Goal: Task Accomplishment & Management: Complete application form

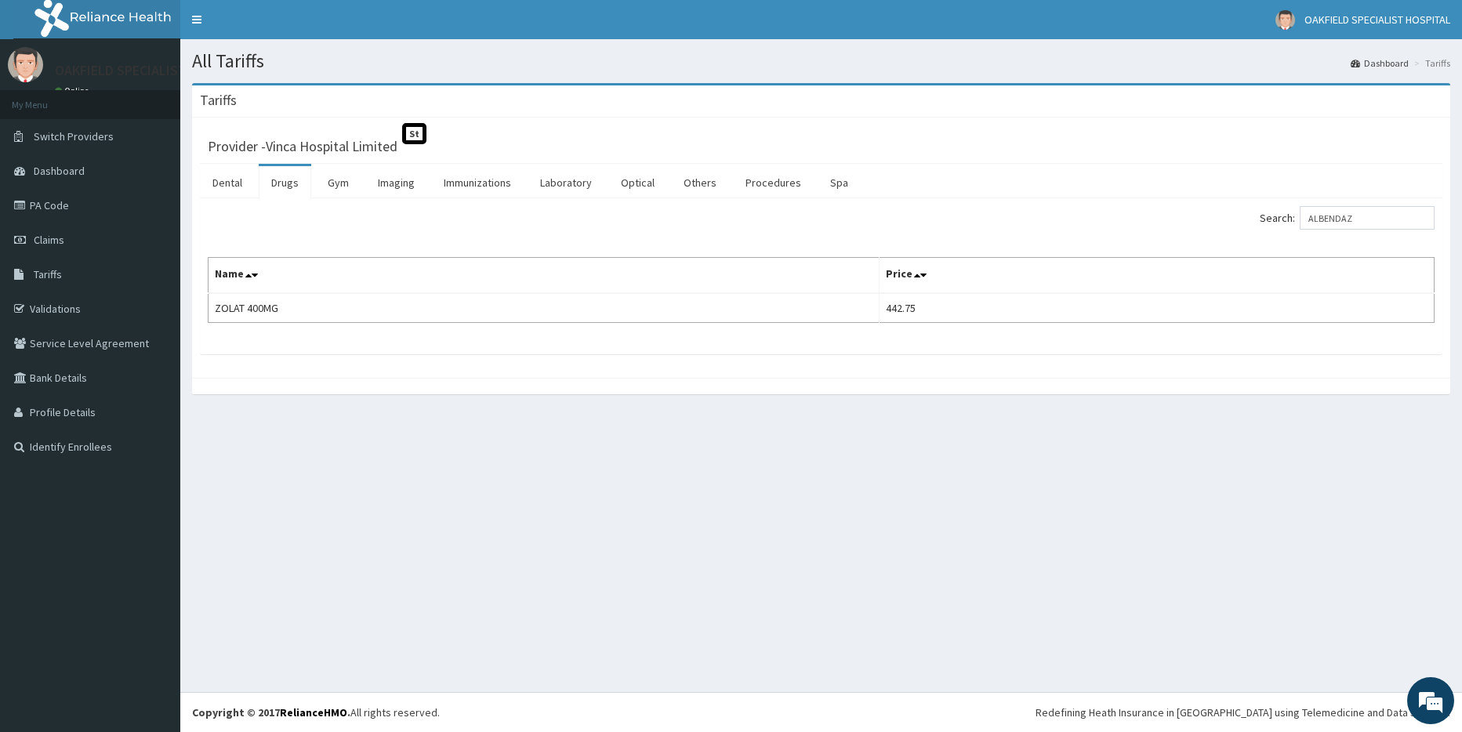
drag, startPoint x: 1168, startPoint y: 242, endPoint x: 1160, endPoint y: 245, distance: 8.2
click at [1160, 245] on div "Search: ALBENDAZ Name Price ZOLAT 400MG 442.75" at bounding box center [821, 264] width 1227 height 117
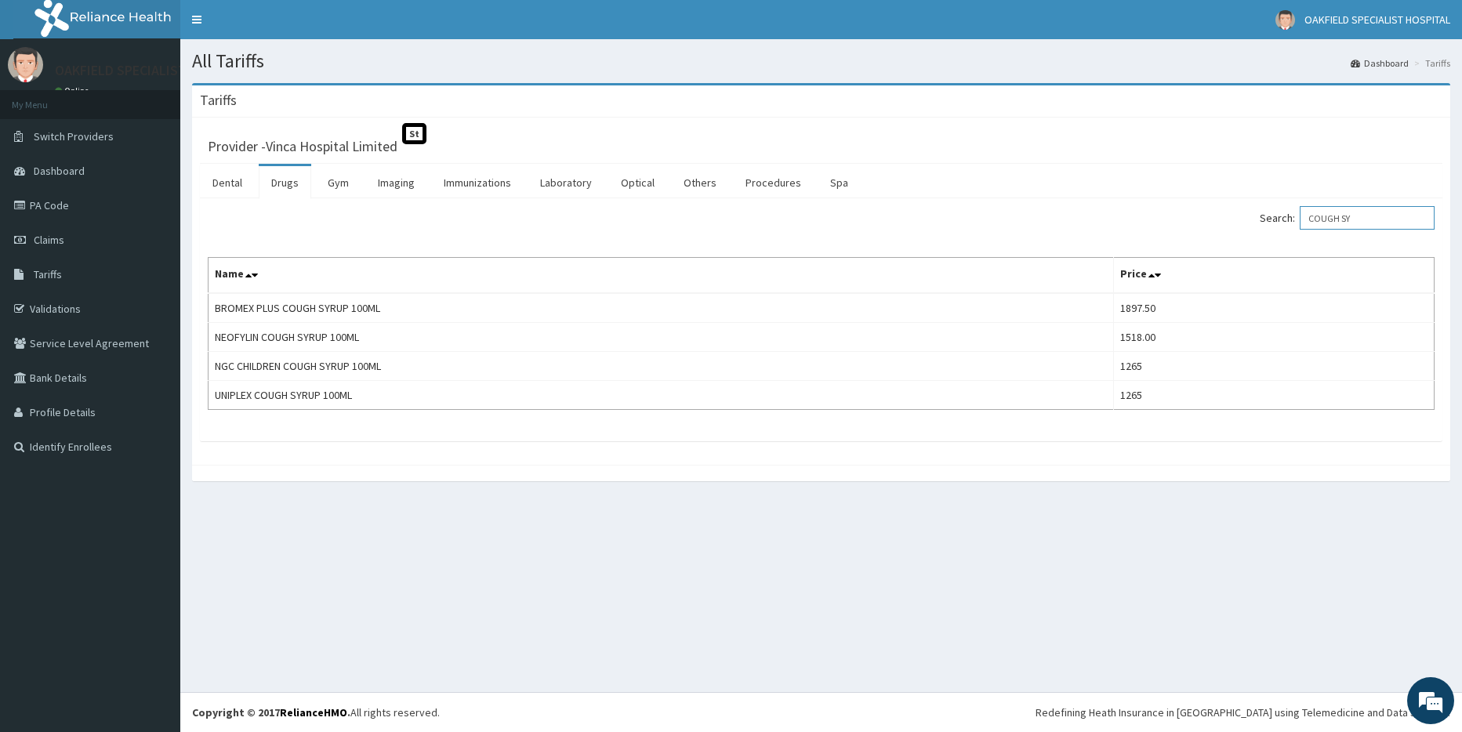
drag, startPoint x: 1367, startPoint y: 226, endPoint x: 1287, endPoint y: 233, distance: 79.5
click at [1294, 233] on div "Search: COUGH SY" at bounding box center [1134, 219] width 602 height 27
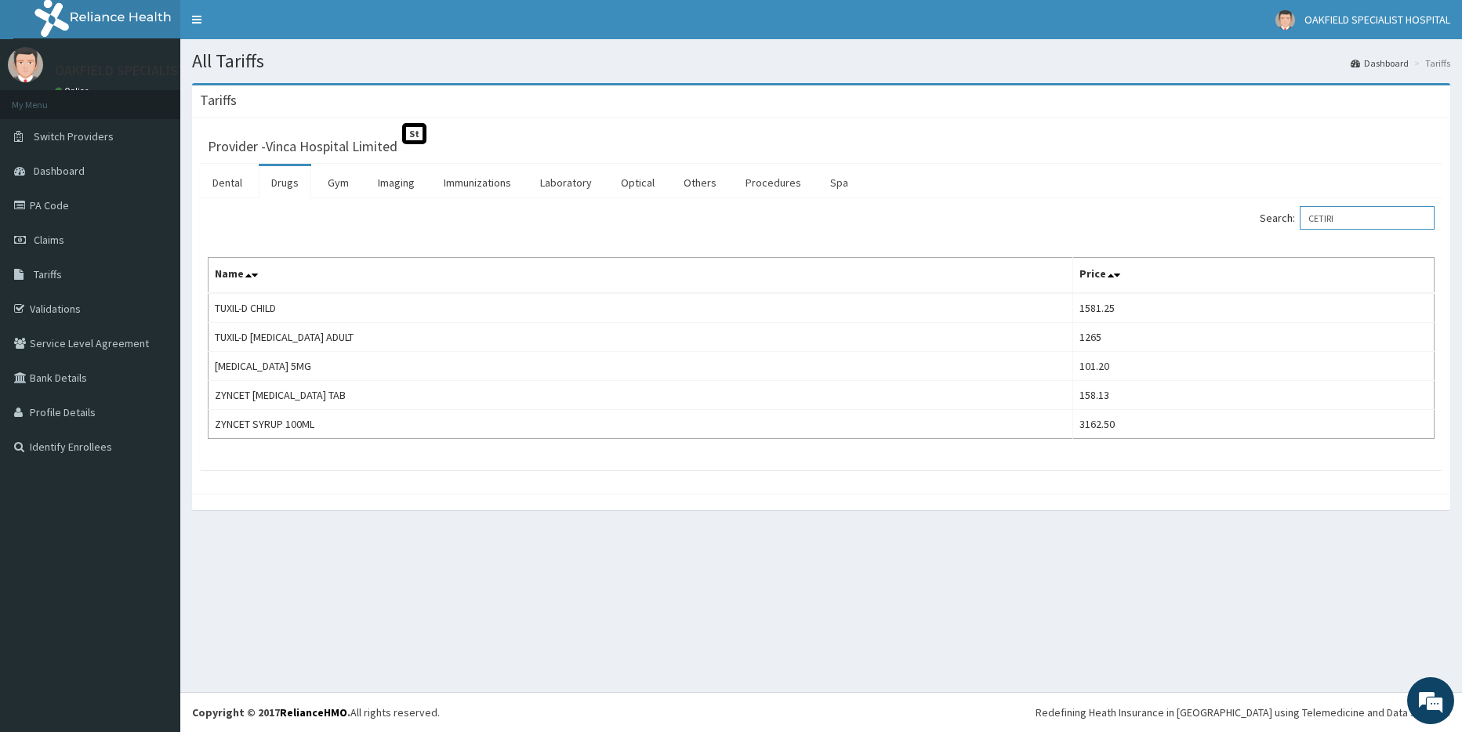
drag, startPoint x: 1369, startPoint y: 220, endPoint x: 1288, endPoint y: 212, distance: 81.1
click at [1289, 212] on label "Search: CETIRI" at bounding box center [1347, 218] width 175 height 24
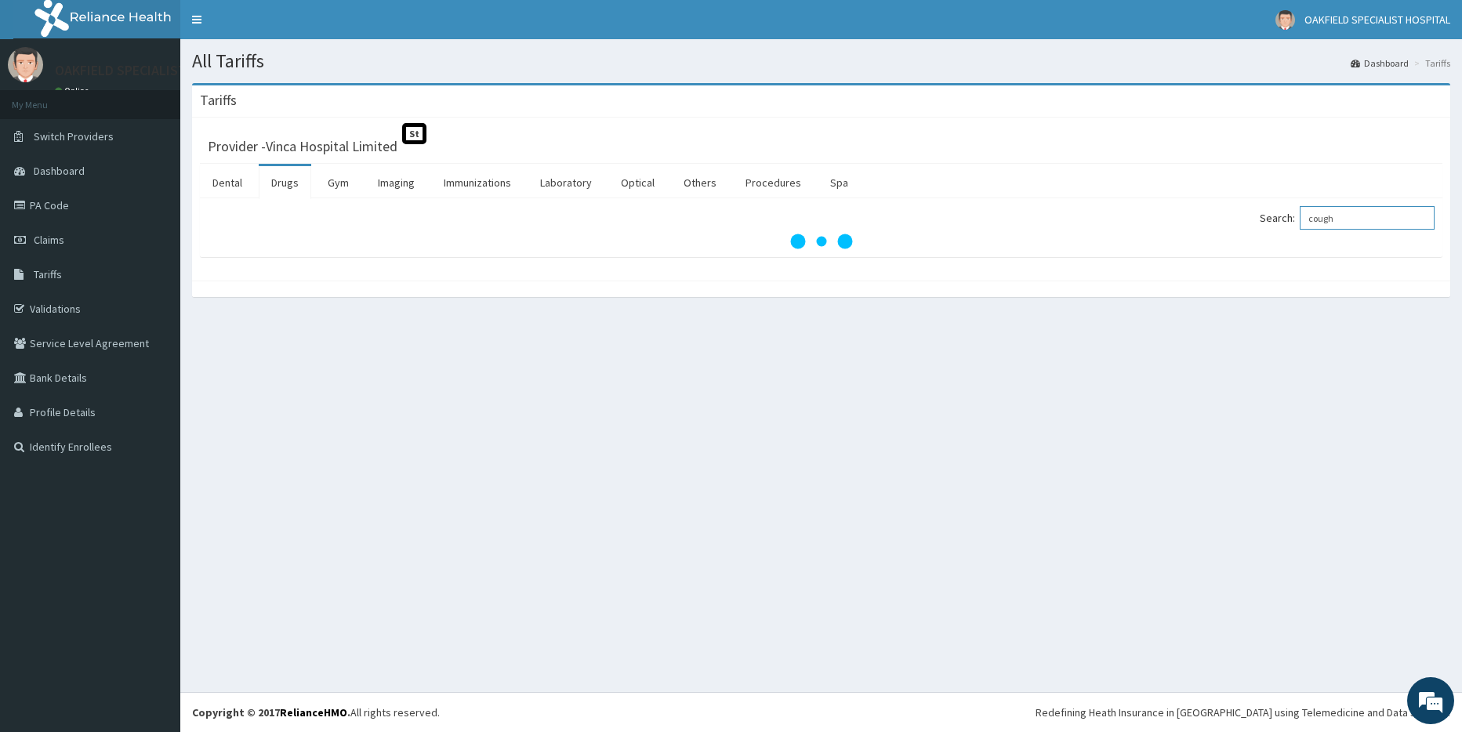
type input "cough"
click at [1123, 640] on div "All Tariffs Dashboard Tariffs Tariffs Provider - Vinca Hospital Limited St Dent…" at bounding box center [821, 365] width 1282 height 653
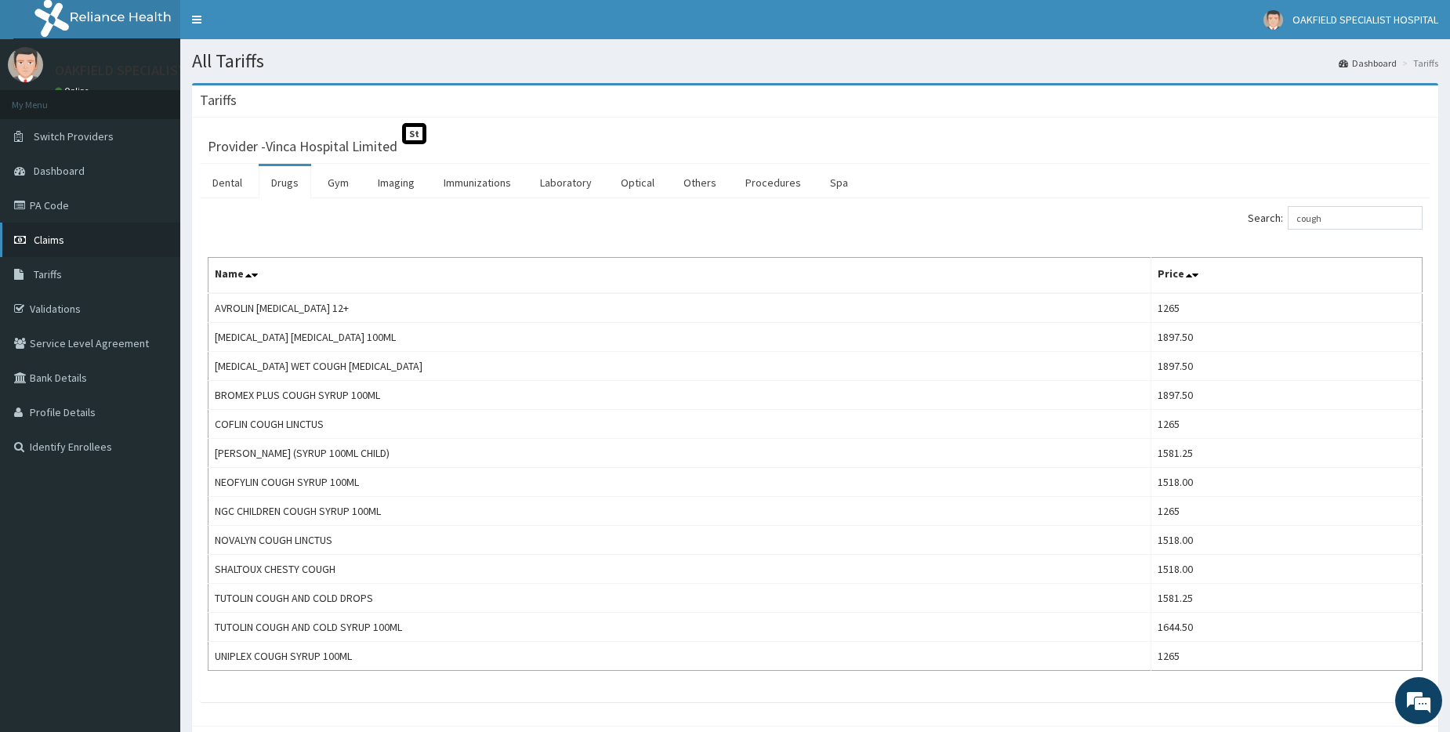
click at [49, 239] on span "Claims" at bounding box center [49, 240] width 31 height 14
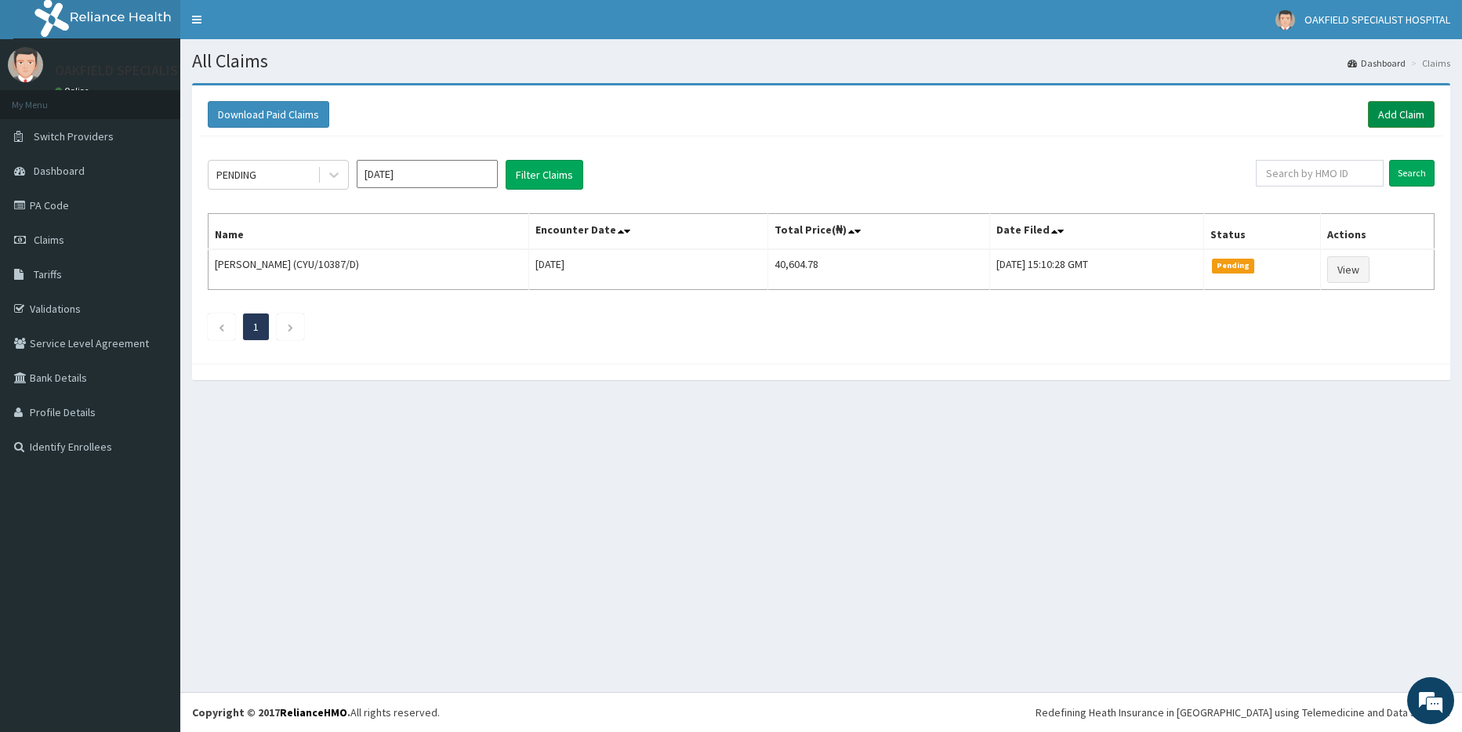
click at [1380, 107] on link "Add Claim" at bounding box center [1401, 114] width 67 height 27
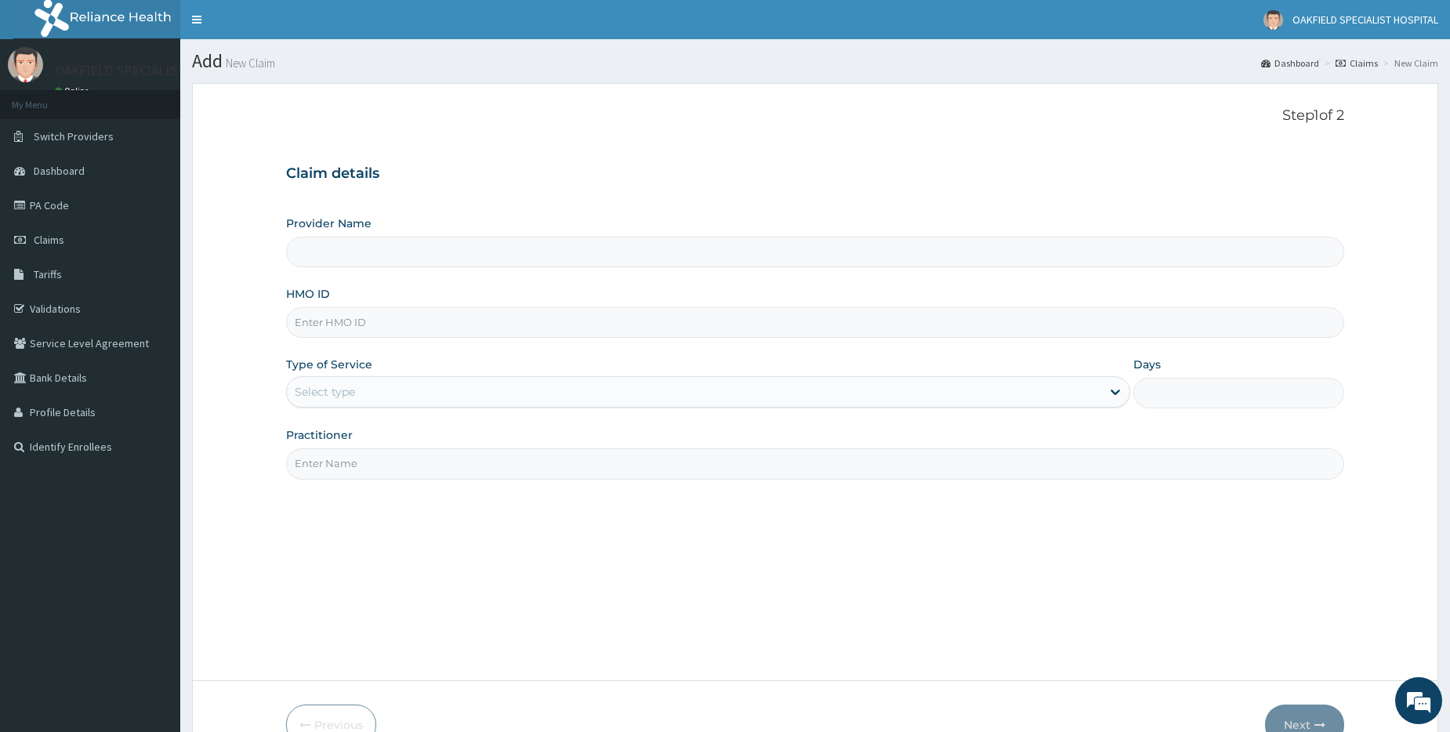
click at [367, 316] on input "HMO ID" at bounding box center [815, 322] width 1058 height 31
paste input "CBM/10004/F"
type input "CBM/10004/F"
drag, startPoint x: 365, startPoint y: 381, endPoint x: 356, endPoint y: 408, distance: 28.0
click at [363, 383] on div "Select type" at bounding box center [694, 391] width 815 height 25
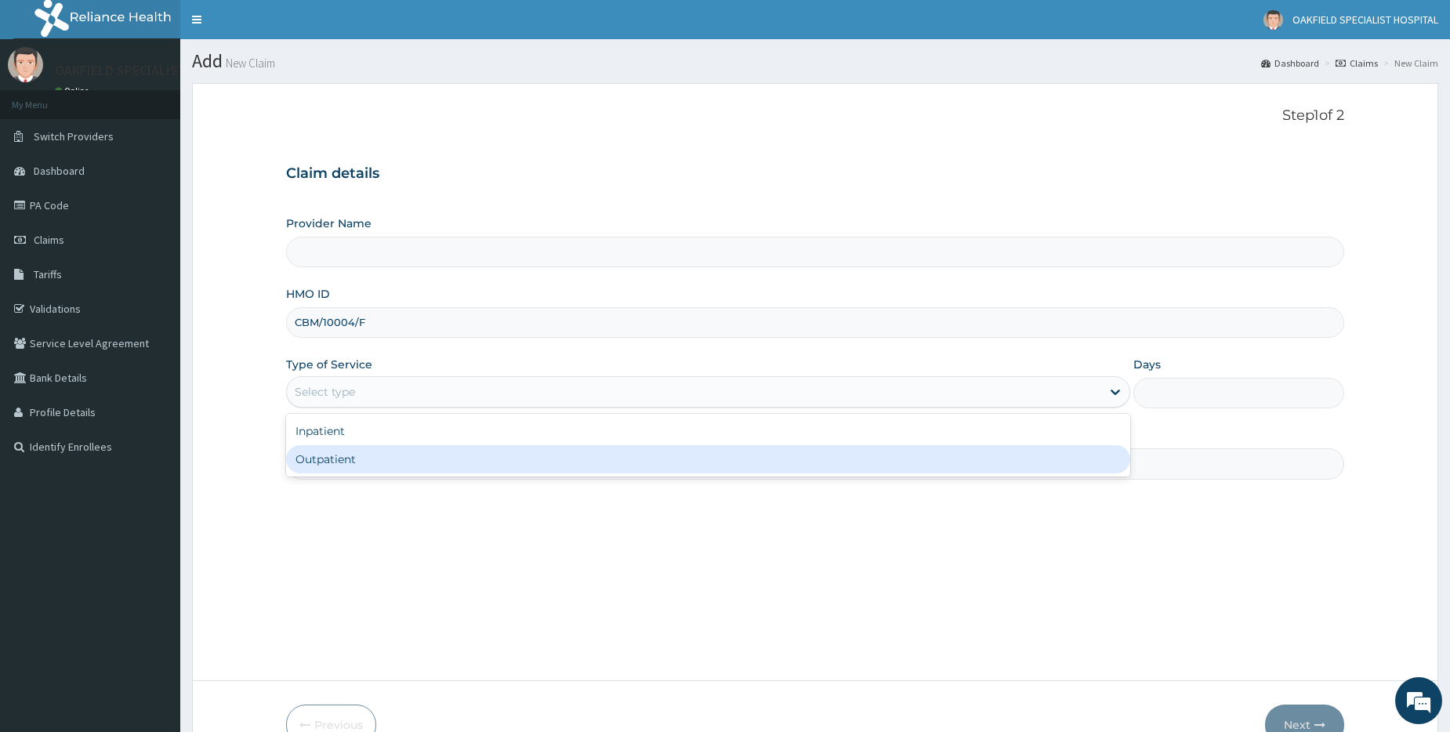
click at [335, 475] on div "Inpatient Outpatient" at bounding box center [708, 445] width 844 height 63
type input "Vinca Hospital Limited"
click at [342, 459] on div "Outpatient" at bounding box center [708, 459] width 844 height 28
type input "1"
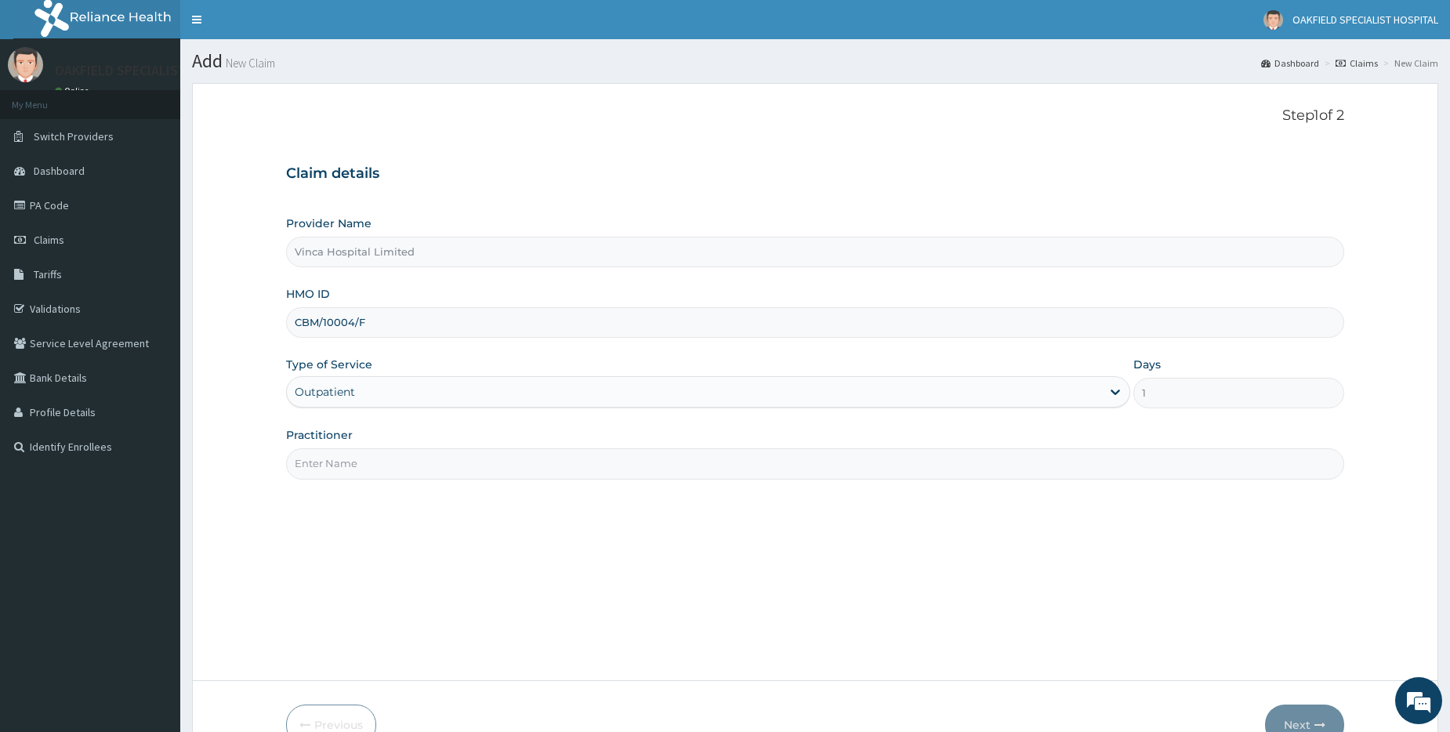
click at [344, 457] on input "Practitioner" at bounding box center [815, 463] width 1058 height 31
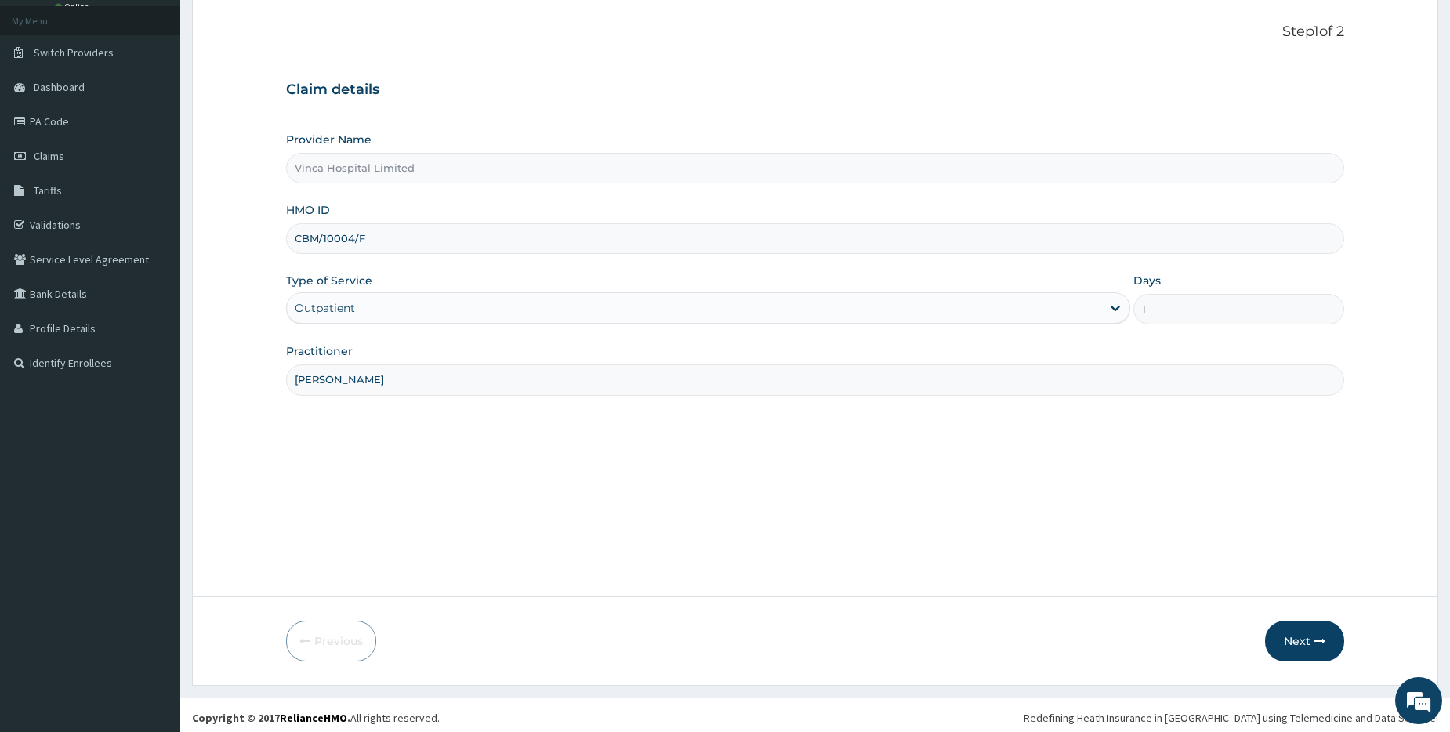
scroll to position [89, 0]
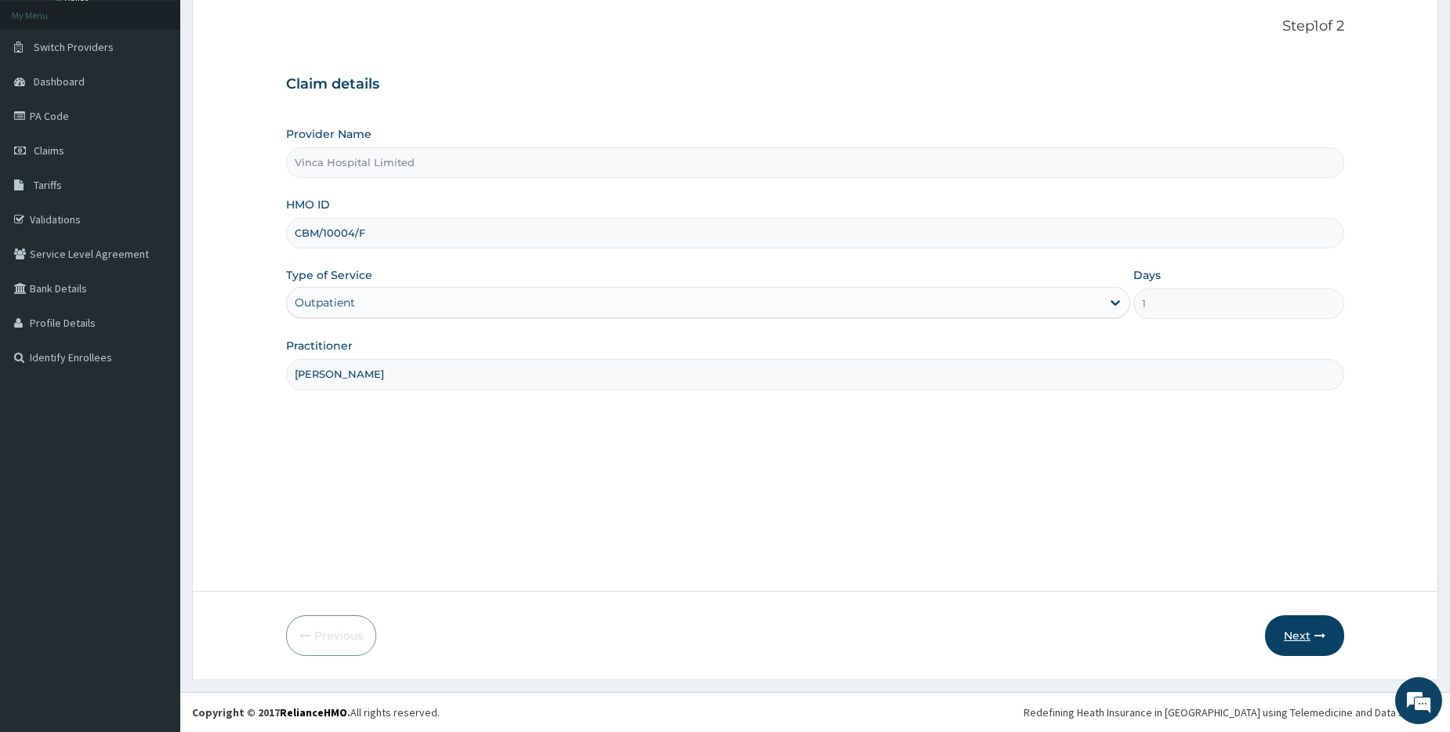
type input "DR DAVID"
click at [1307, 633] on button "Next" at bounding box center [1304, 635] width 79 height 41
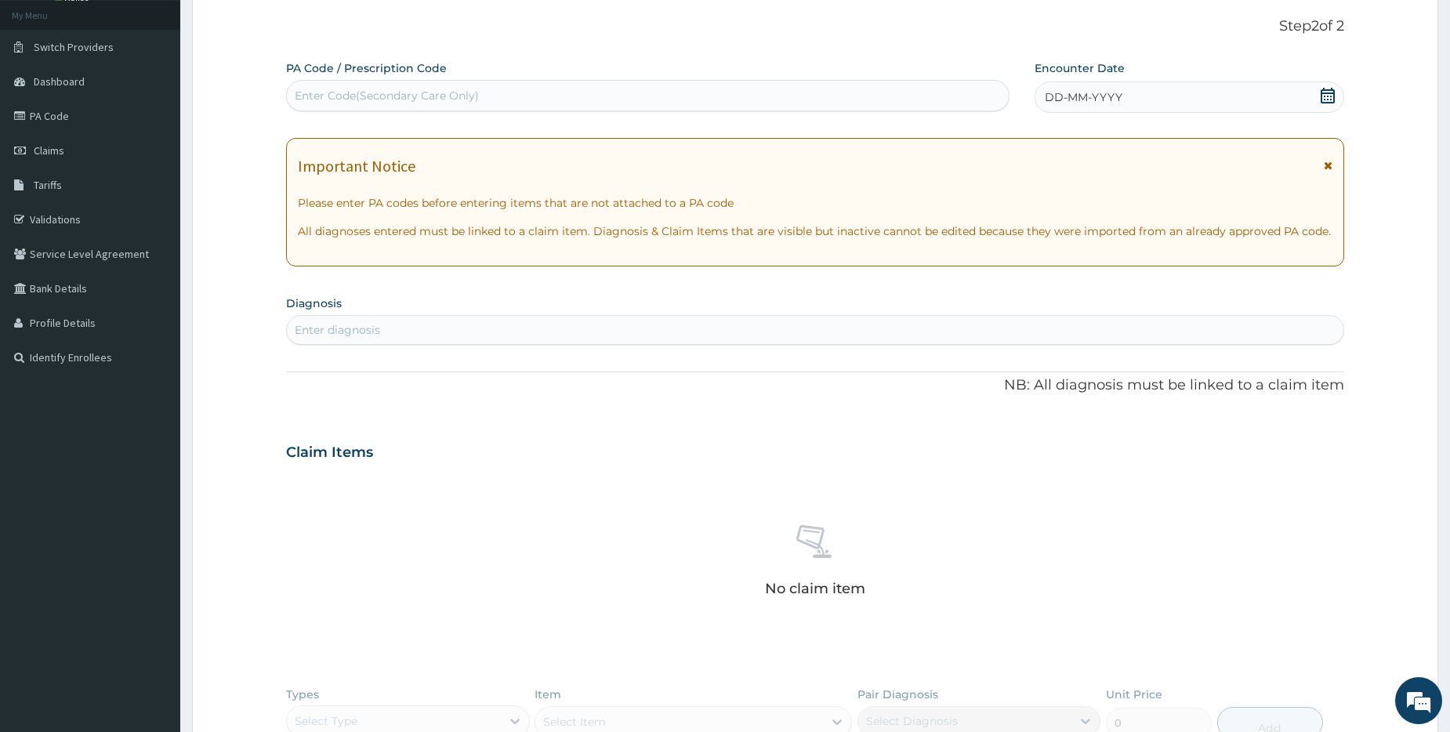
click at [358, 107] on div "Enter Code(Secondary Care Only)" at bounding box center [647, 95] width 721 height 25
paste input "PA/94AE56"
type input "PA/94AE56"
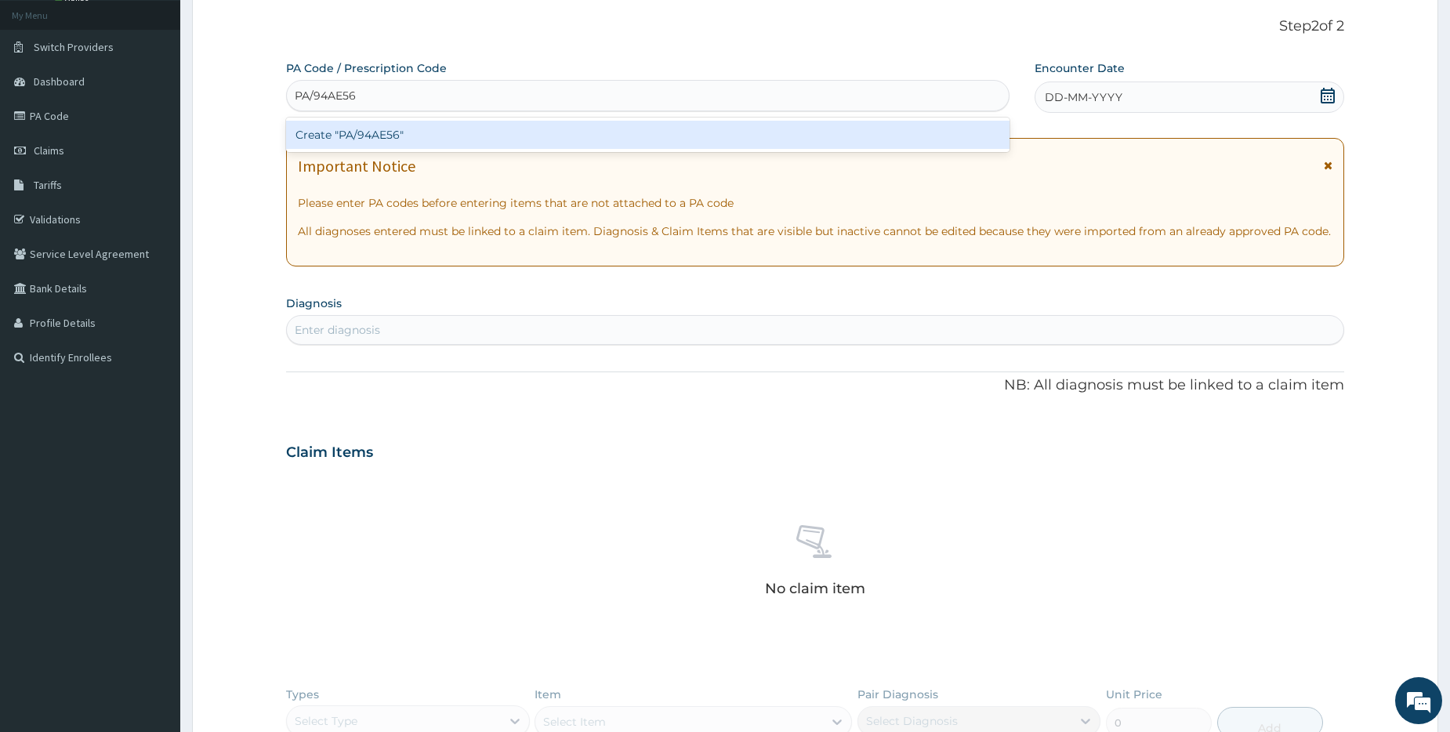
click at [330, 134] on div "Create "PA/94AE56"" at bounding box center [647, 135] width 723 height 28
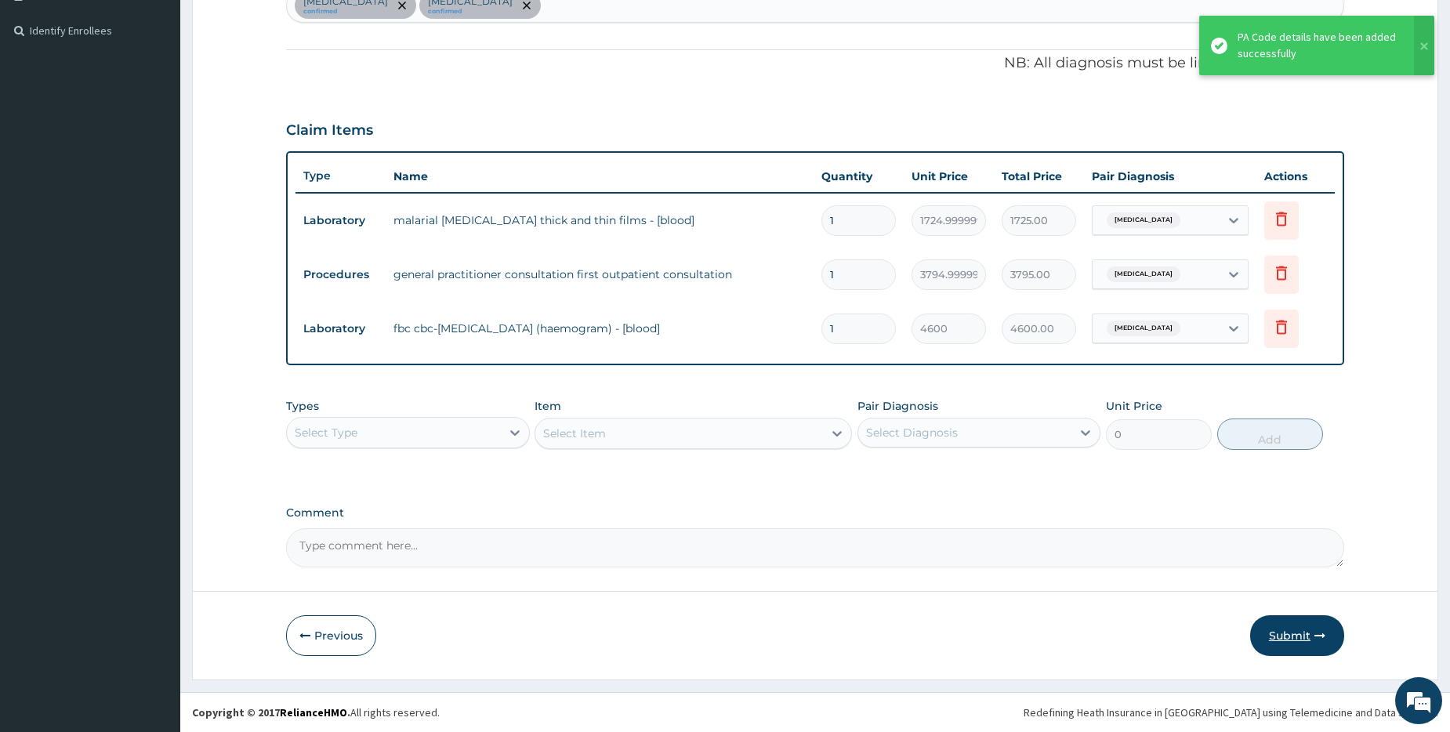
click at [1285, 638] on button "Submit" at bounding box center [1297, 635] width 94 height 41
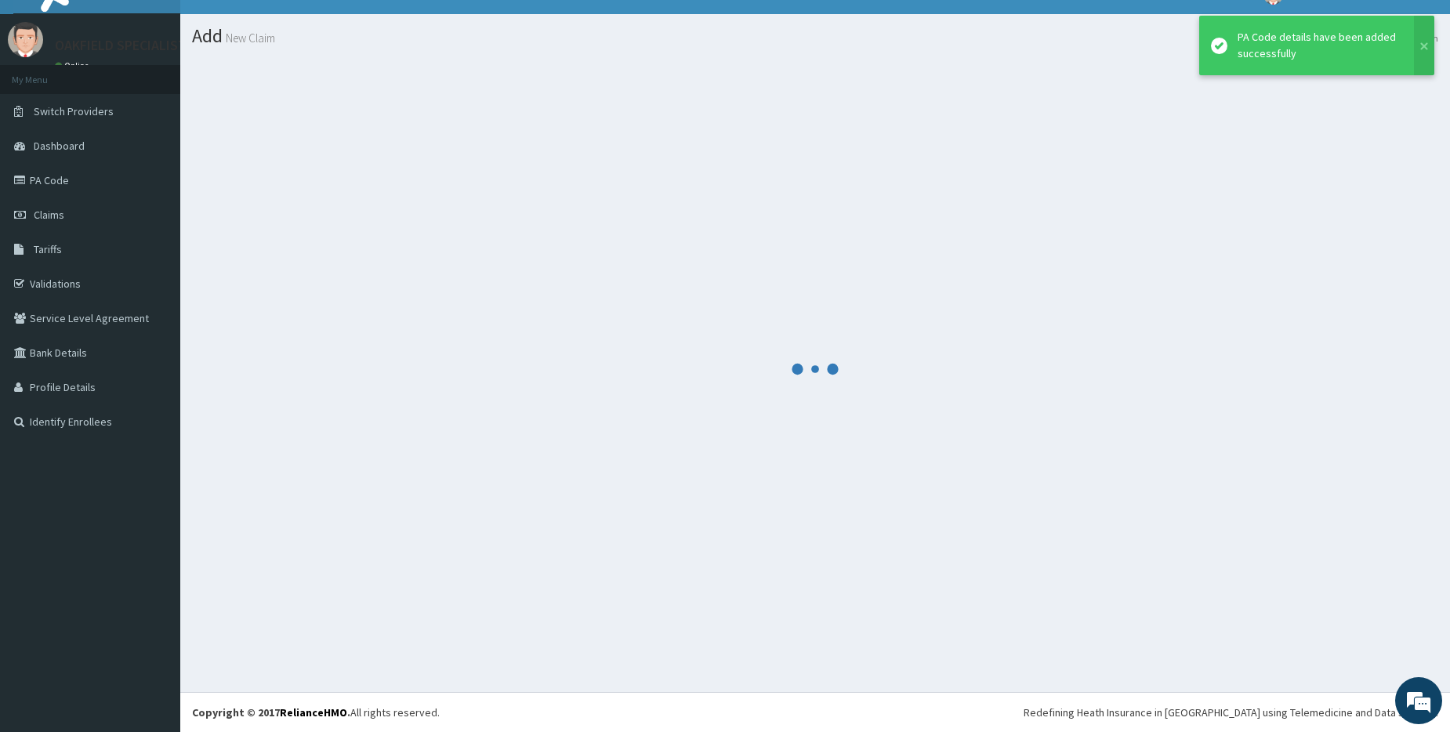
scroll to position [25, 0]
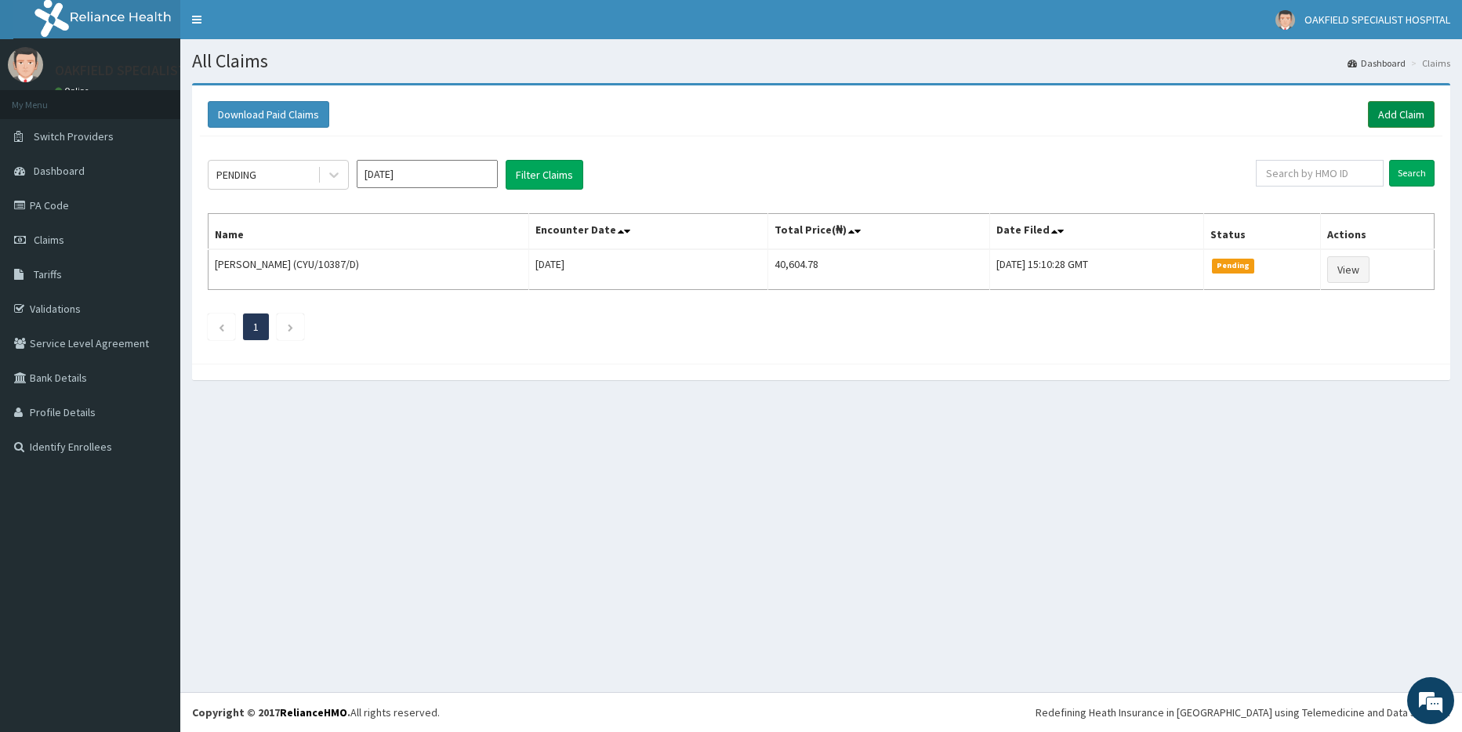
click at [1396, 122] on link "Add Claim" at bounding box center [1401, 114] width 67 height 27
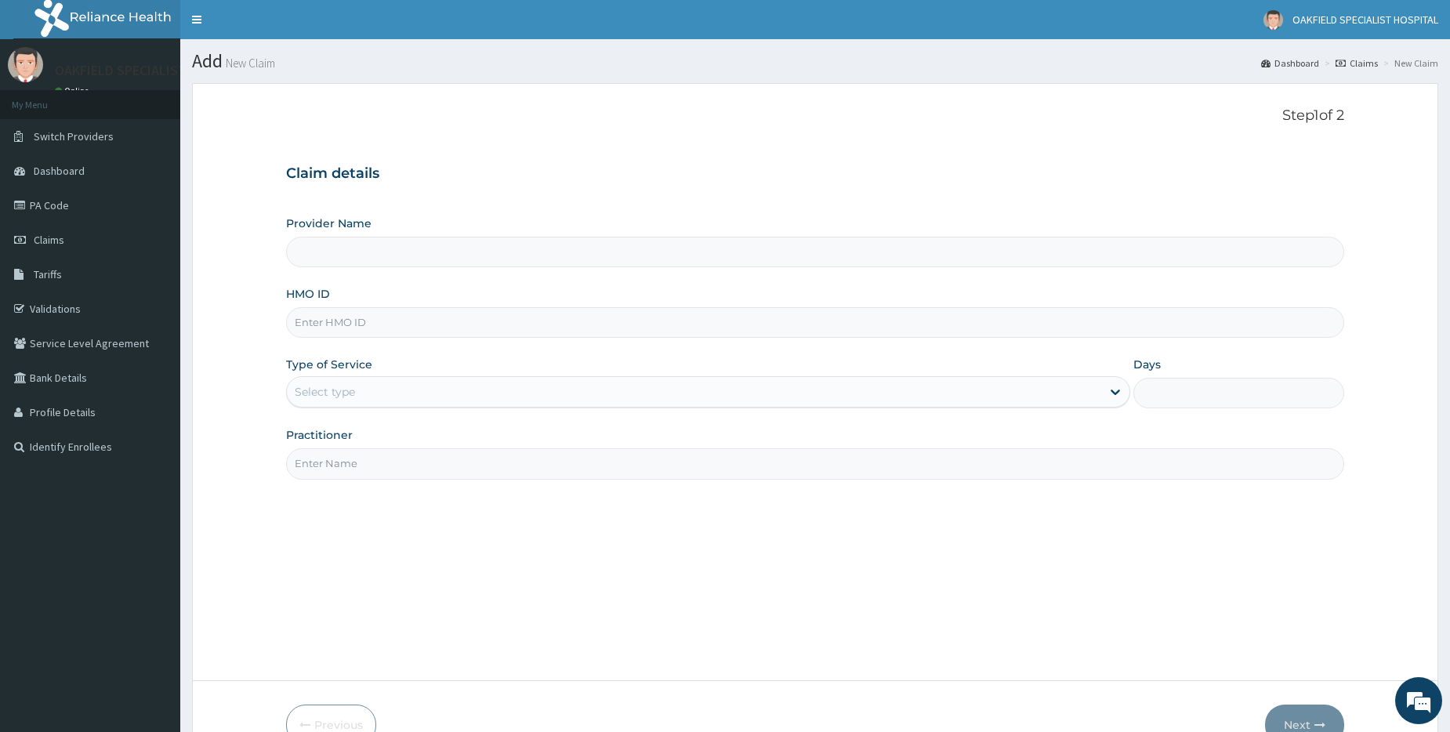
click at [339, 324] on input "HMO ID" at bounding box center [815, 322] width 1058 height 31
type input "Vinca Hospital Limited"
paste input "CBM/10004/E"
click at [310, 323] on input "CBM/10004/E" at bounding box center [815, 322] width 1058 height 31
type input "CBM/10004/E"
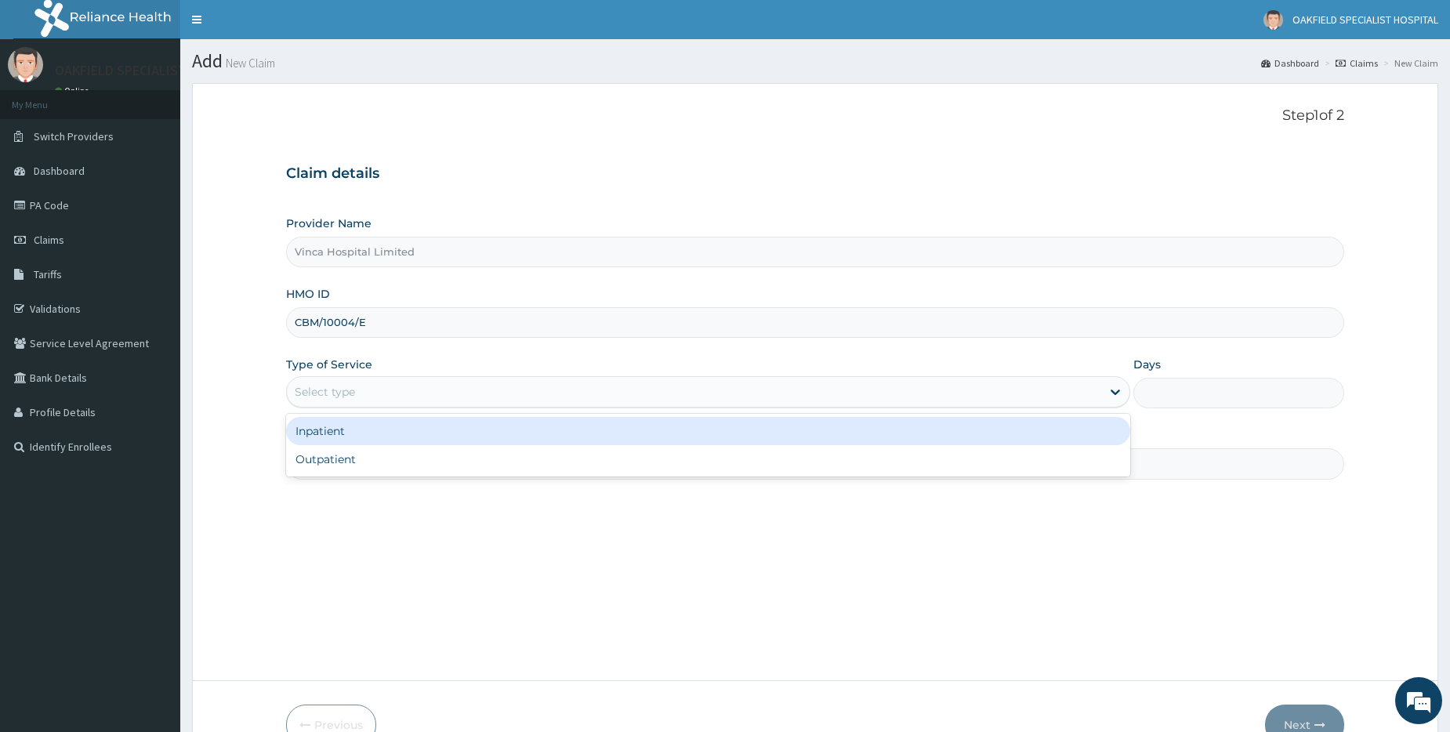
click at [335, 402] on div "Select type" at bounding box center [694, 391] width 815 height 25
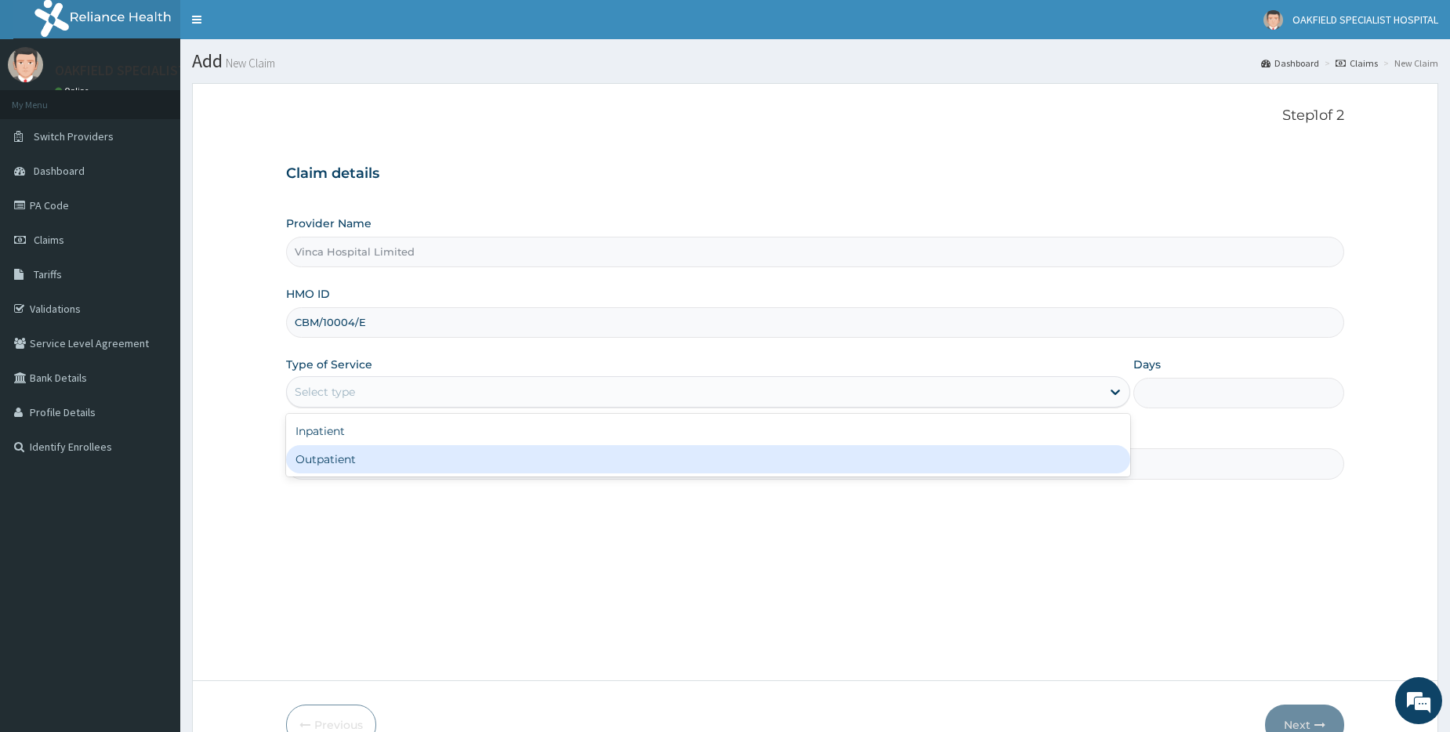
click at [336, 458] on div "Outpatient" at bounding box center [708, 459] width 844 height 28
type input "1"
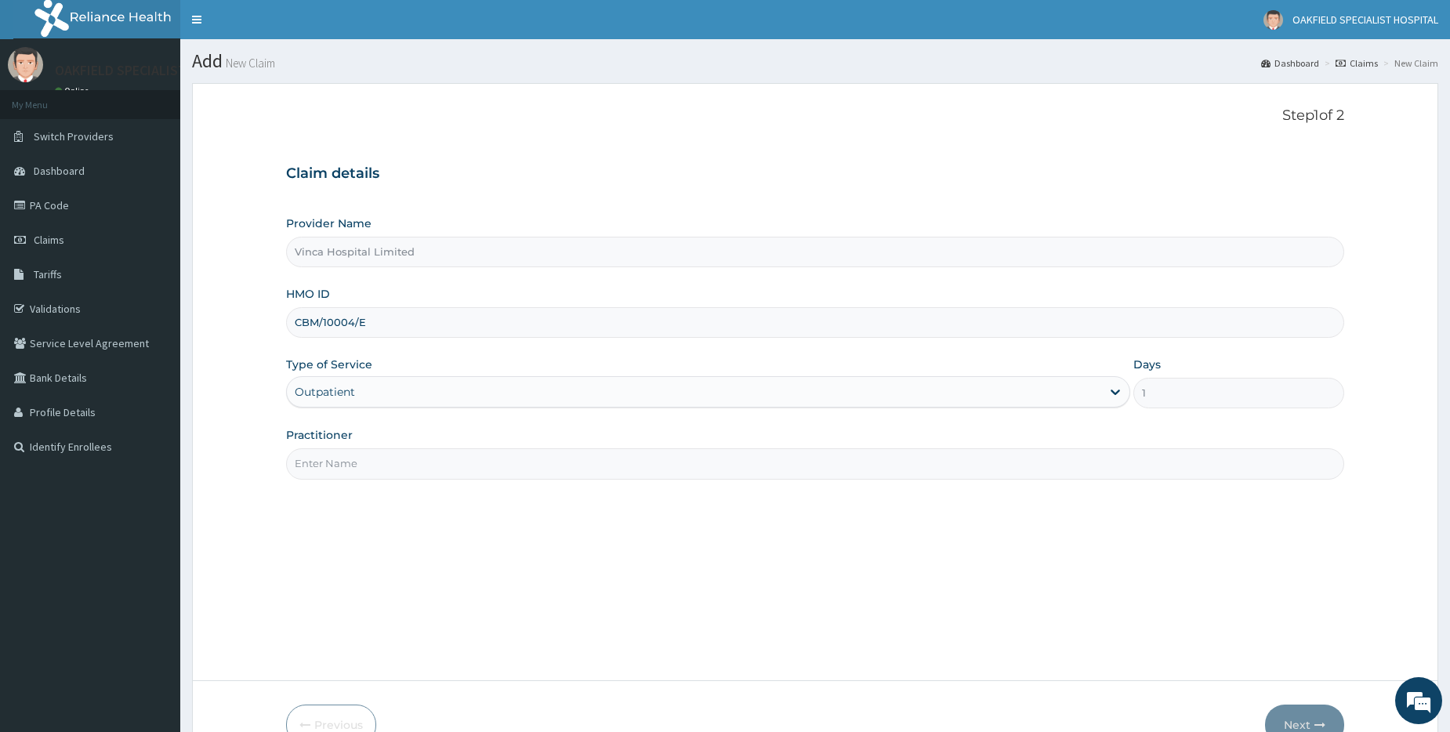
click at [334, 450] on input "Practitioner" at bounding box center [815, 463] width 1058 height 31
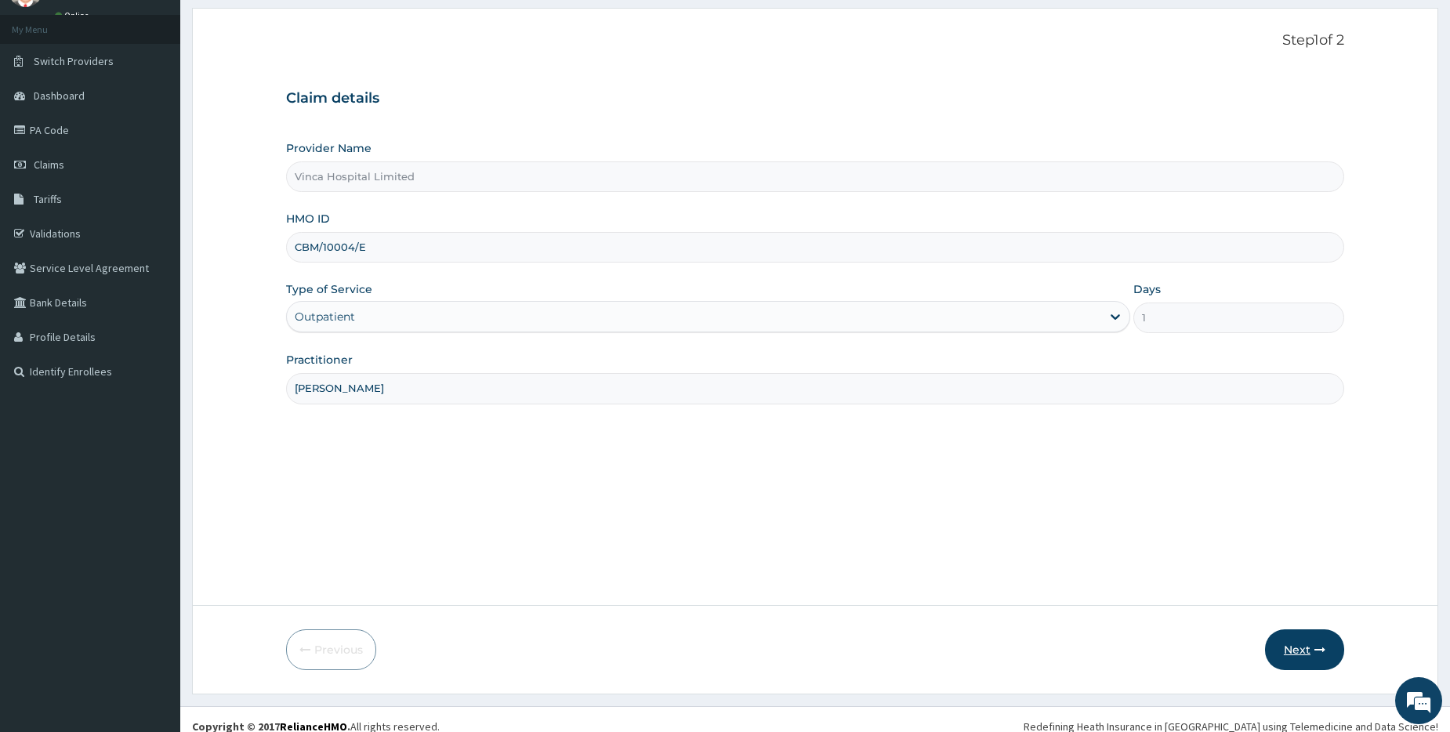
scroll to position [89, 0]
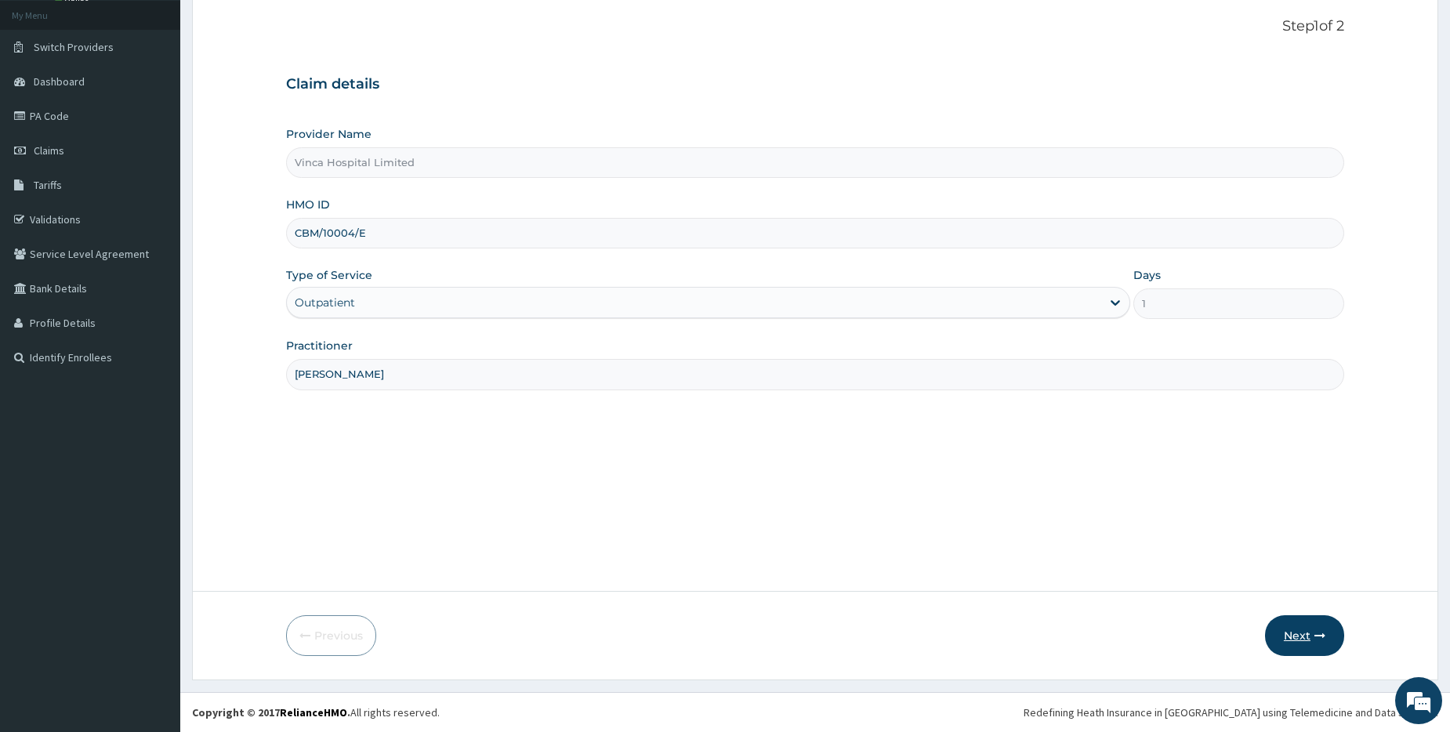
type input "DR DAVID"
click at [1323, 631] on icon "button" at bounding box center [1320, 635] width 11 height 11
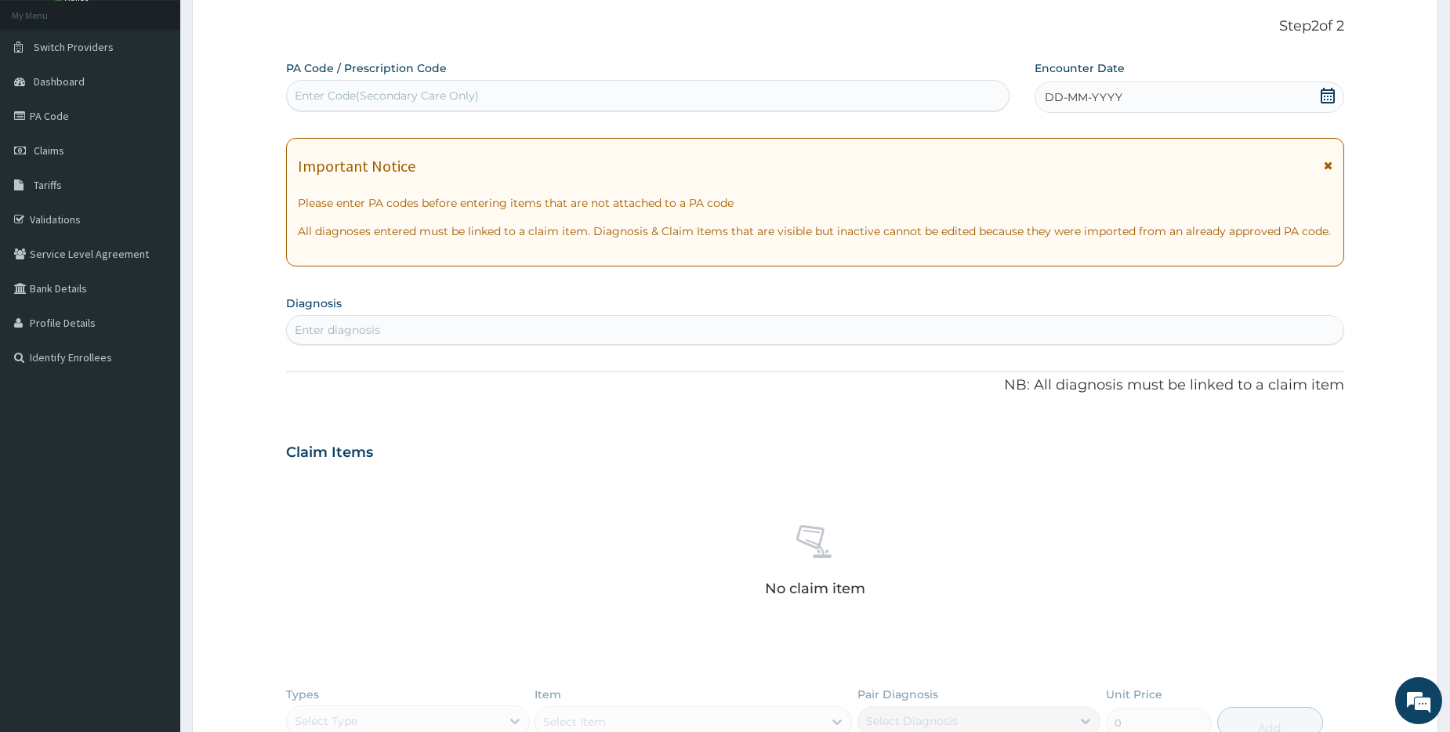
click at [369, 93] on div "Enter Code(Secondary Care Only)" at bounding box center [387, 96] width 184 height 16
click at [444, 93] on div "Enter Code(Secondary Care Only)" at bounding box center [387, 96] width 184 height 16
paste input "PA/46793E"
type input "PA/46793E"
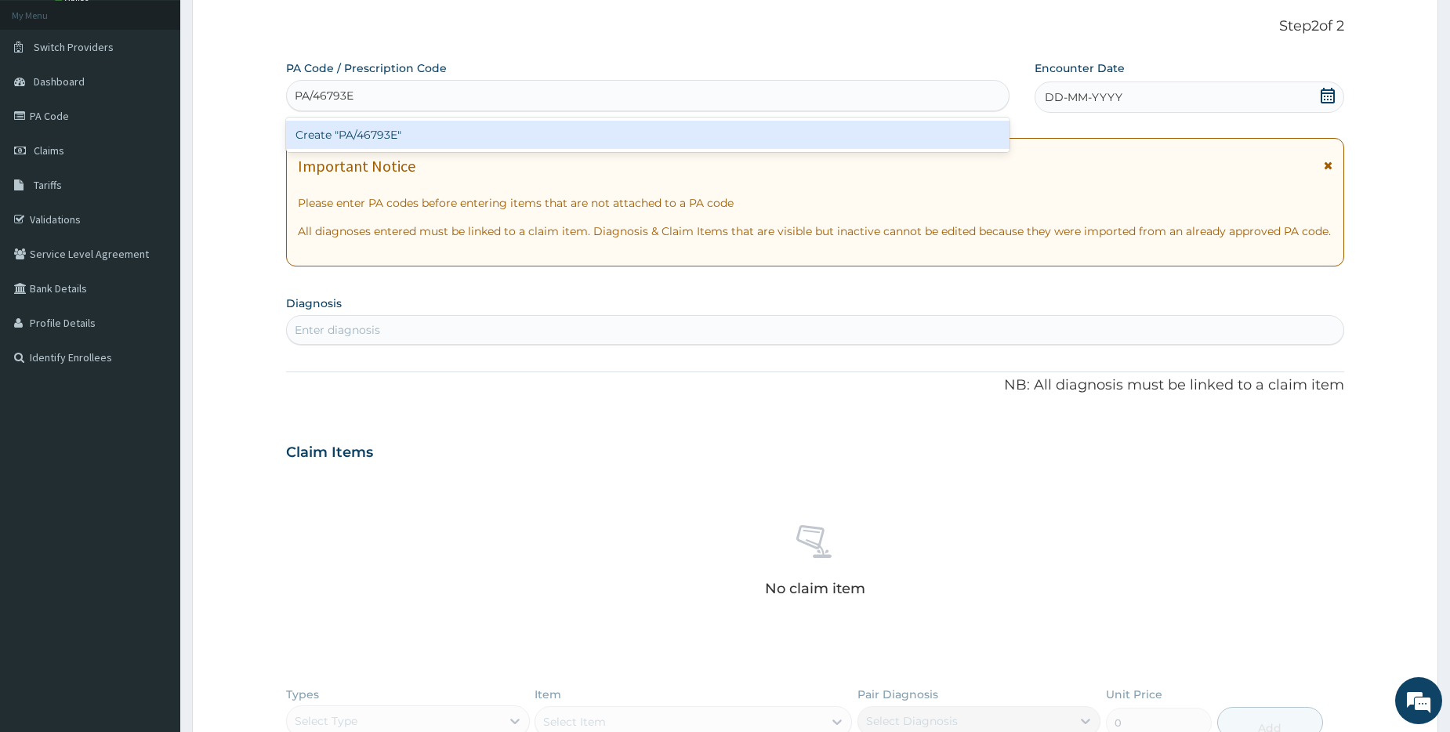
click at [379, 132] on div "Create "PA/46793E"" at bounding box center [647, 135] width 723 height 28
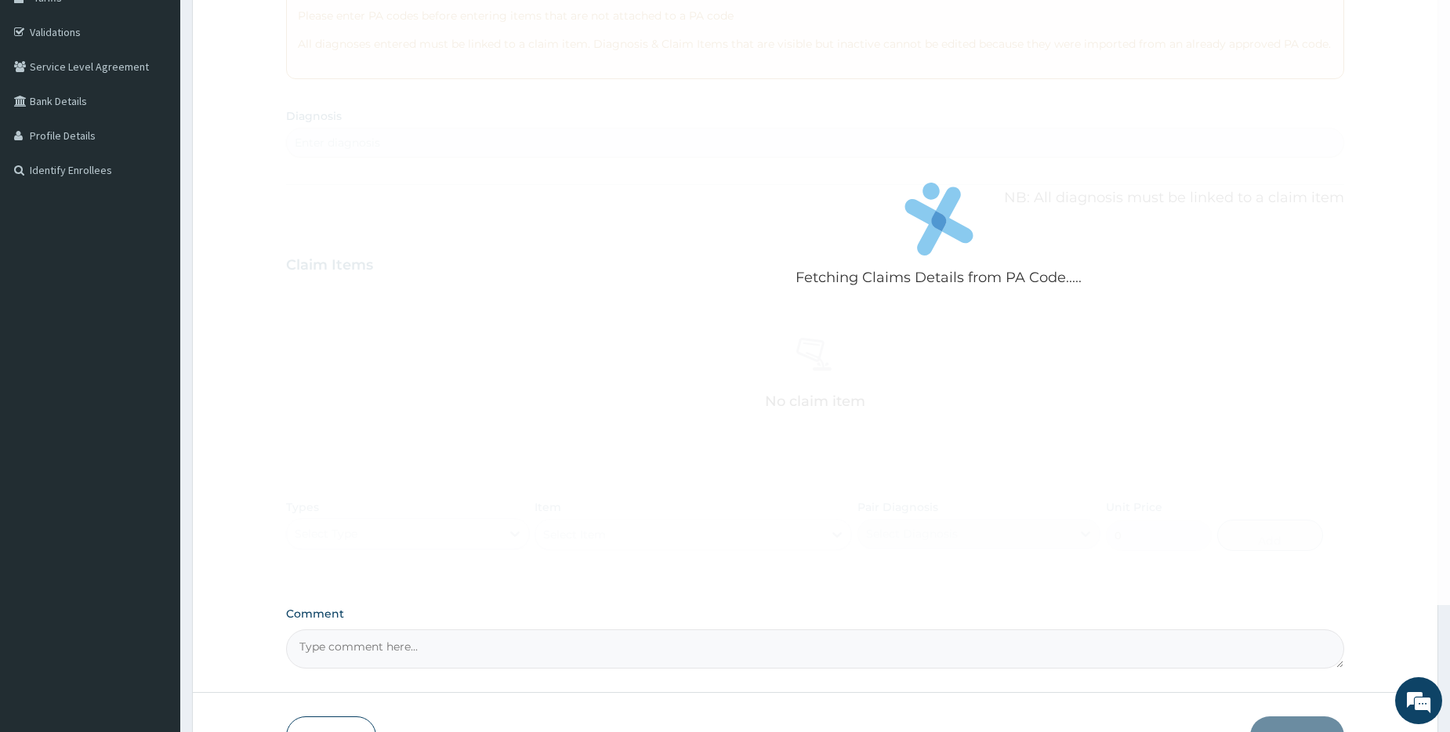
scroll to position [378, 0]
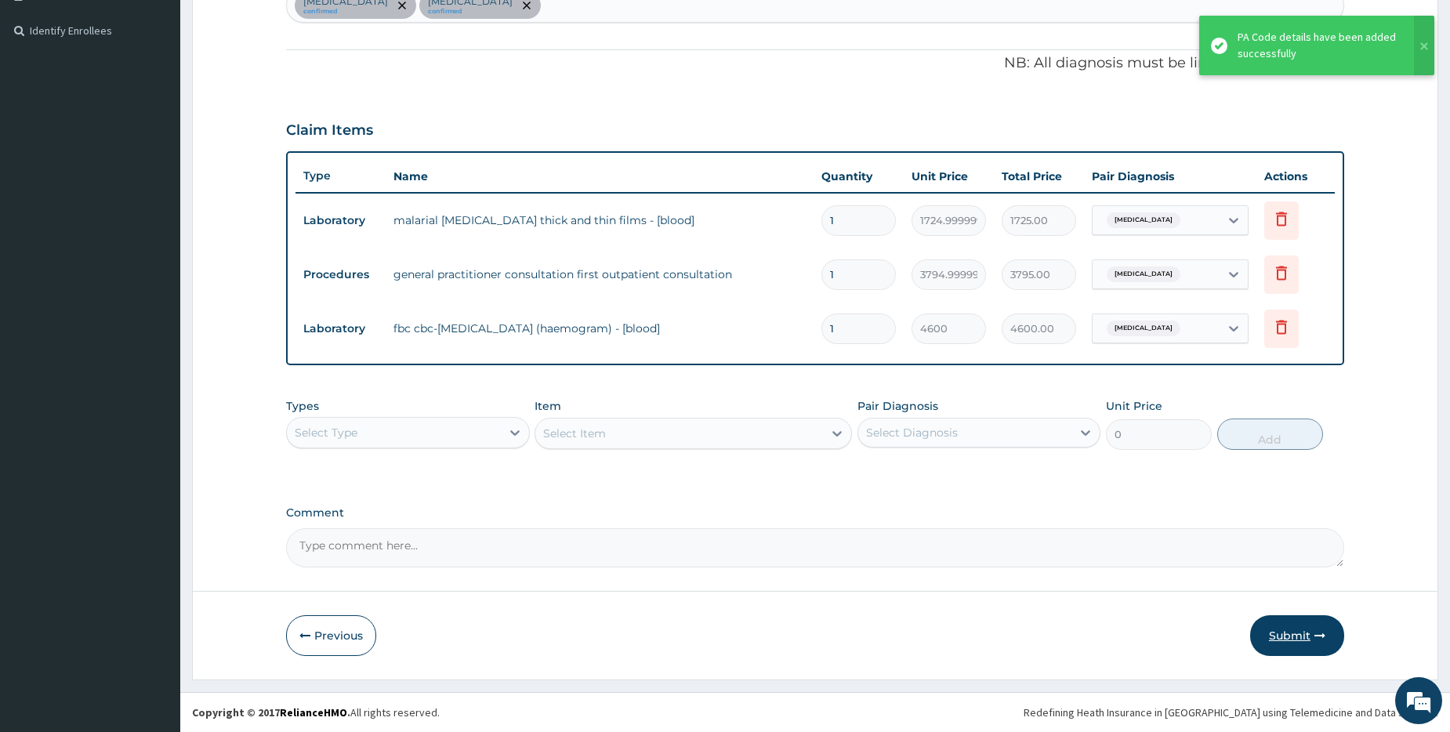
click at [1286, 636] on button "Submit" at bounding box center [1297, 635] width 94 height 41
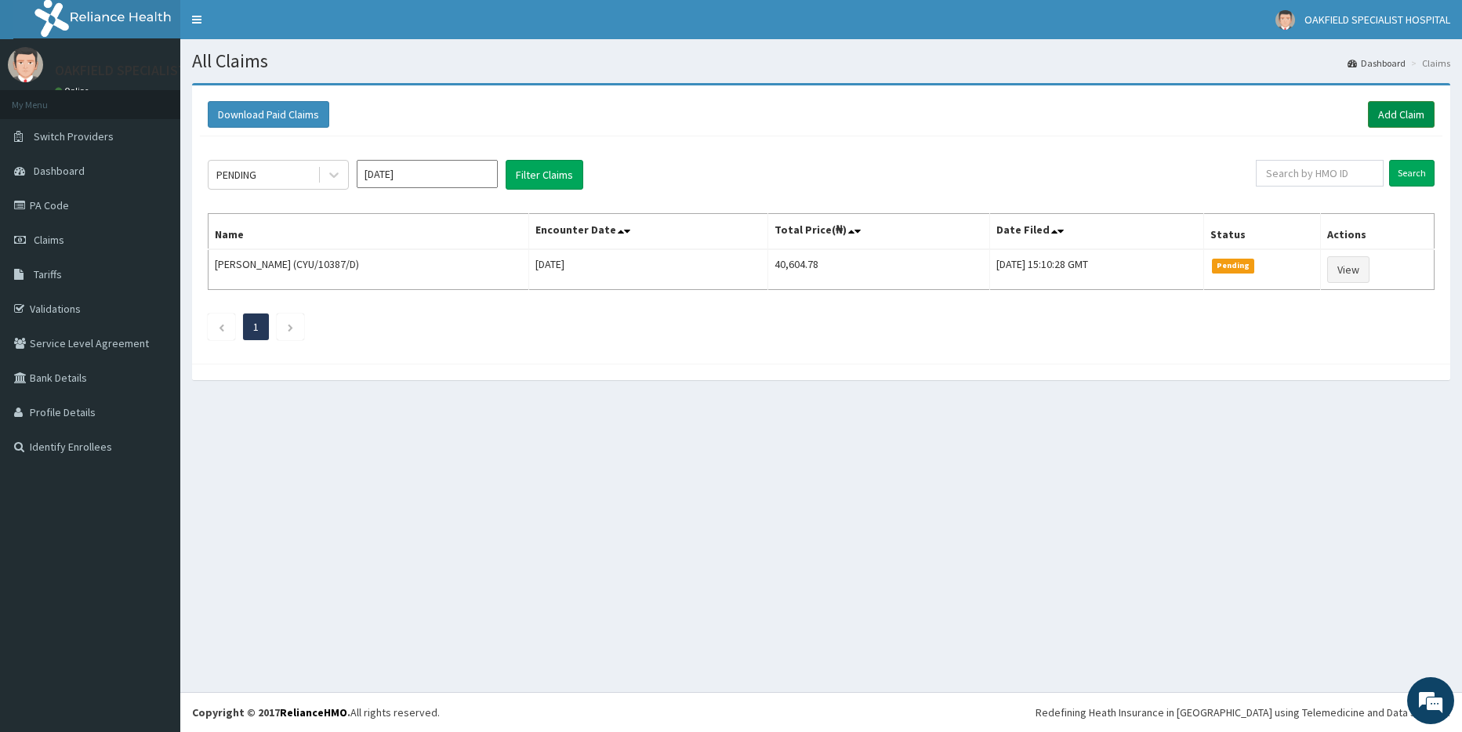
click at [1402, 122] on link "Add Claim" at bounding box center [1401, 114] width 67 height 27
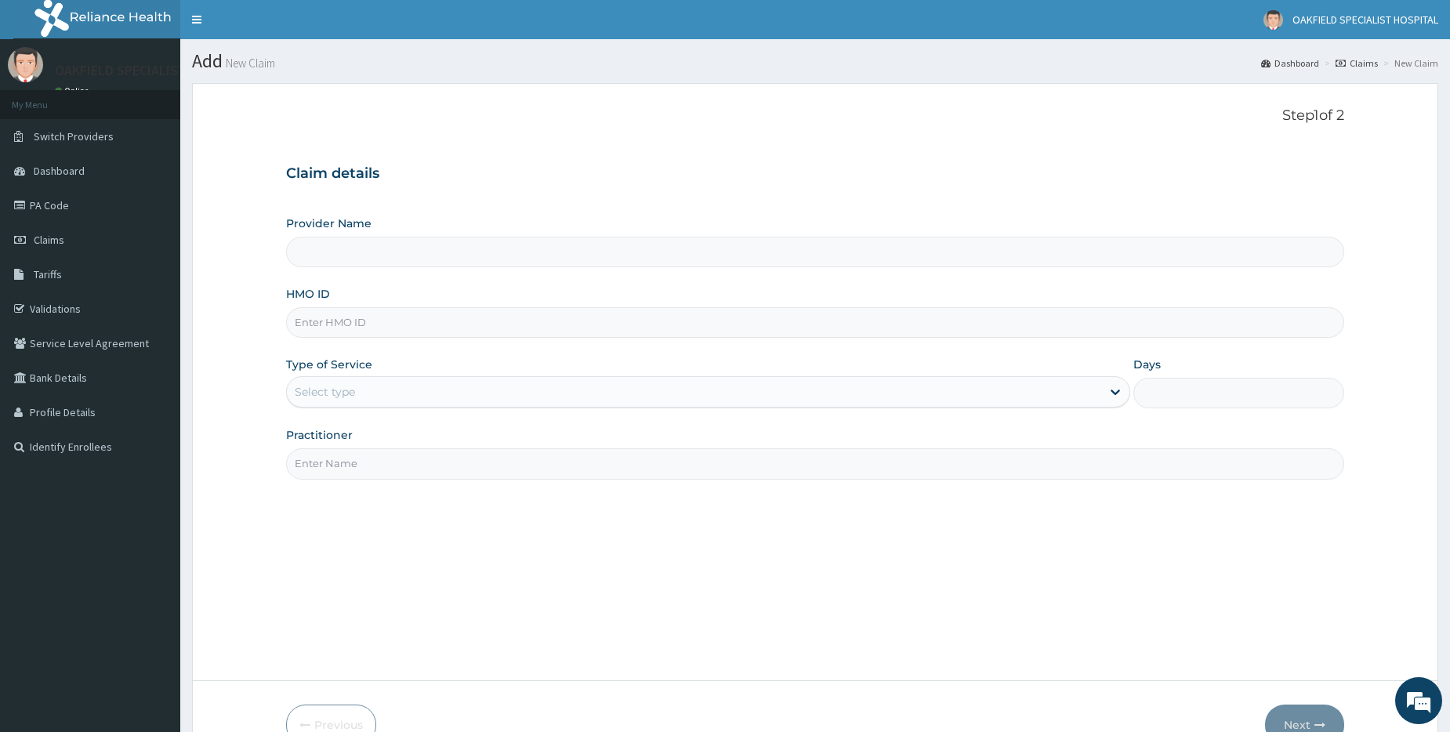
click at [366, 324] on input "HMO ID" at bounding box center [815, 322] width 1058 height 31
paste input "CBM/10004/D"
type input "CBM/10004/D"
type input "Vinca Hospital Limited"
type input "CBM/10004/D"
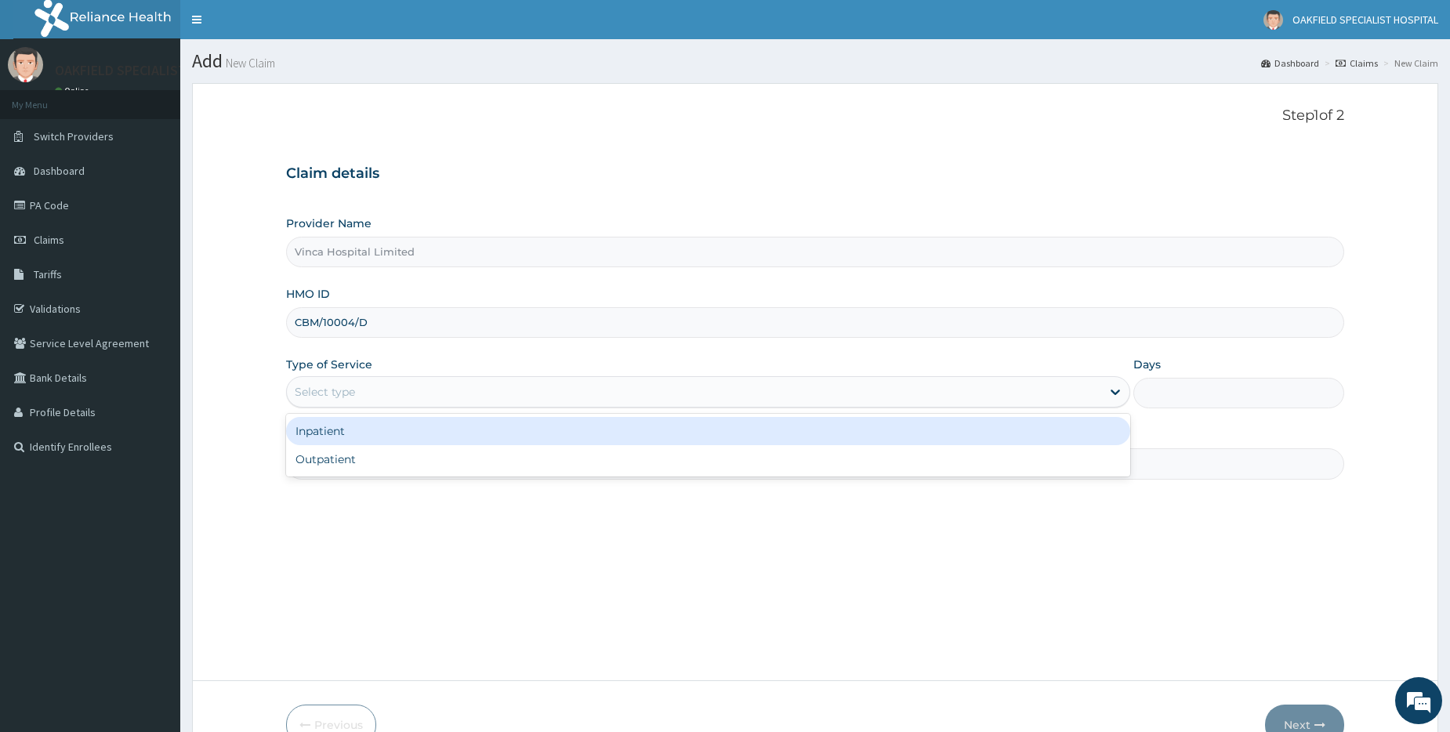
click at [347, 383] on div "Select type" at bounding box center [694, 391] width 815 height 25
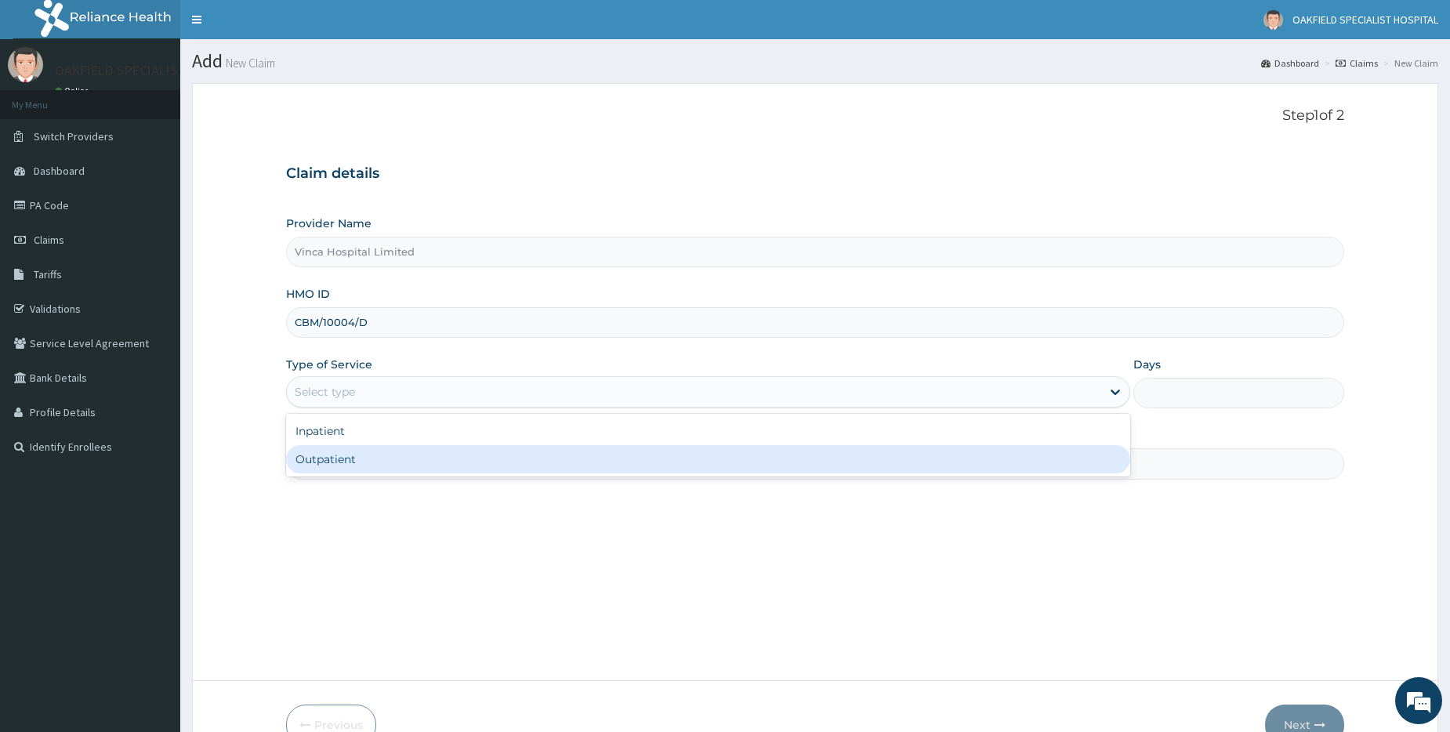
click at [340, 472] on div "Outpatient" at bounding box center [708, 459] width 844 height 28
type input "1"
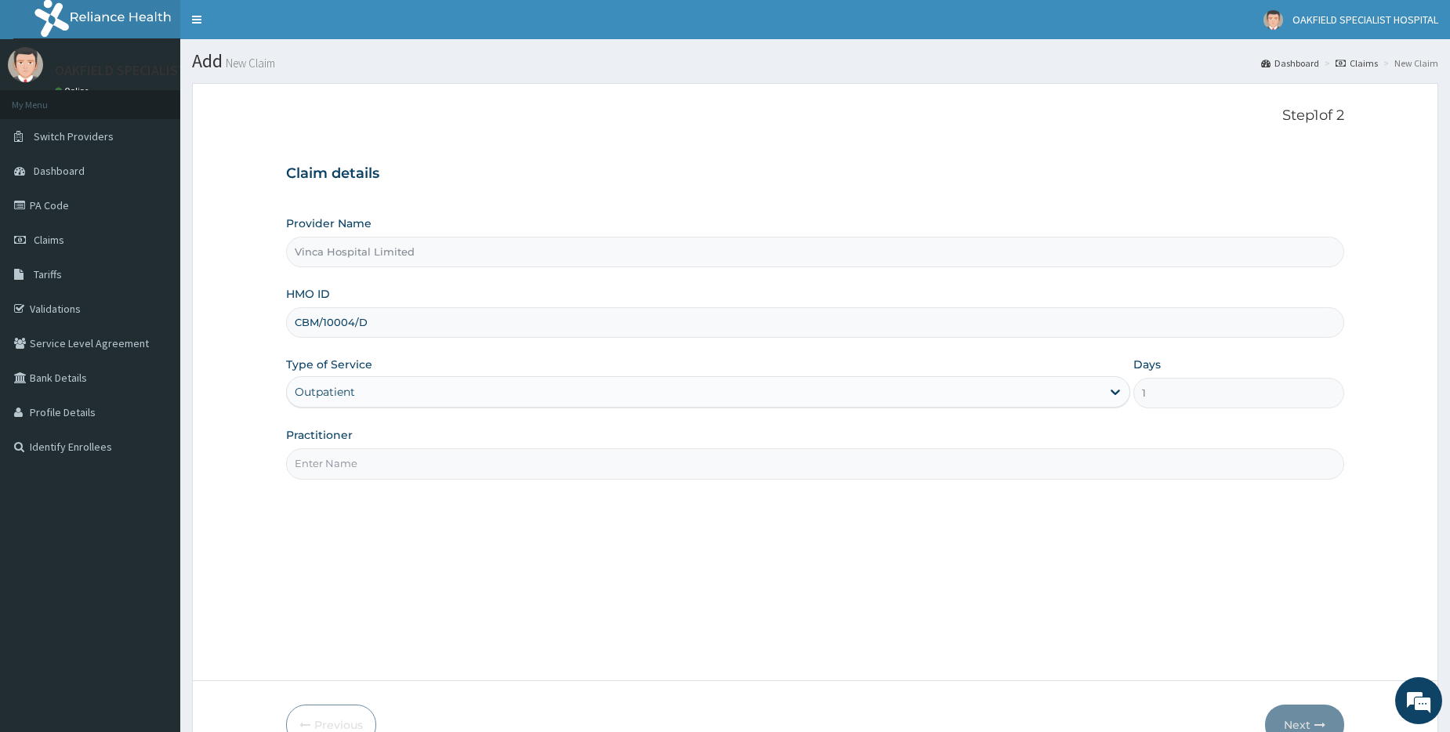
click at [345, 467] on input "Practitioner" at bounding box center [815, 463] width 1058 height 31
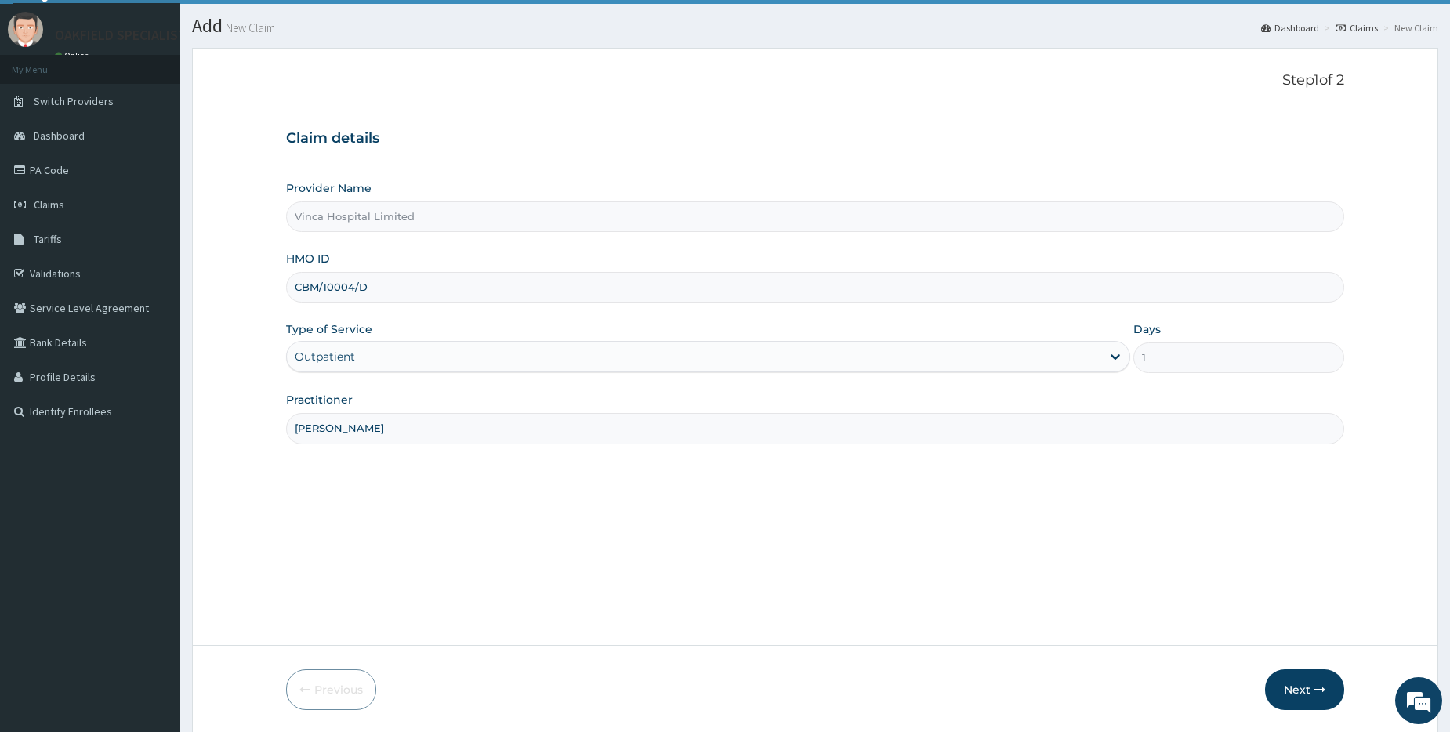
scroll to position [89, 0]
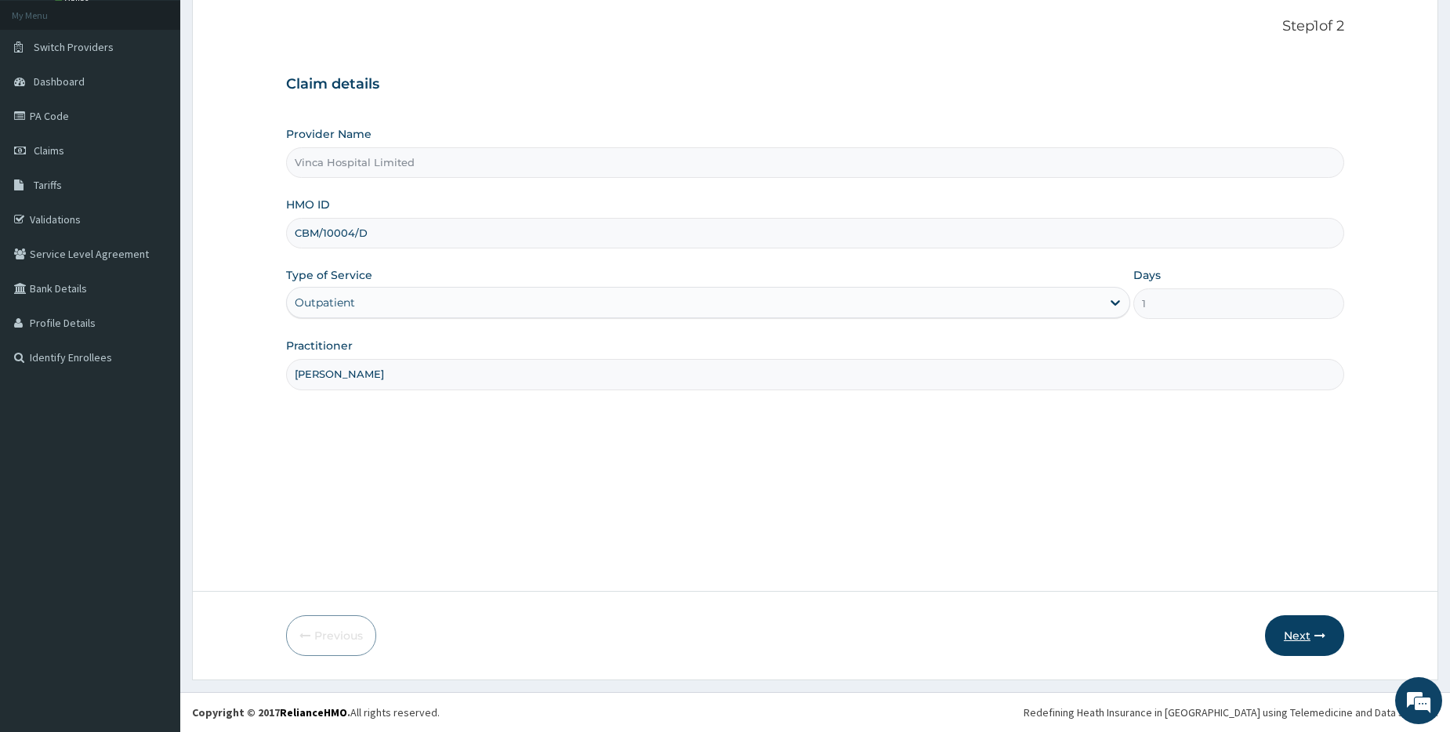
type input "[PERSON_NAME]"
click at [1319, 626] on button "Next" at bounding box center [1304, 635] width 79 height 41
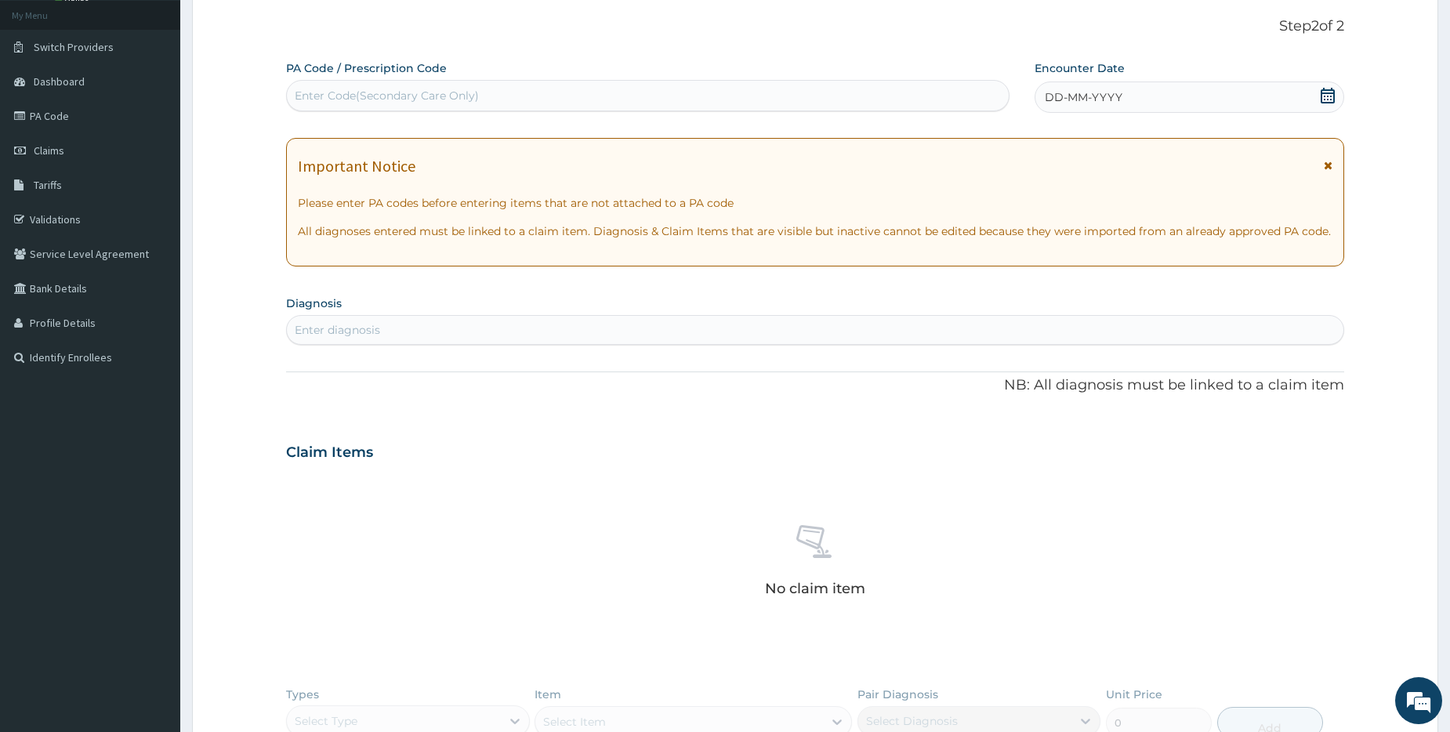
click at [330, 97] on div "Enter Code(Secondary Care Only)" at bounding box center [387, 96] width 184 height 16
paste input "PA/9812A2"
type input "PA/9812A2"
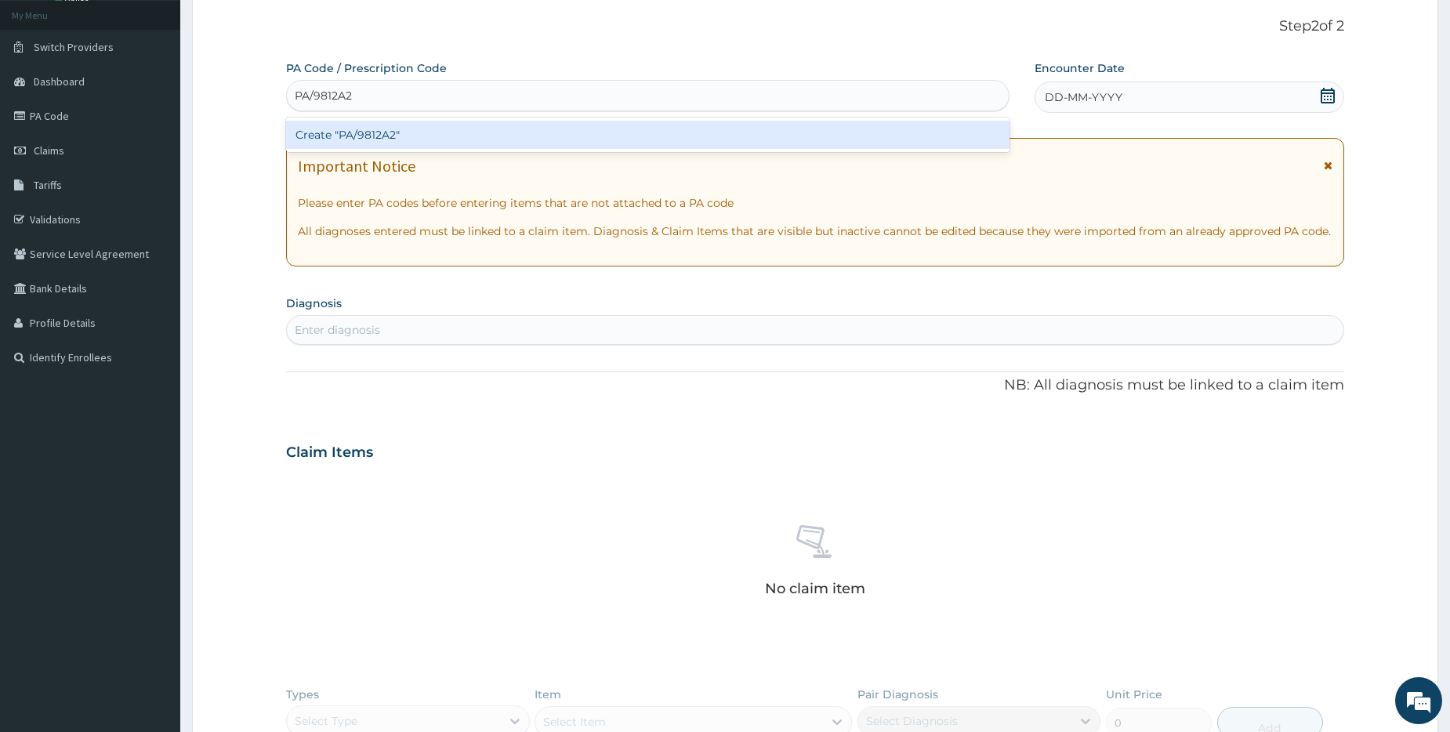
click at [341, 137] on div "Create "PA/9812A2"" at bounding box center [647, 135] width 723 height 28
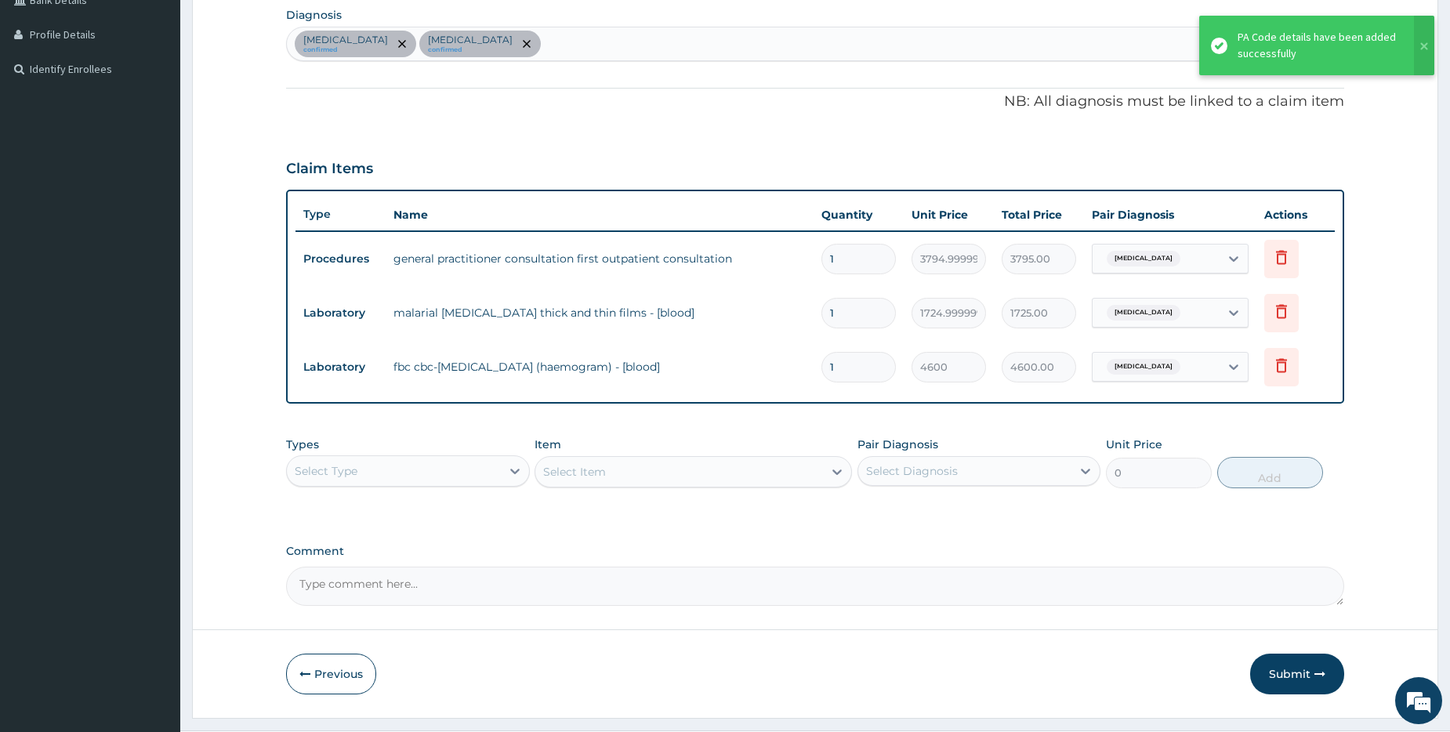
scroll to position [416, 0]
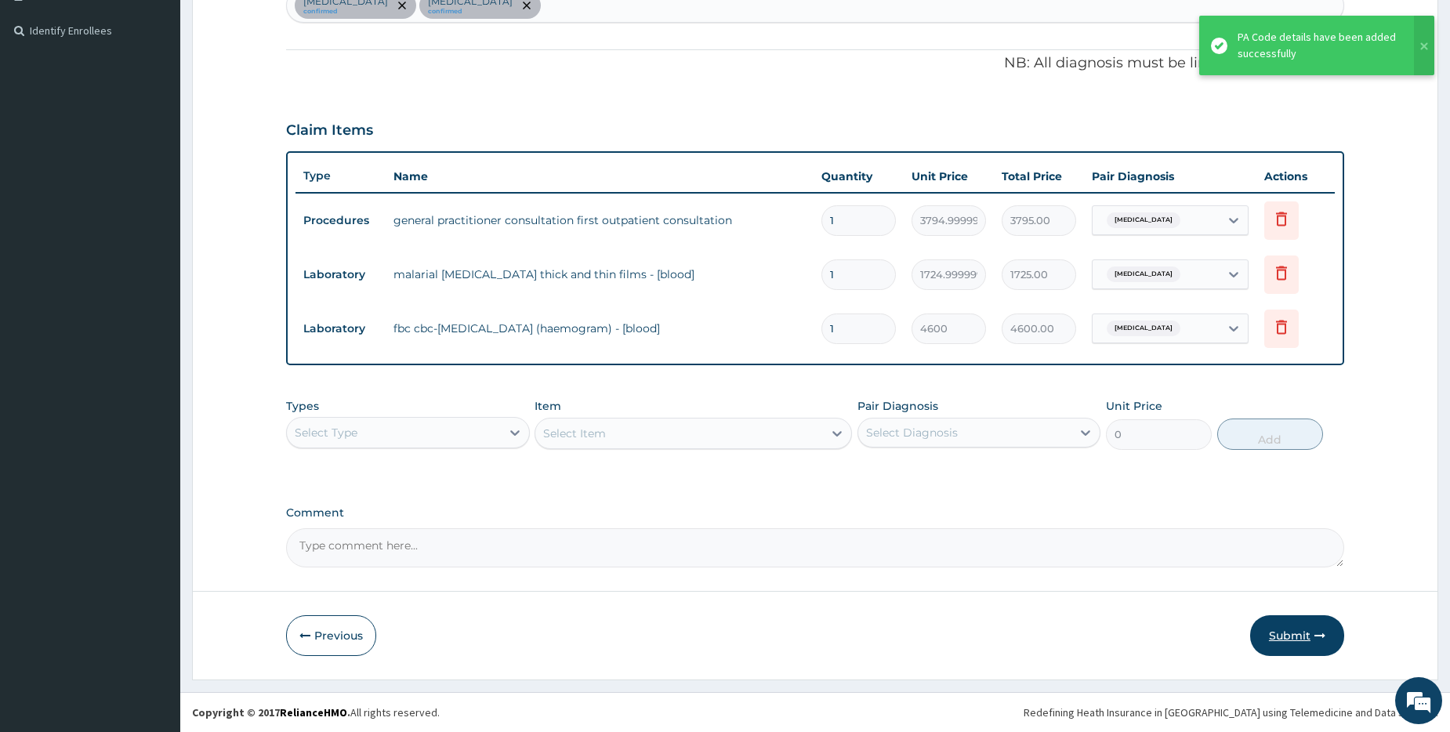
click at [1305, 631] on button "Submit" at bounding box center [1297, 635] width 94 height 41
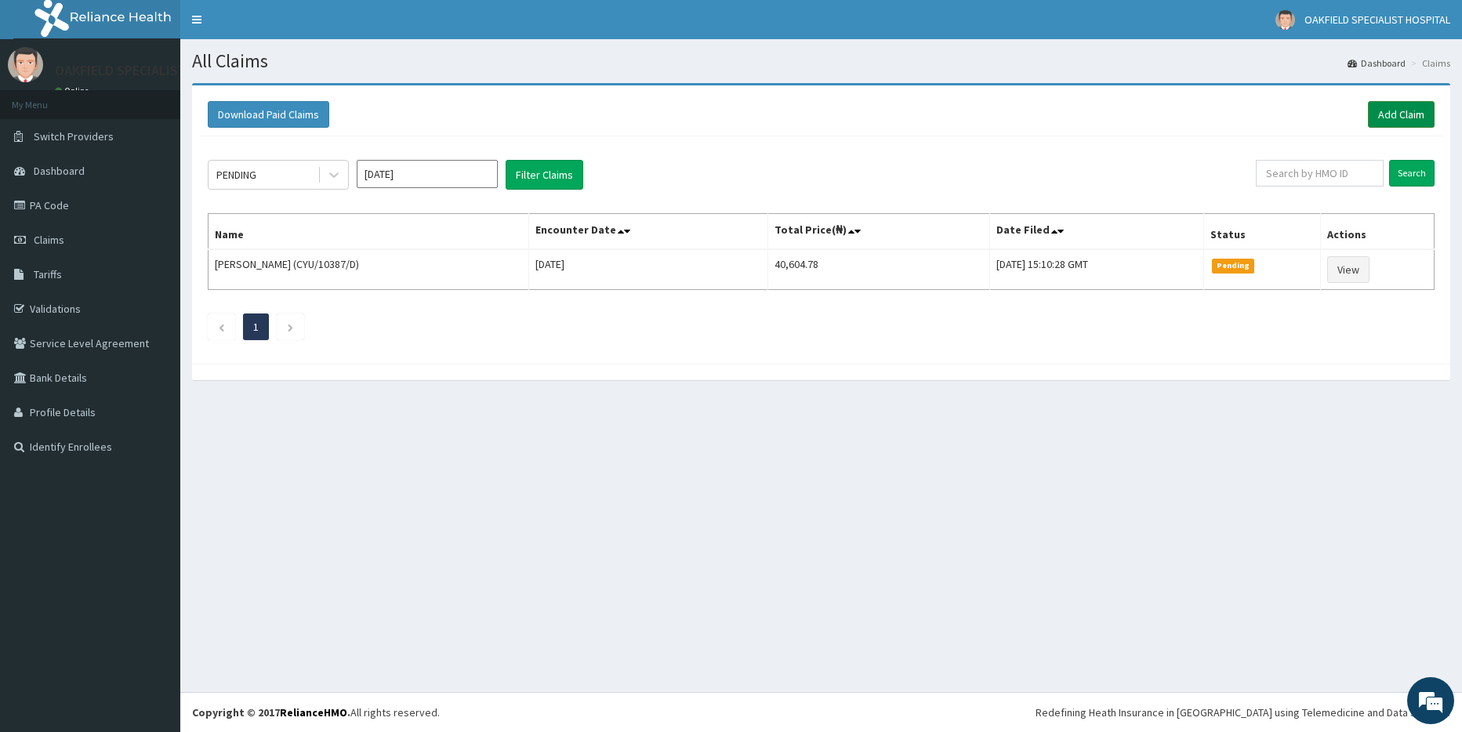
click at [1380, 107] on link "Add Claim" at bounding box center [1401, 114] width 67 height 27
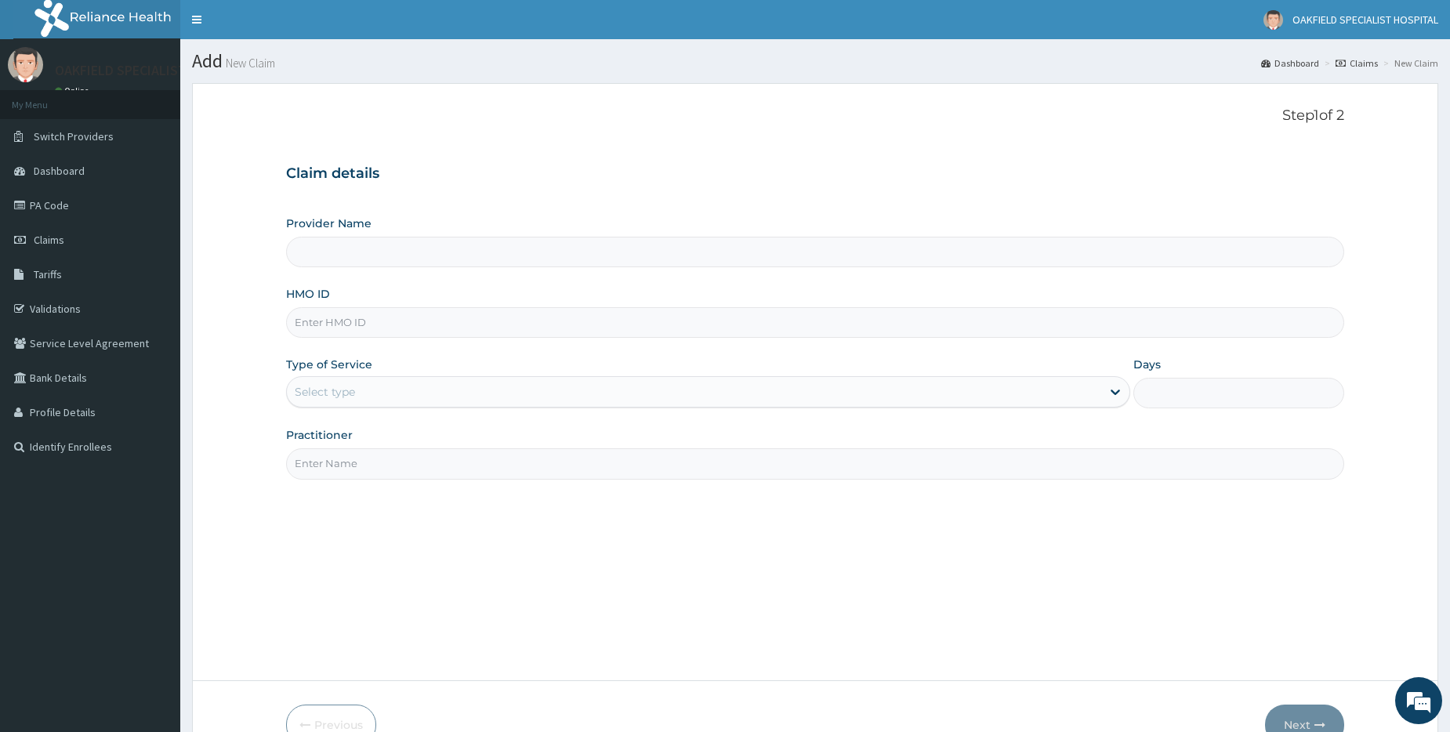
click at [348, 333] on input "HMO ID" at bounding box center [815, 322] width 1058 height 31
paste input "CBM/10004/C"
type input "CBM/10004/C"
type input "Vinca Hospital Limited"
type input "CBM/10004/C"
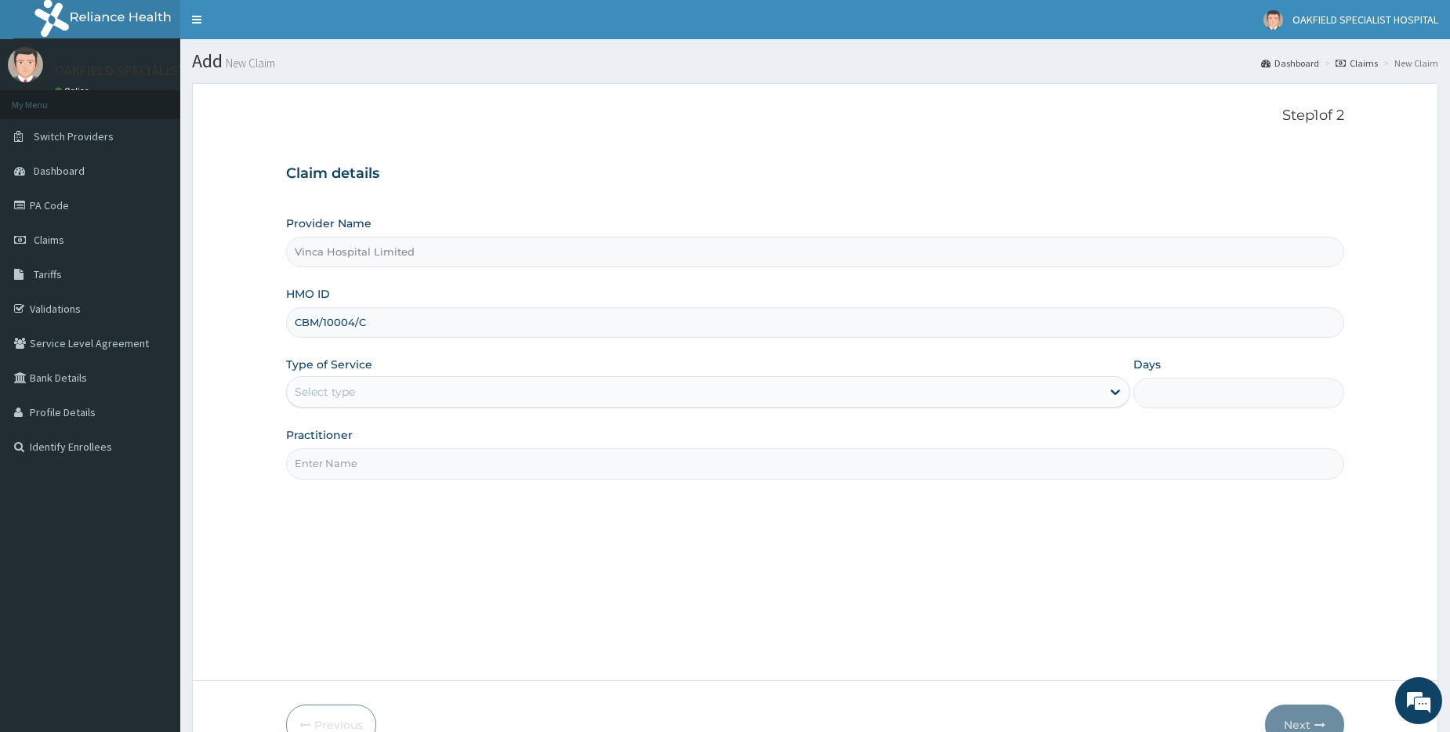
click at [317, 394] on div "Select type" at bounding box center [325, 392] width 60 height 16
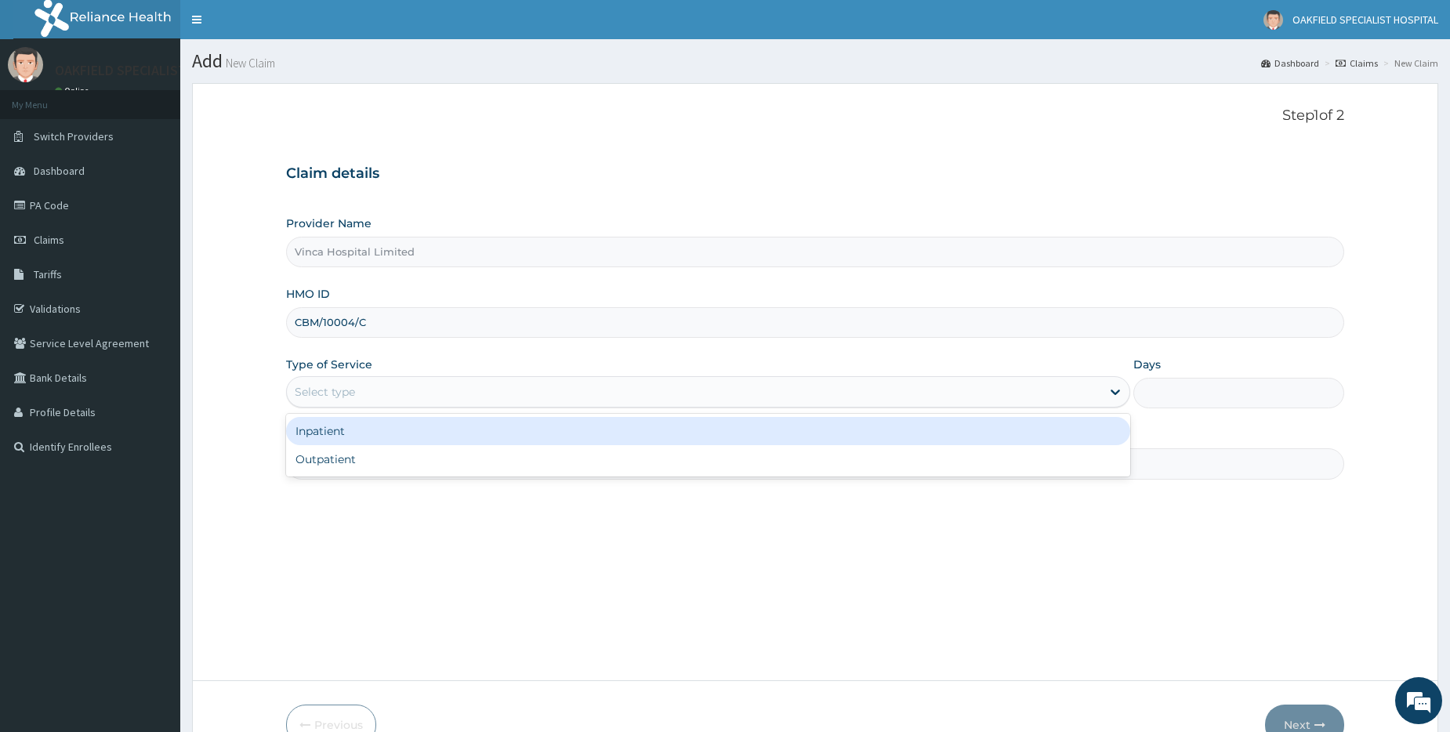
click at [339, 453] on div "Outpatient" at bounding box center [708, 459] width 844 height 28
type input "1"
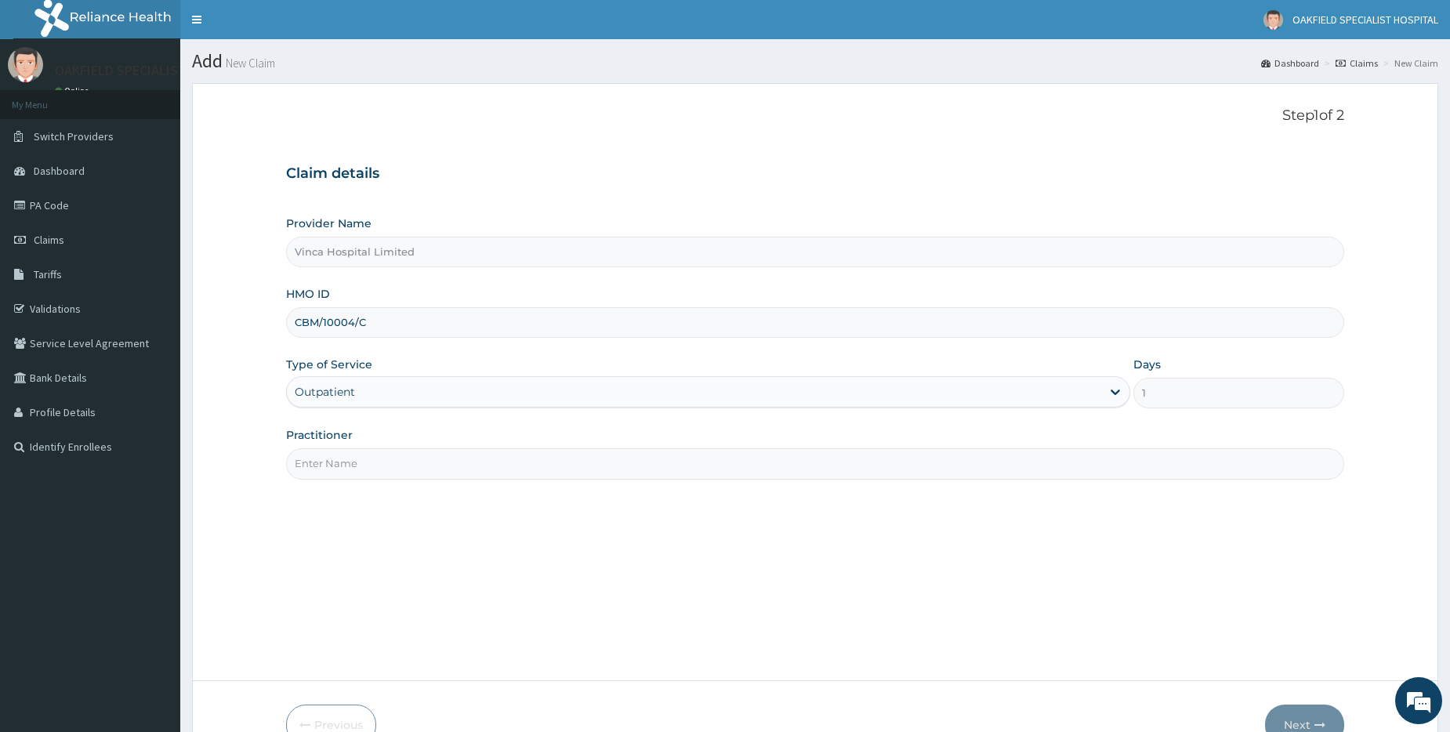
click at [339, 471] on input "Practitioner" at bounding box center [815, 463] width 1058 height 31
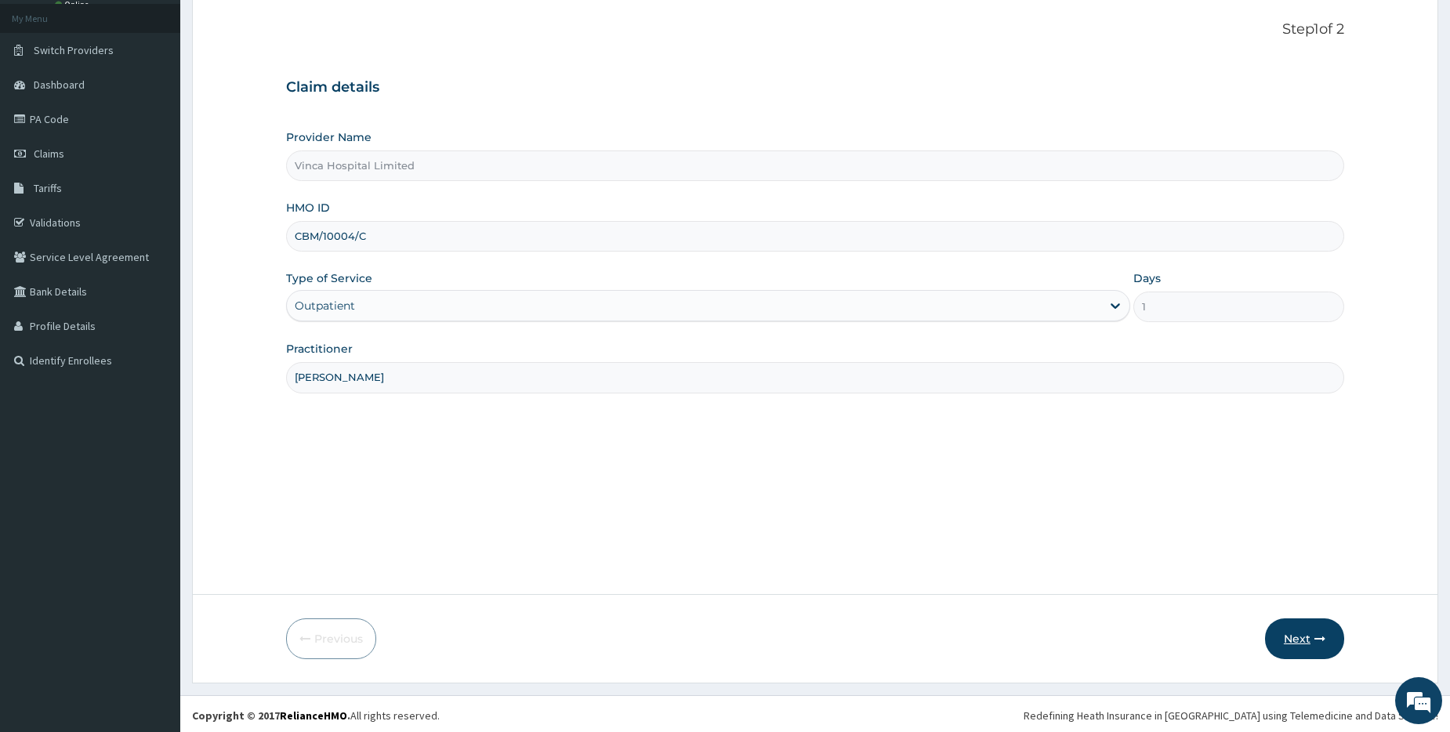
scroll to position [89, 0]
type input "[PERSON_NAME]"
click at [1295, 623] on button "Next" at bounding box center [1304, 635] width 79 height 41
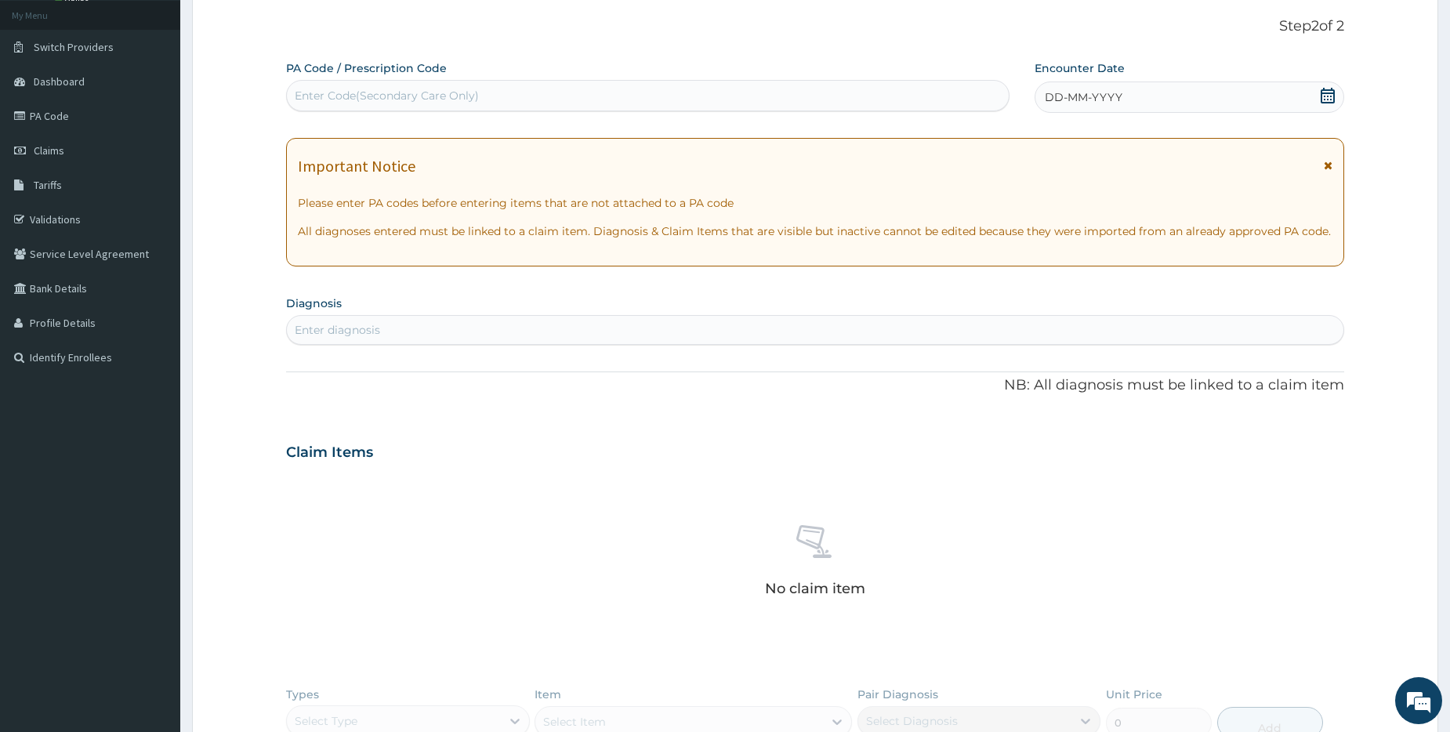
click at [385, 102] on div "Enter Code(Secondary Care Only)" at bounding box center [387, 96] width 184 height 16
click at [338, 93] on div "Enter Code(Secondary Care Only)" at bounding box center [387, 96] width 184 height 16
paste input "PA/C4B8AF"
type input "PA/C4B8AF"
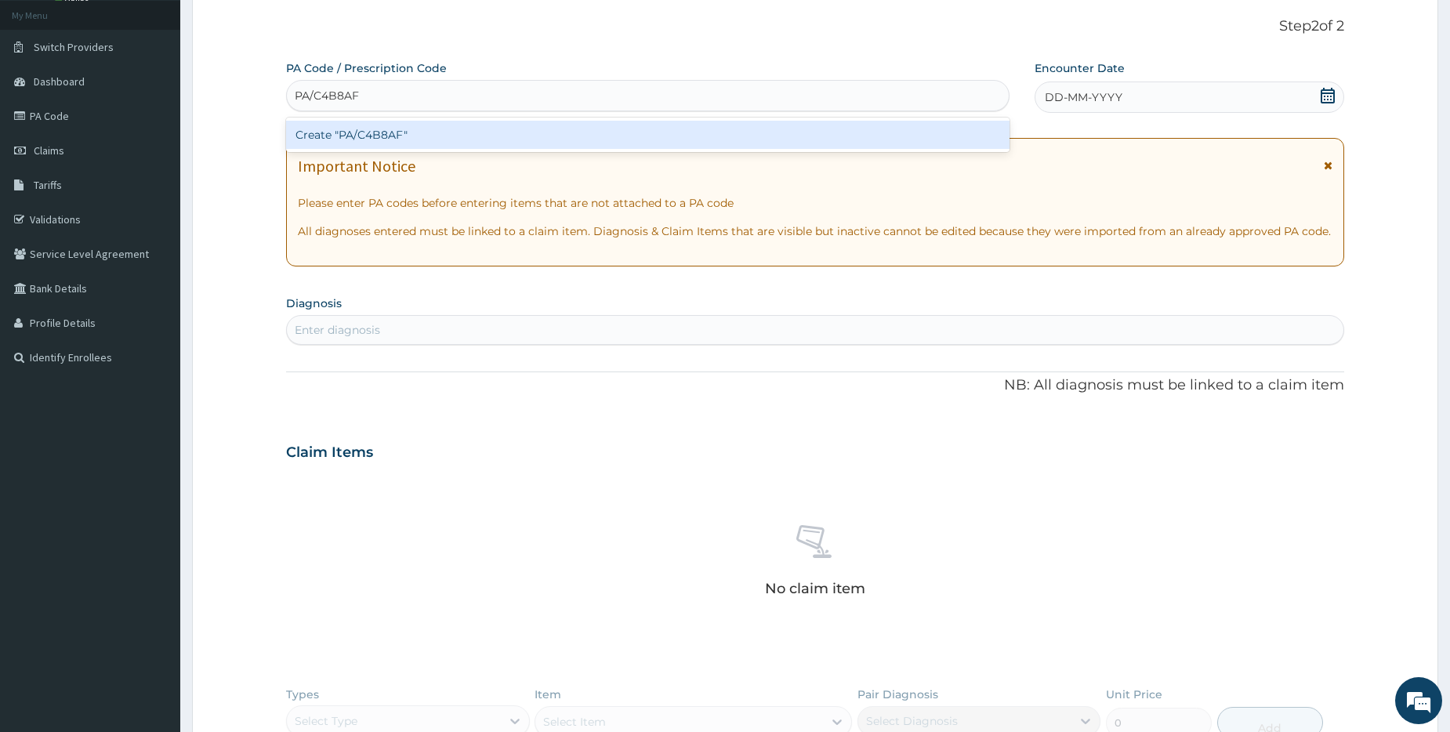
click at [320, 137] on div "Create "PA/C4B8AF"" at bounding box center [647, 135] width 723 height 28
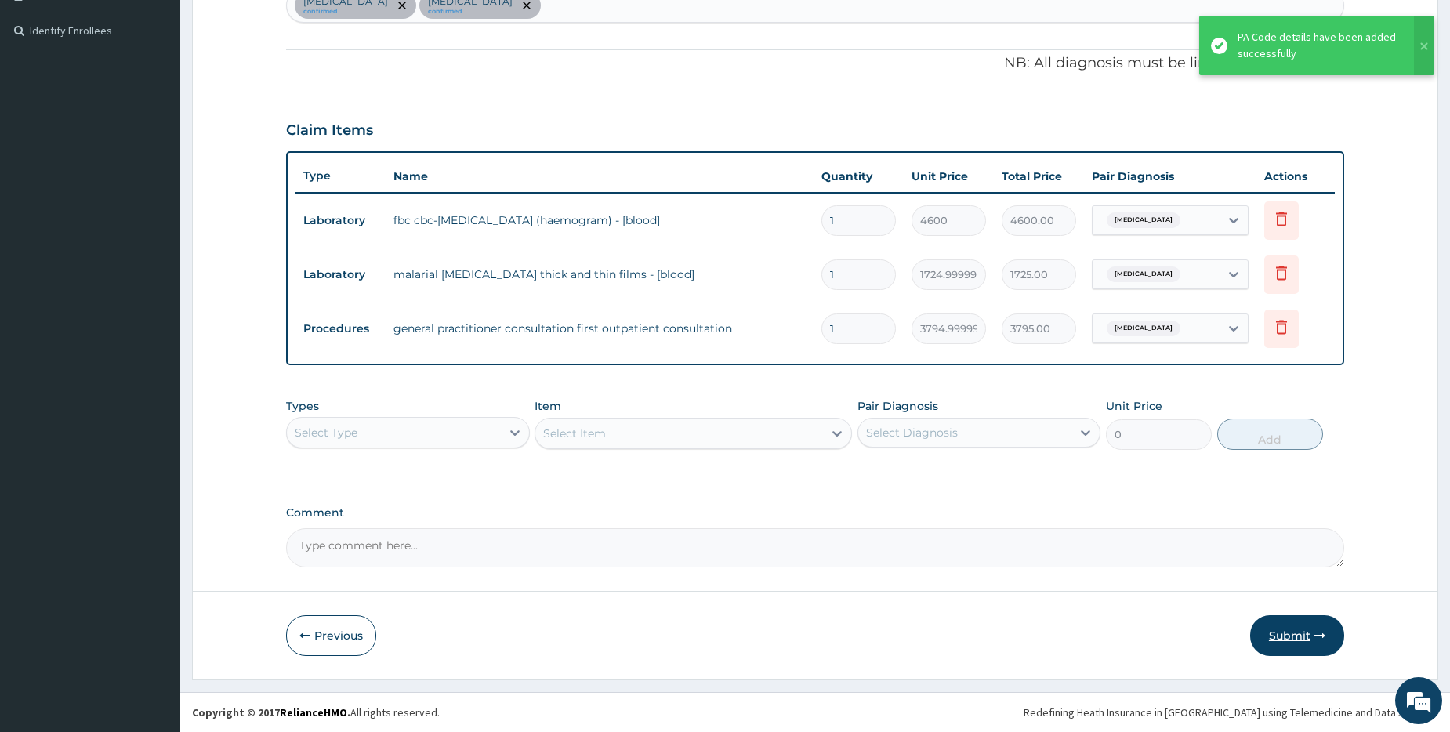
click at [1288, 638] on button "Submit" at bounding box center [1297, 635] width 94 height 41
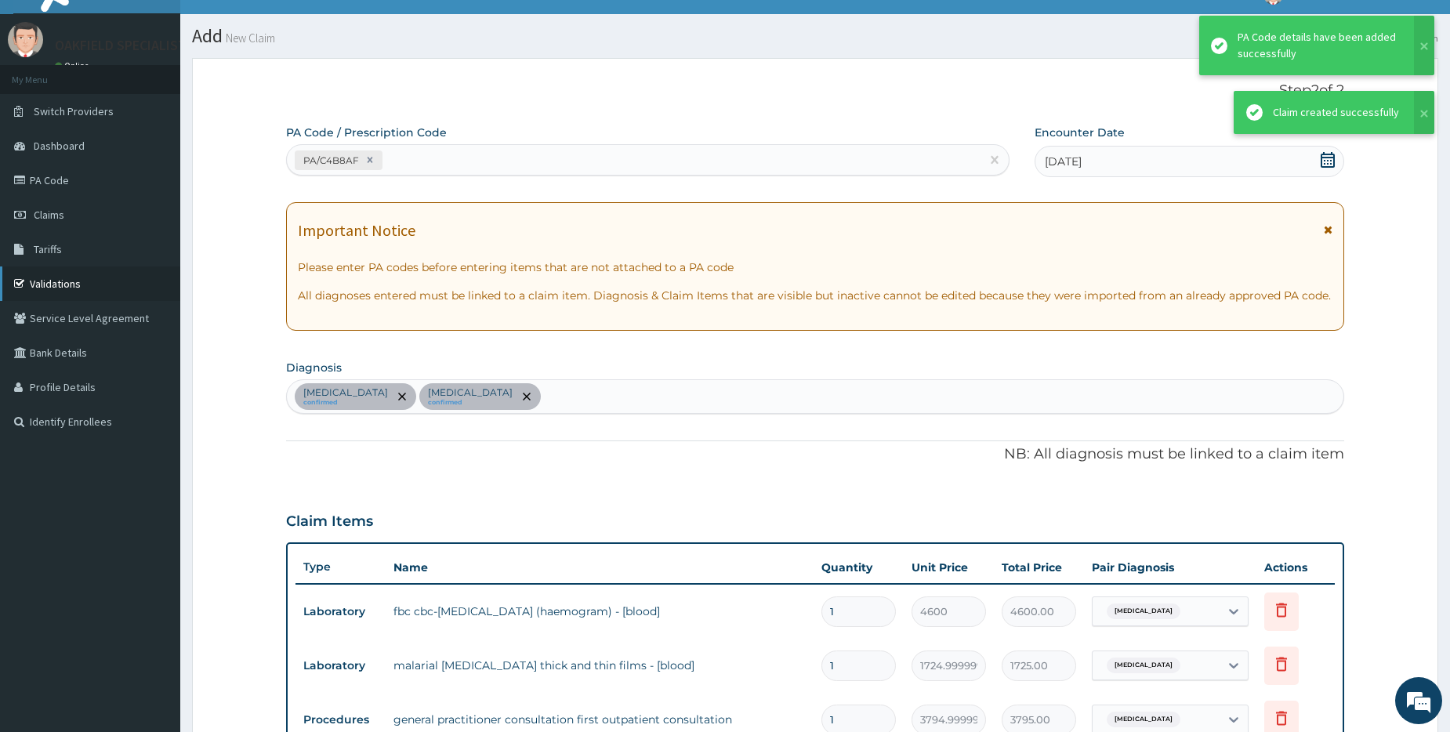
scroll to position [416, 0]
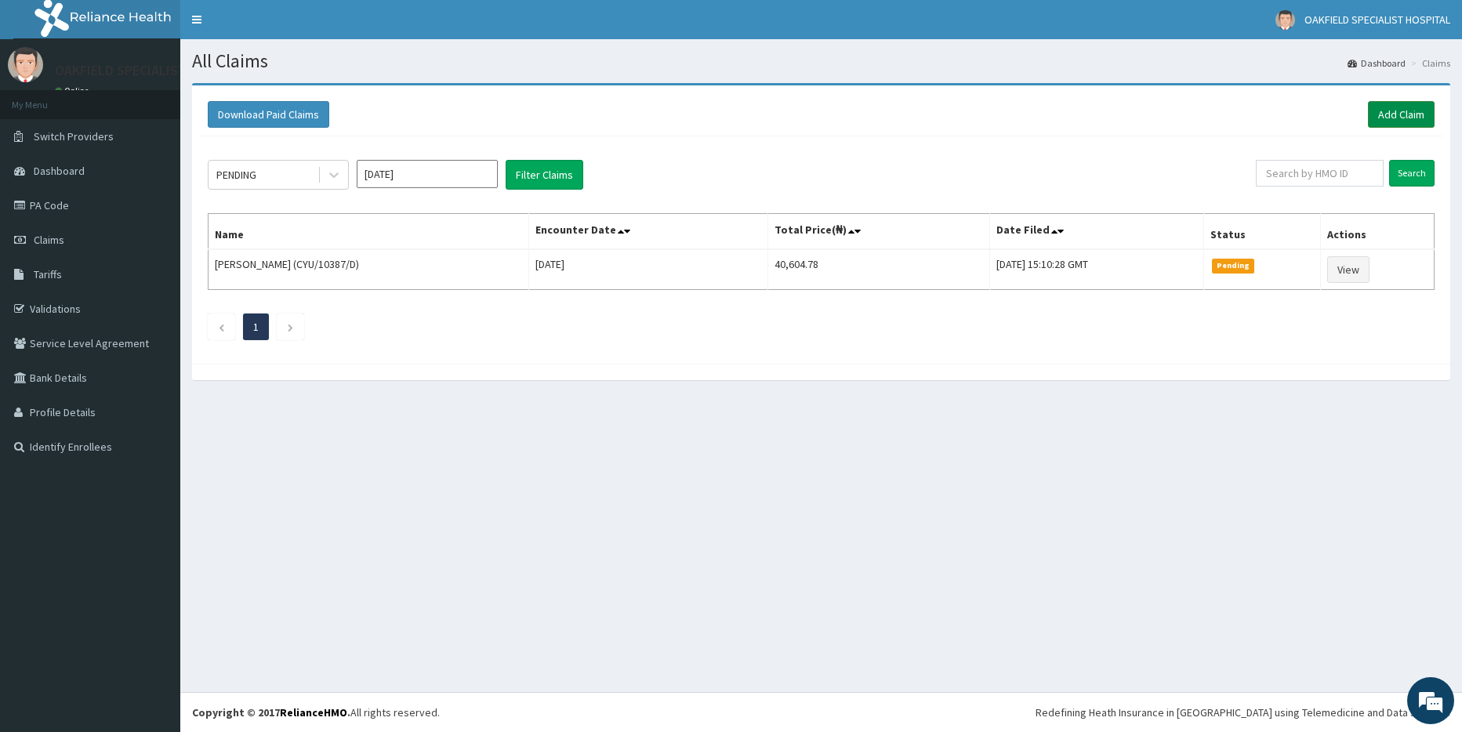
click at [1420, 112] on link "Add Claim" at bounding box center [1401, 114] width 67 height 27
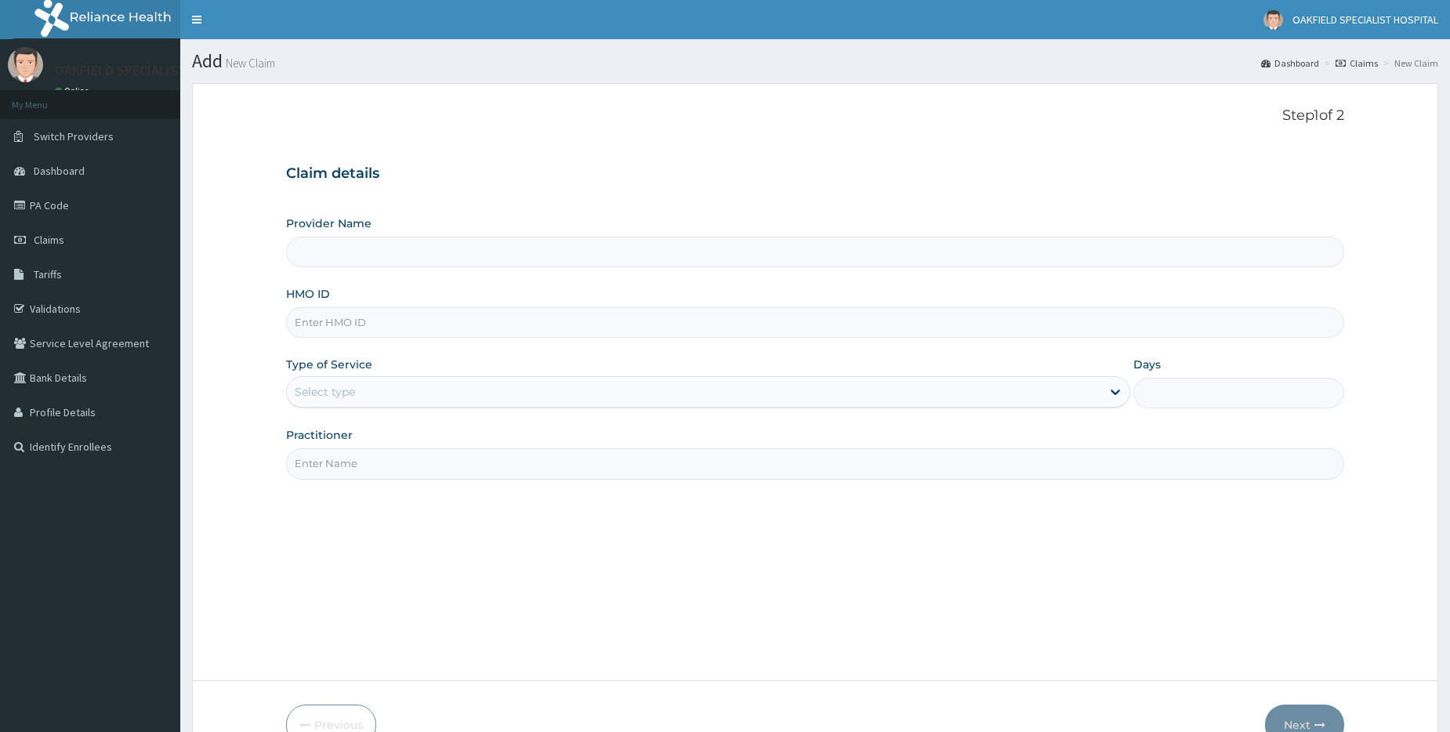
click at [372, 325] on input "HMO ID" at bounding box center [815, 322] width 1058 height 31
type input "Vinca Hospital Limited"
paste input "CBM/10004/A"
type input "CBM/10004/A"
click at [336, 403] on div "Select type" at bounding box center [694, 391] width 815 height 25
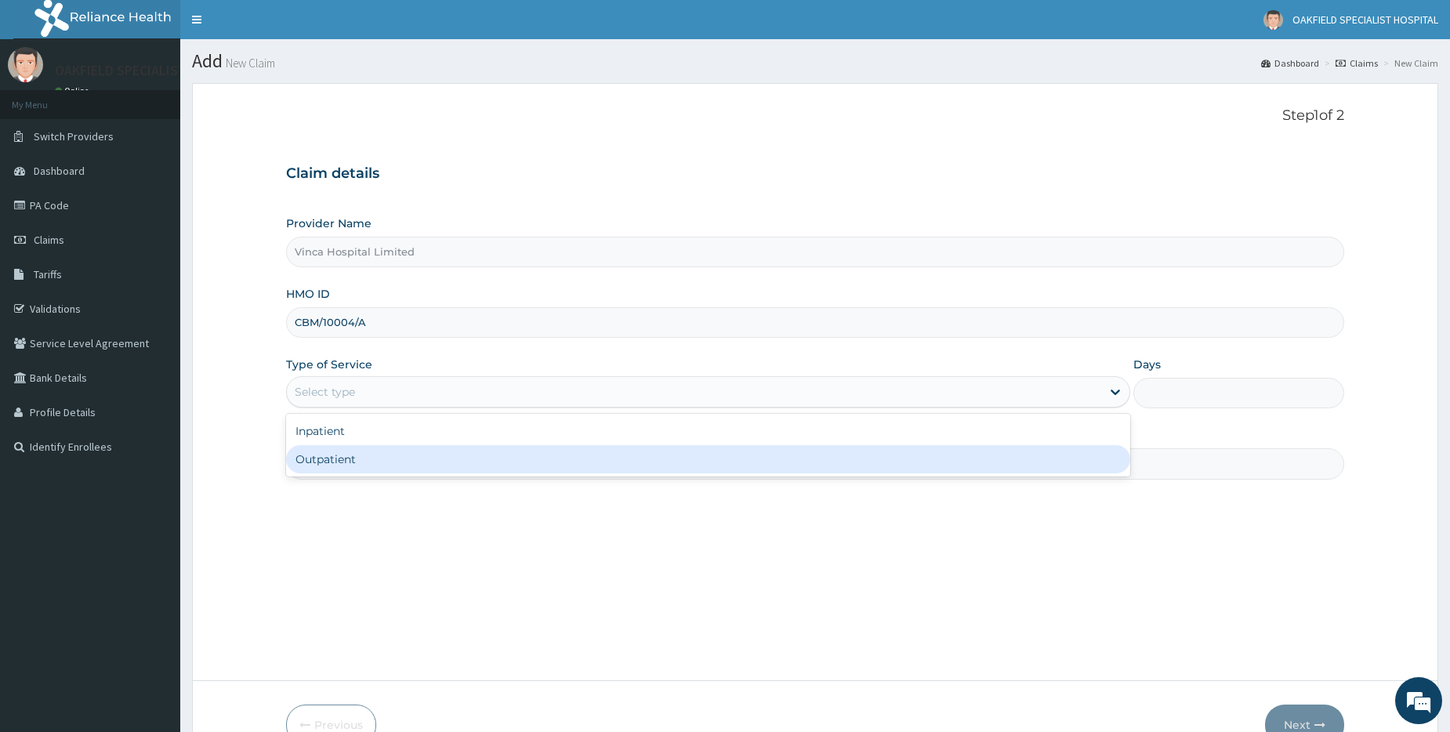
click at [334, 455] on div "Outpatient" at bounding box center [708, 459] width 844 height 28
type input "1"
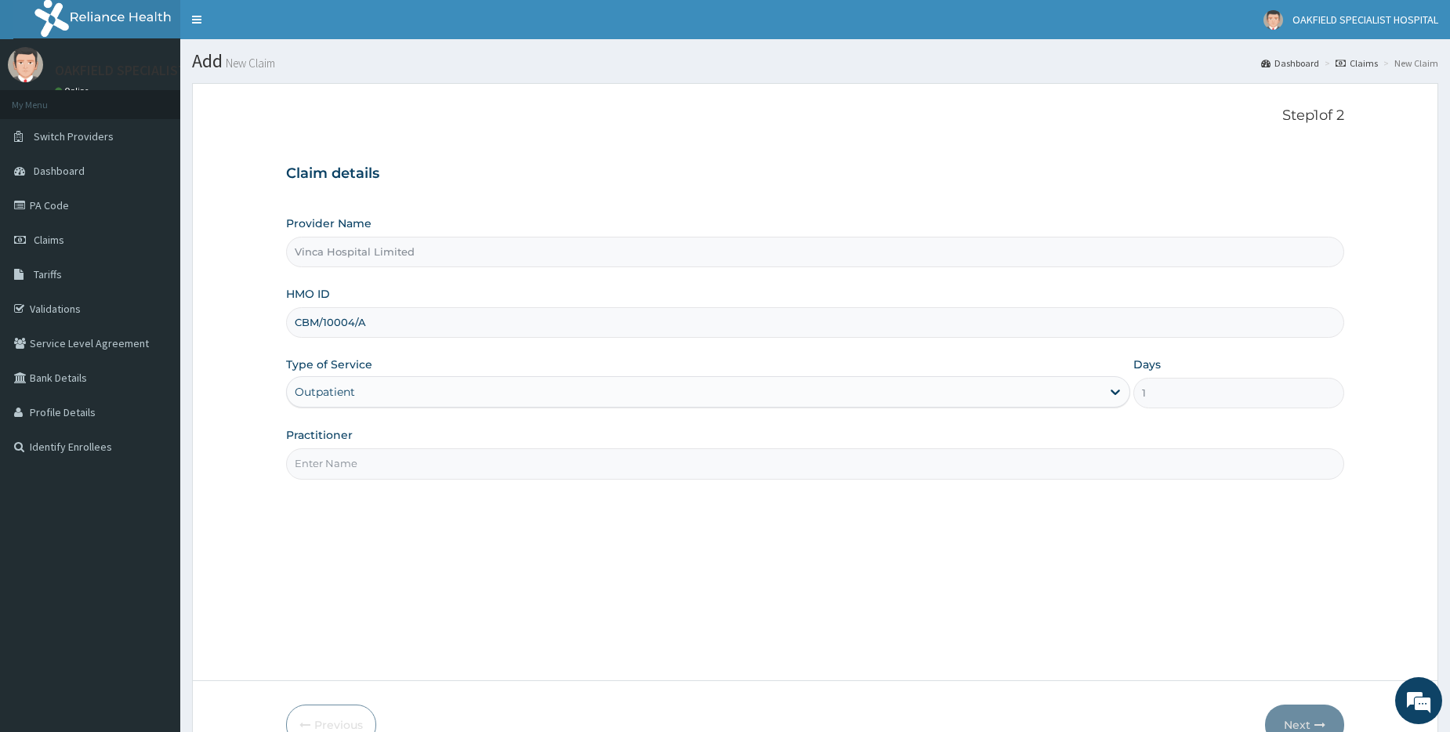
click at [328, 480] on div "Step 1 of 2 Claim details Provider Name Vinca Hospital Limited HMO ID CBM/10004…" at bounding box center [815, 382] width 1058 height 550
click at [326, 474] on input "Practitioner" at bounding box center [815, 463] width 1058 height 31
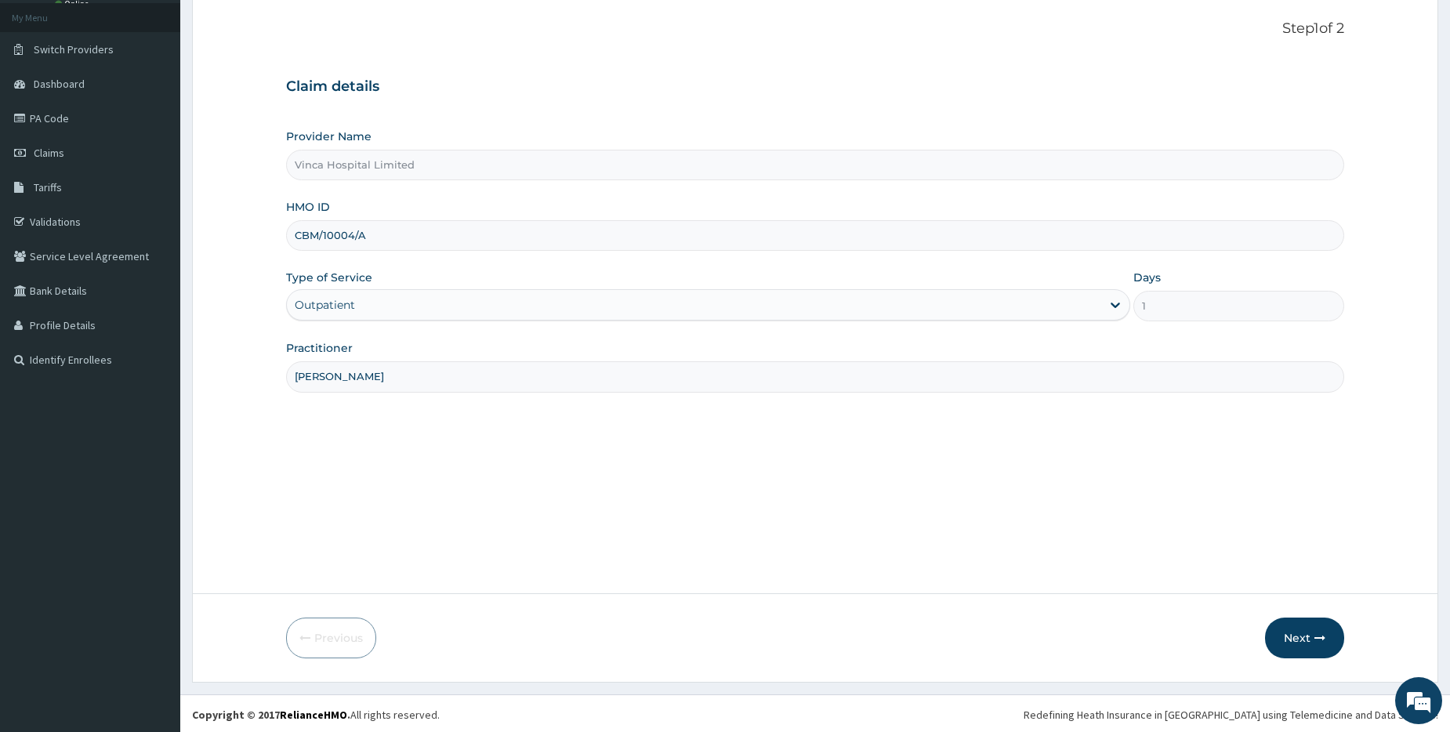
scroll to position [89, 0]
type input "[PERSON_NAME]"
click at [1323, 642] on button "Next" at bounding box center [1304, 635] width 79 height 41
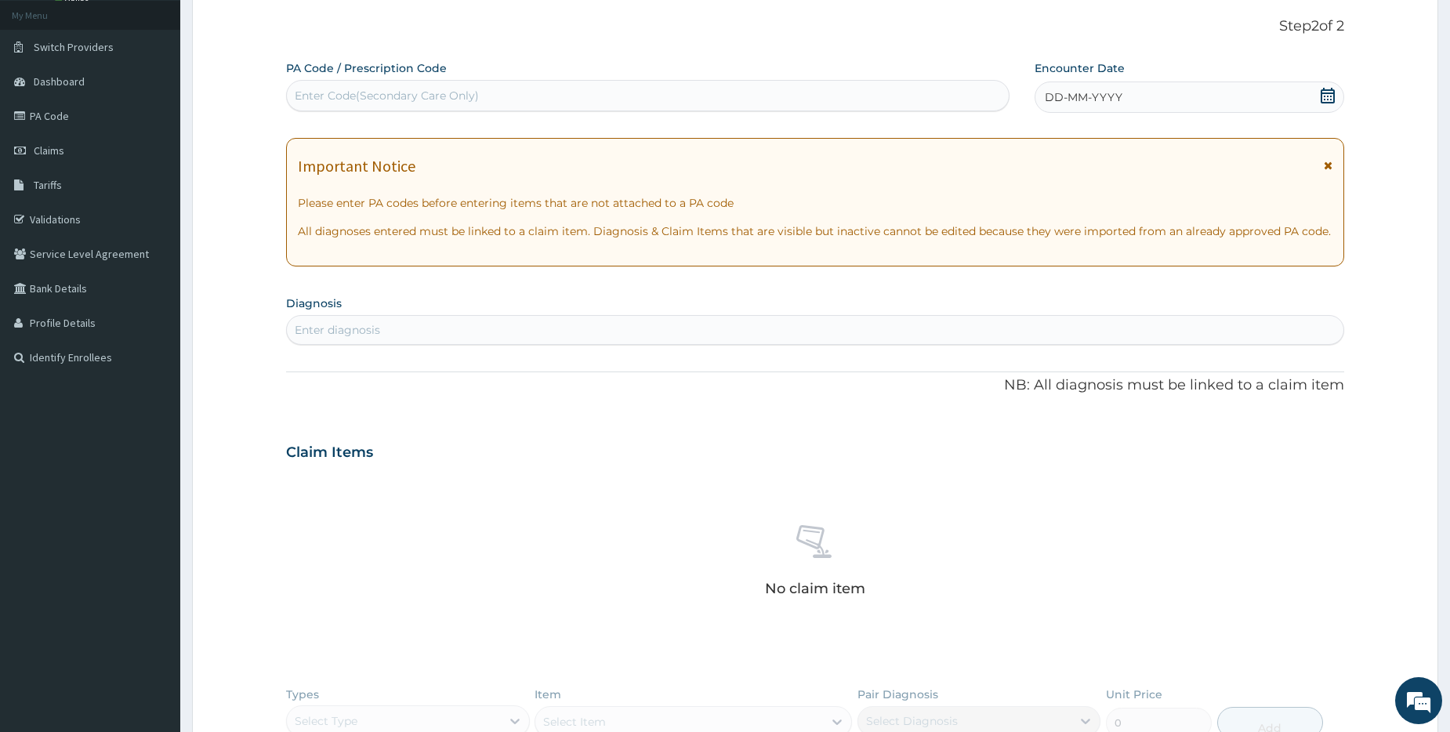
scroll to position [0, 0]
click at [377, 102] on div "Enter Code(Secondary Care Only)" at bounding box center [387, 96] width 184 height 16
paste input "PA/438923"
type input "PA/438923"
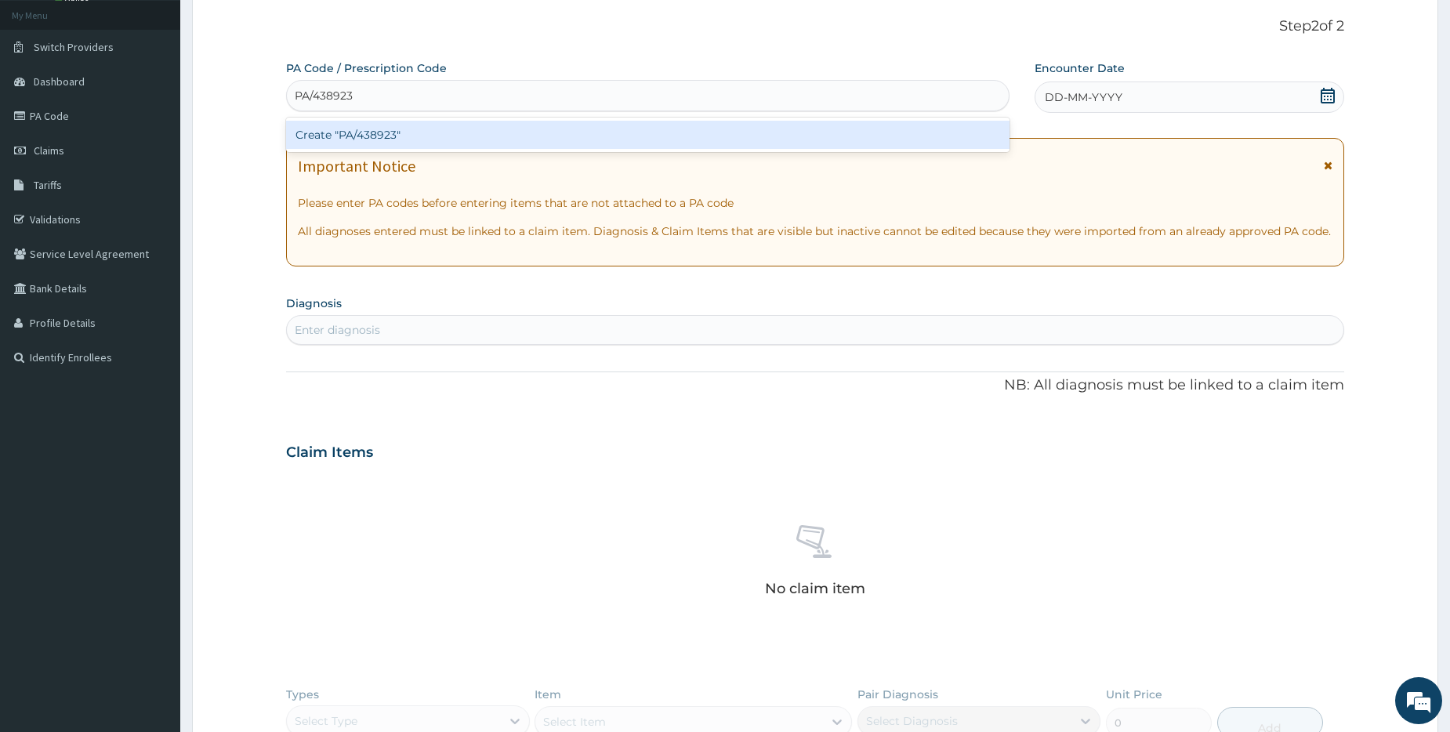
click at [318, 132] on div "Create "PA/438923"" at bounding box center [647, 135] width 723 height 28
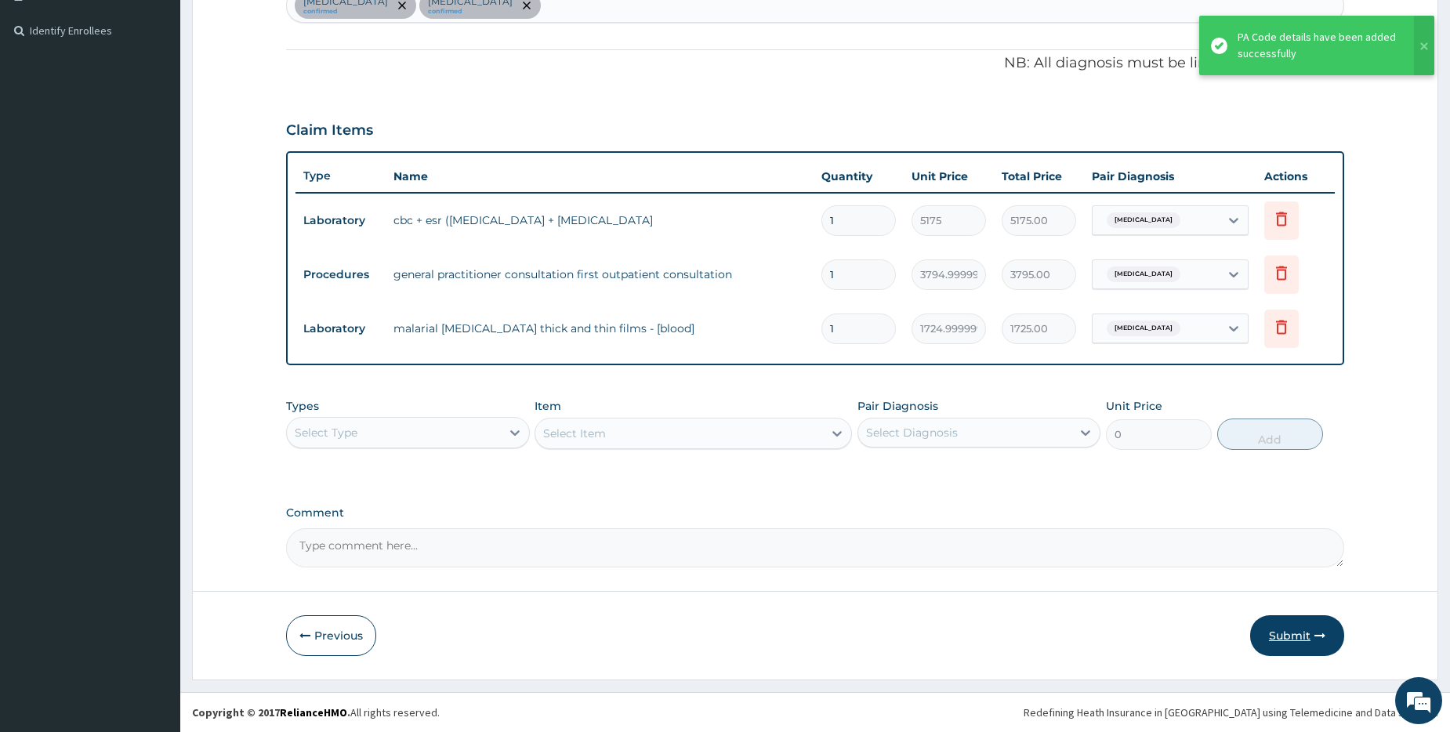
click at [1281, 638] on button "Submit" at bounding box center [1297, 635] width 94 height 41
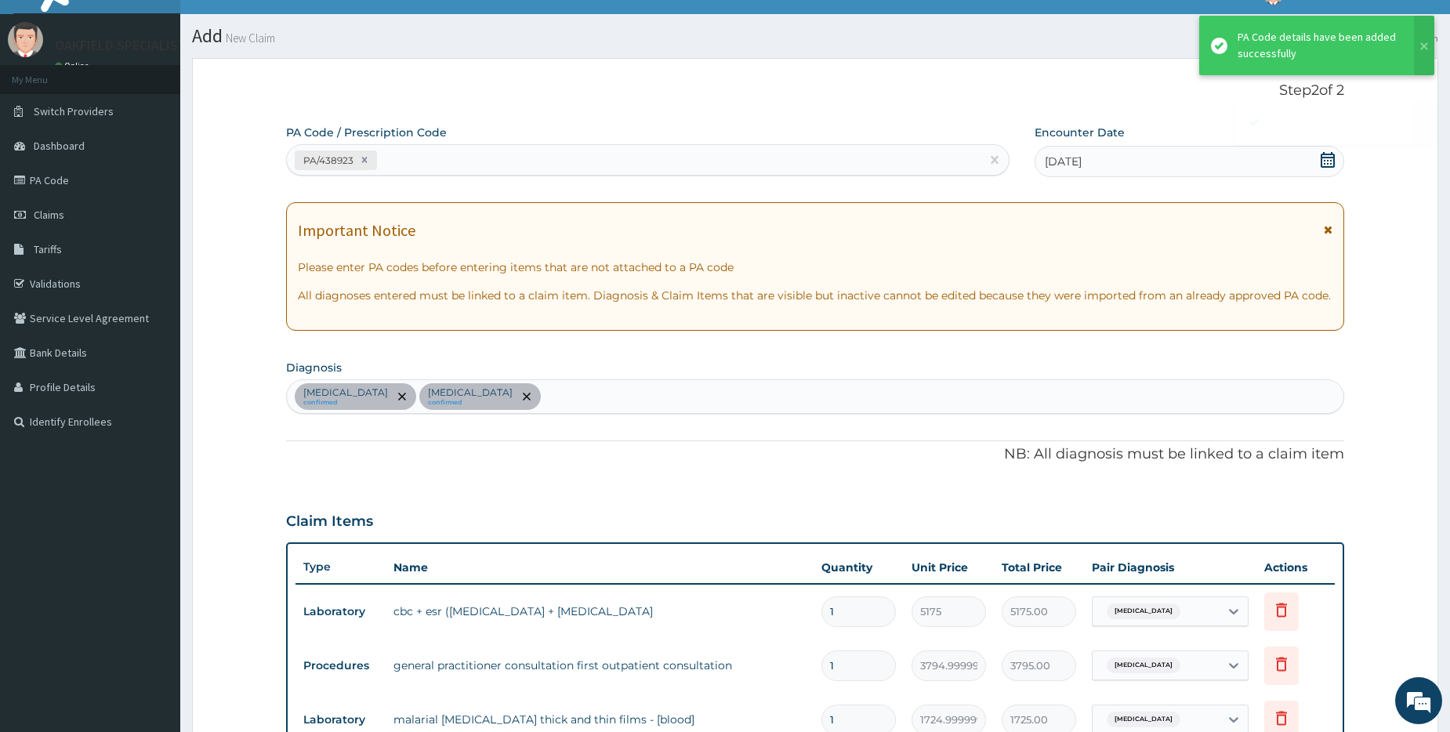
scroll to position [416, 0]
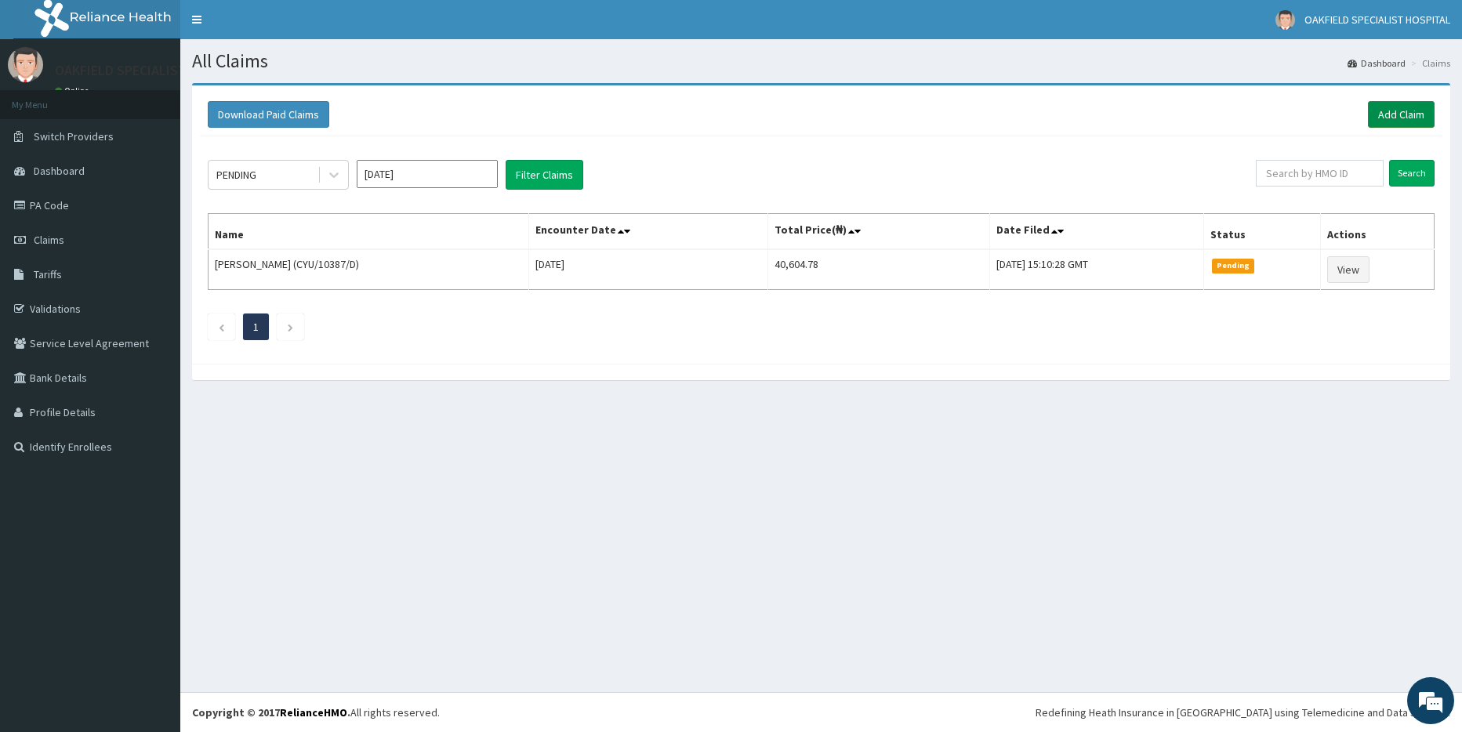
click at [1379, 111] on link "Add Claim" at bounding box center [1401, 114] width 67 height 27
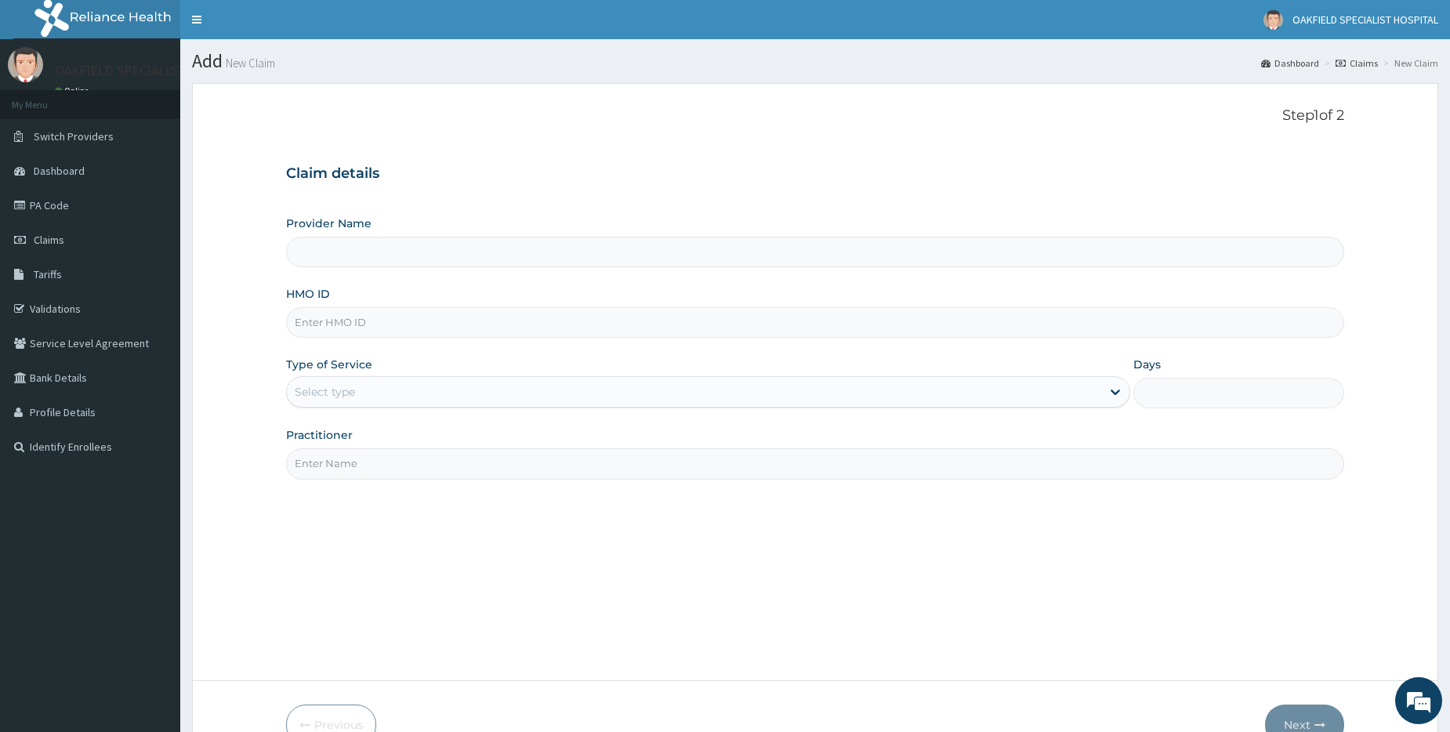
click at [337, 327] on input "HMO ID" at bounding box center [815, 322] width 1058 height 31
type input "Vinca Hospital Limited"
paste input "SFA/15113/A"
type input "SFA/15113/A"
click at [314, 391] on div "Select type" at bounding box center [325, 392] width 60 height 16
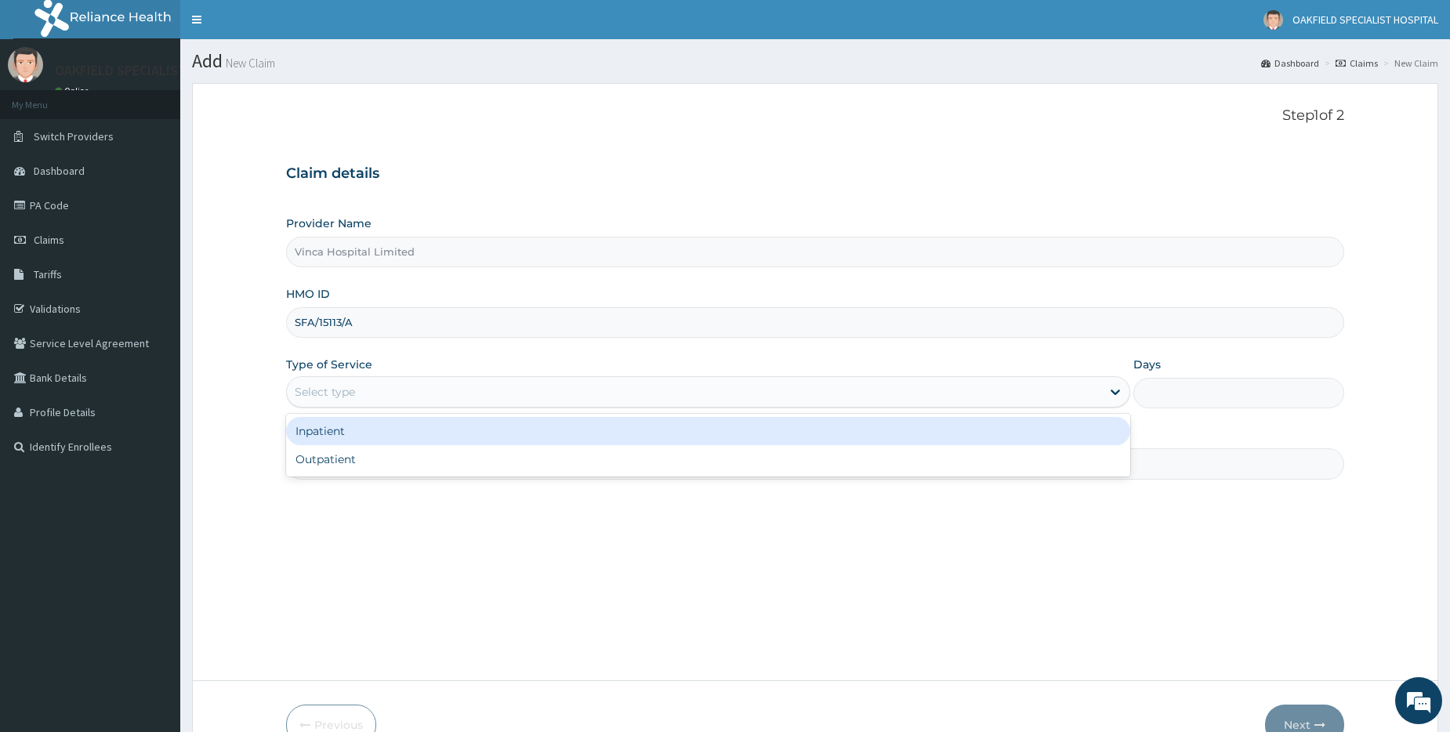
click at [327, 442] on div "Inpatient" at bounding box center [708, 431] width 844 height 28
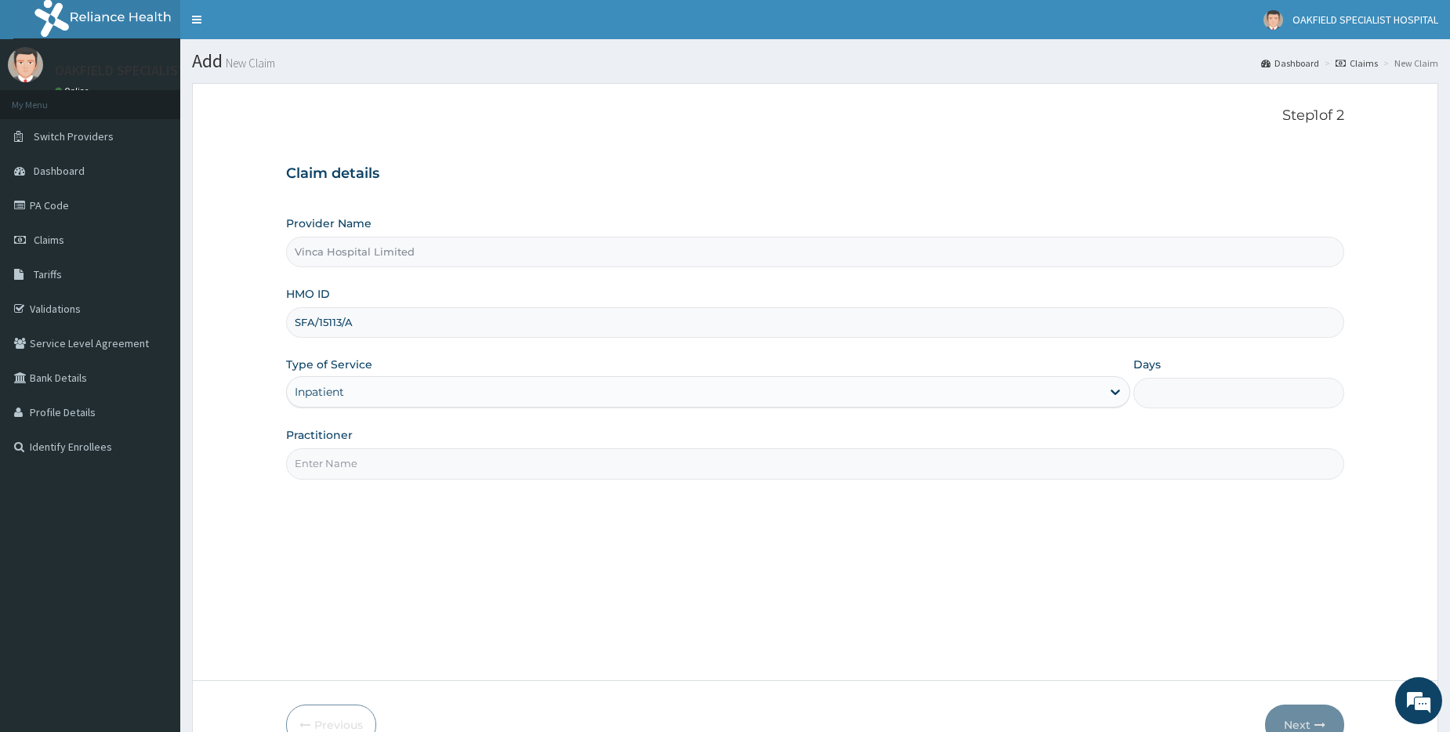
click at [347, 394] on div "Inpatient" at bounding box center [694, 391] width 815 height 25
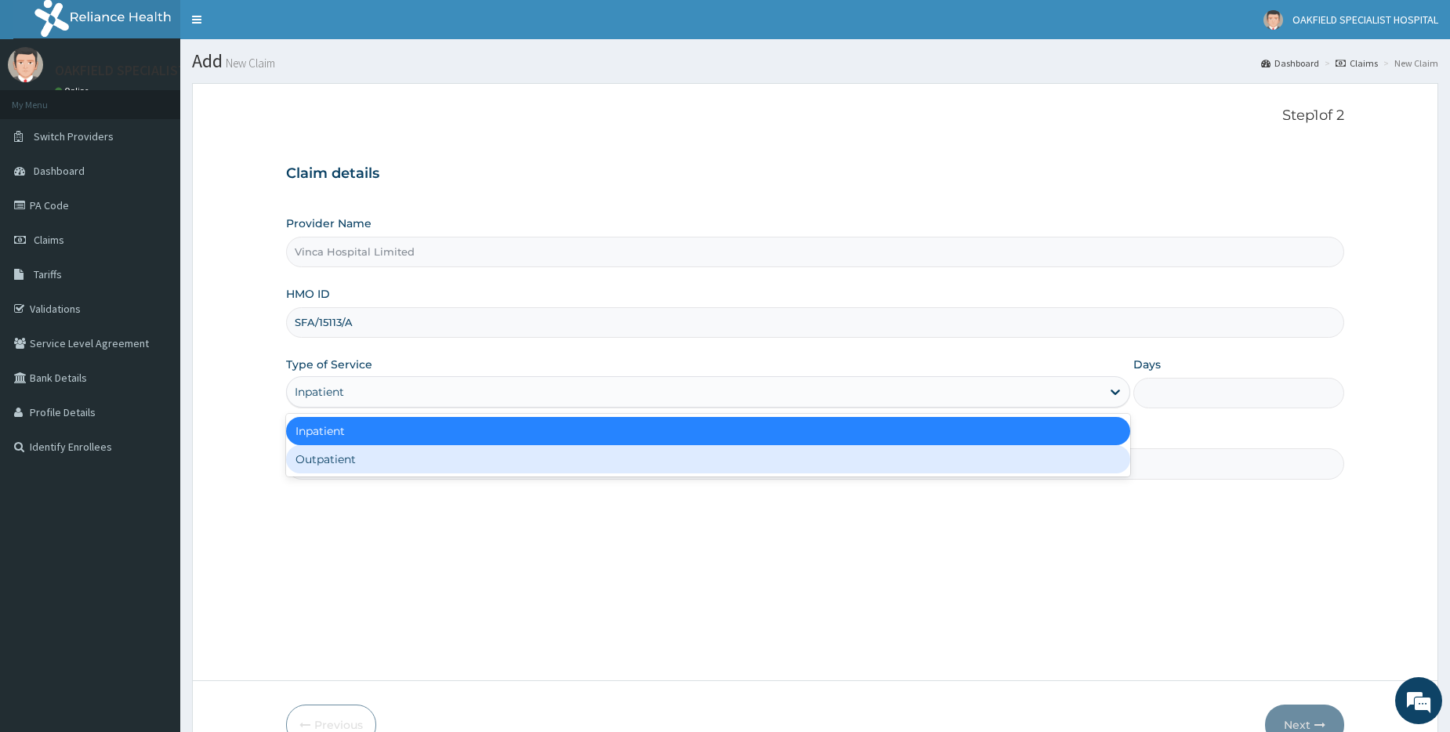
click at [334, 459] on div "Outpatient" at bounding box center [708, 459] width 844 height 28
type input "1"
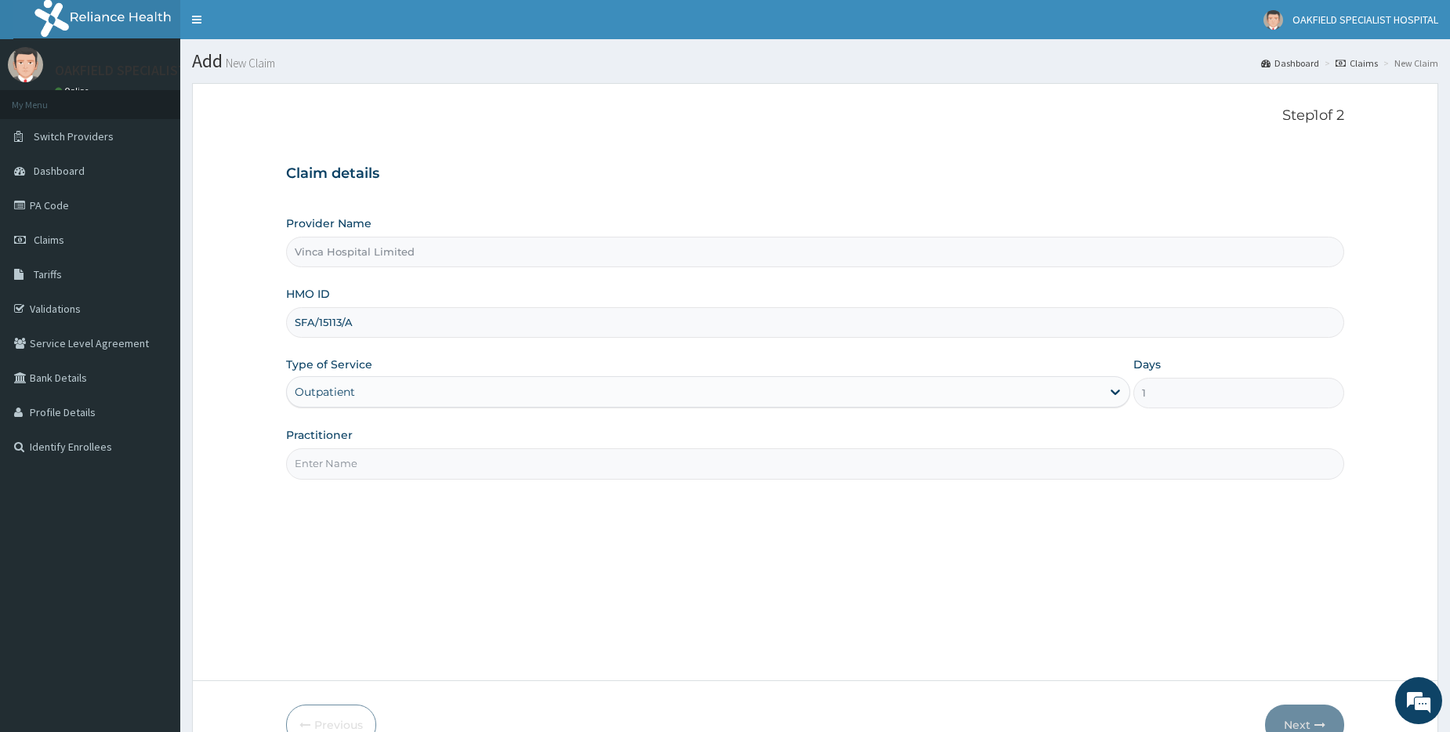
click at [331, 466] on input "Practitioner" at bounding box center [815, 463] width 1058 height 31
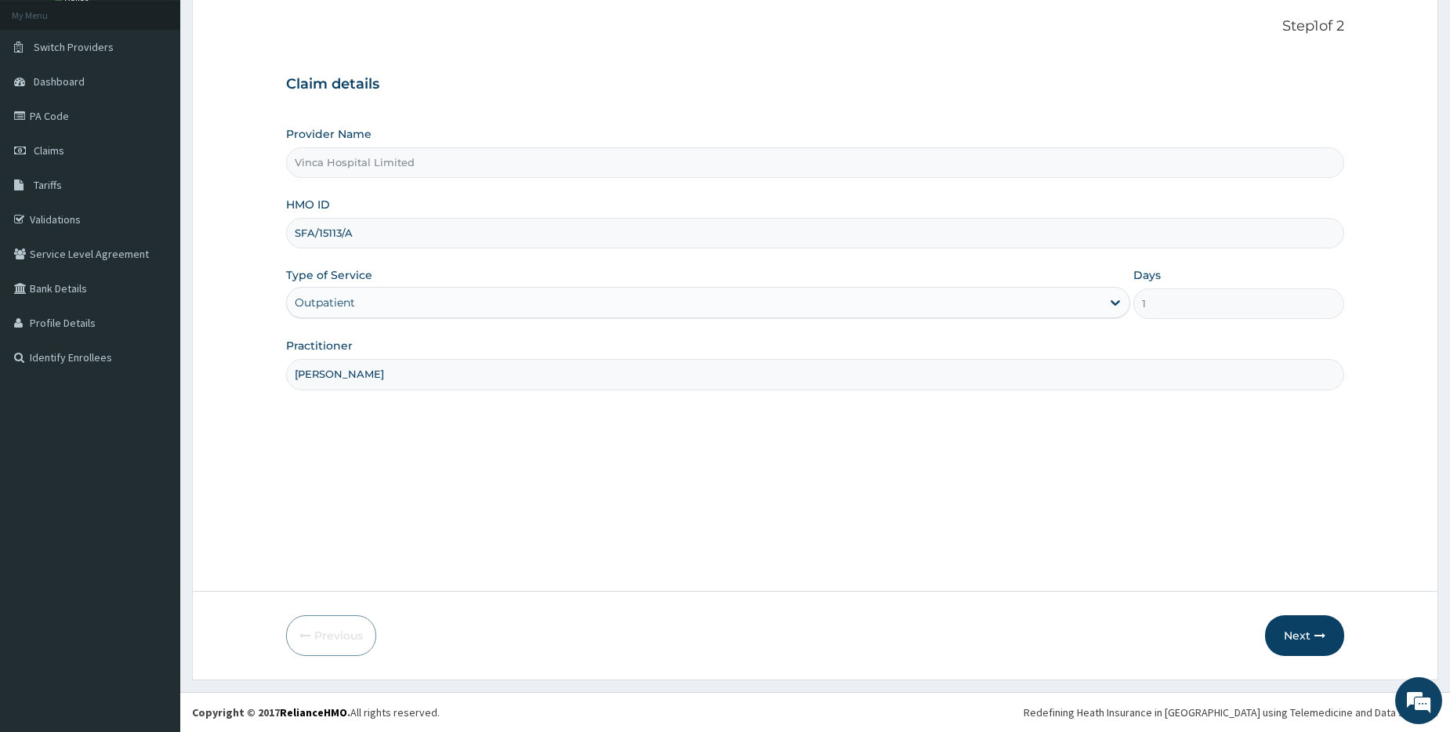
type input "[PERSON_NAME]"
click at [1288, 614] on form "Step 1 of 2 Claim details Provider Name Vinca Hospital Limited HMO ID SFA/15113…" at bounding box center [815, 337] width 1247 height 687
click at [1295, 628] on button "Next" at bounding box center [1304, 635] width 79 height 41
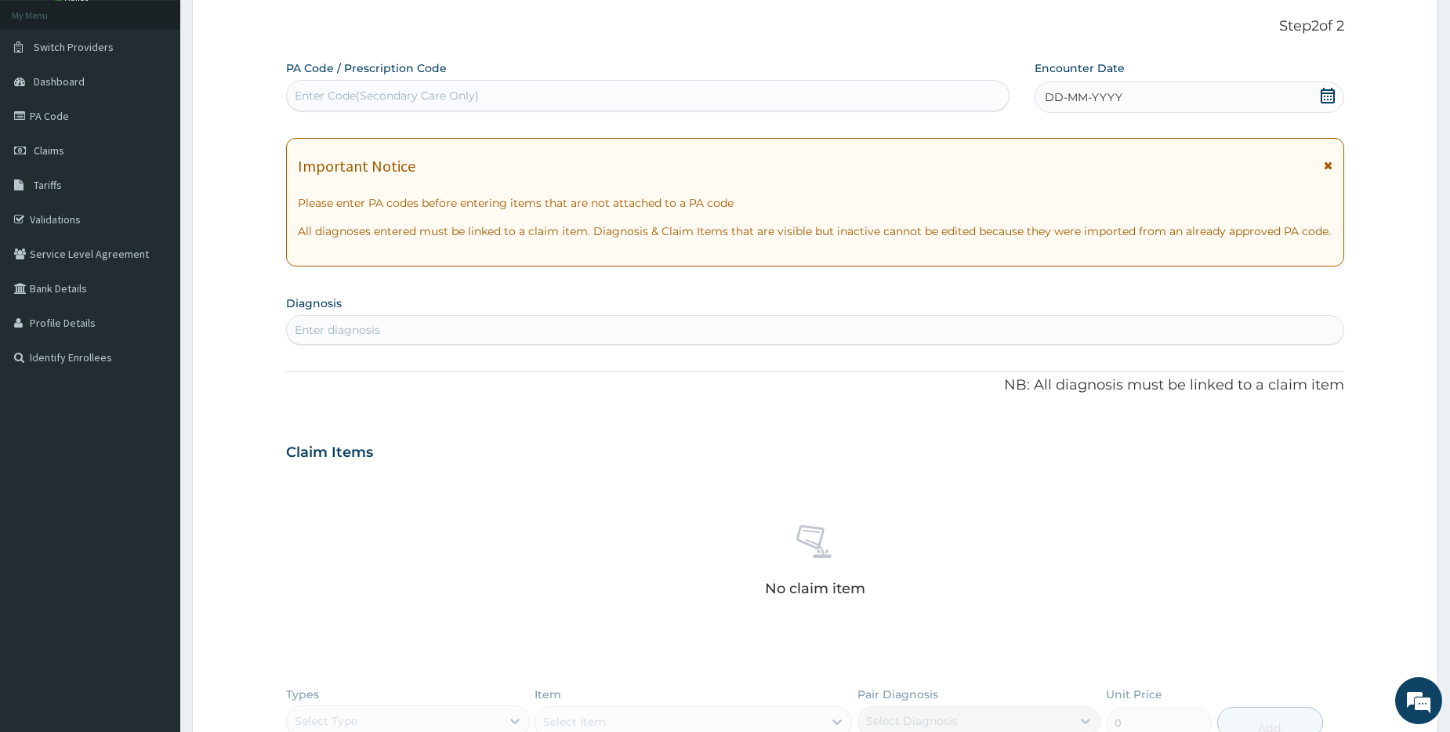
click at [275, 78] on form "Step 2 of 2 PA Code / Prescription Code Enter Code(Secondary Care Only) Encount…" at bounding box center [815, 481] width 1247 height 975
click at [345, 107] on div "Enter Code(Secondary Care Only)" at bounding box center [647, 95] width 721 height 25
click at [328, 101] on div "Enter Code(Secondary Care Only)" at bounding box center [387, 96] width 184 height 16
paste input "PA/565E2E"
type input "PA/565E2E"
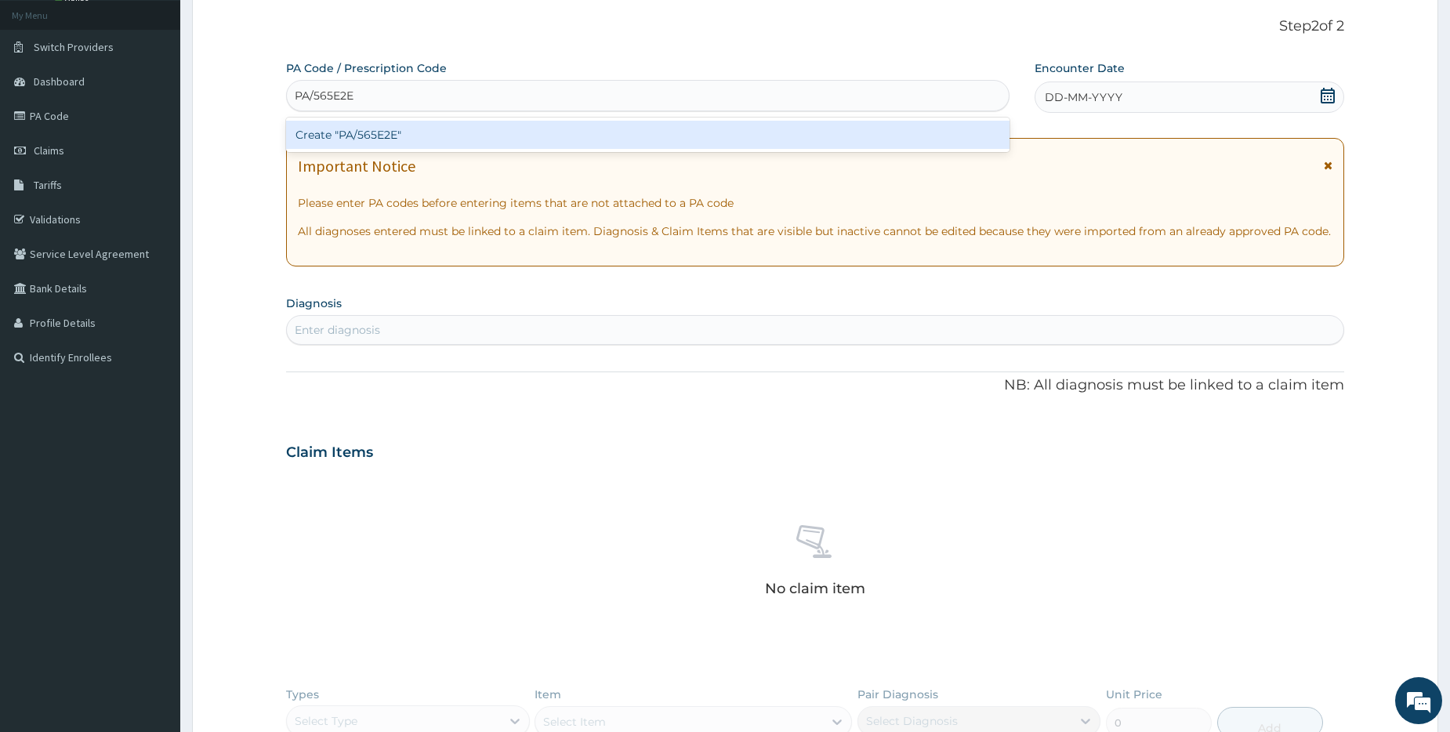
click at [399, 132] on div "Create "PA/565E2E"" at bounding box center [647, 135] width 723 height 28
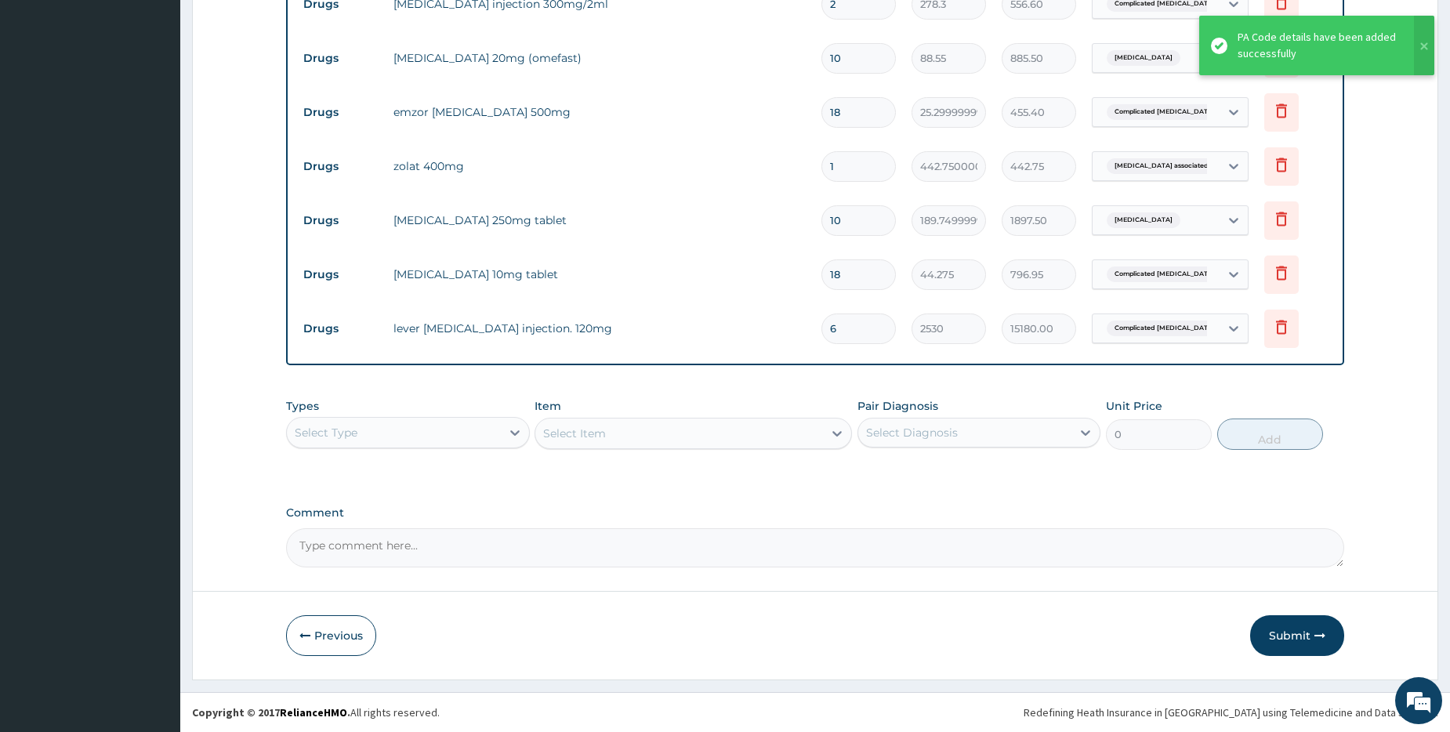
click at [1282, 633] on button "Submit" at bounding box center [1297, 635] width 94 height 41
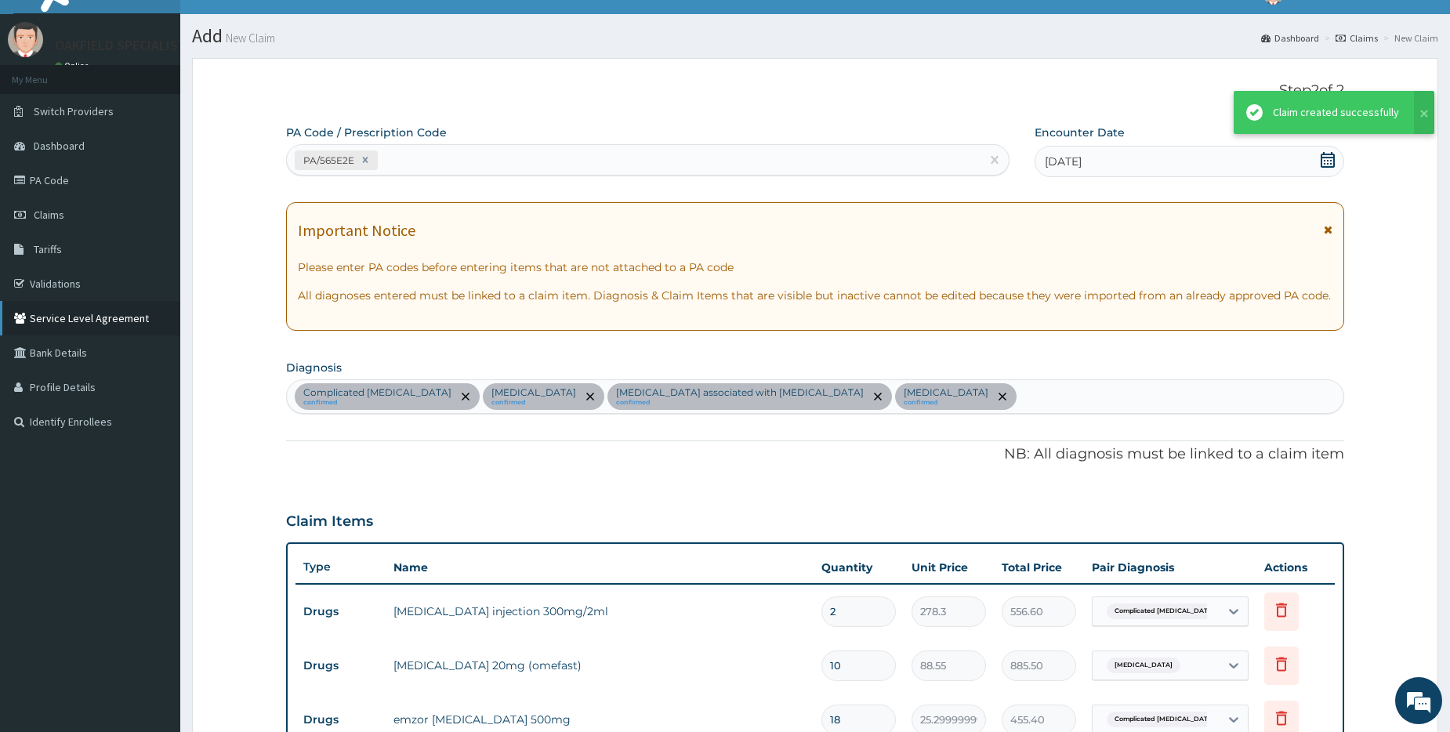
scroll to position [633, 0]
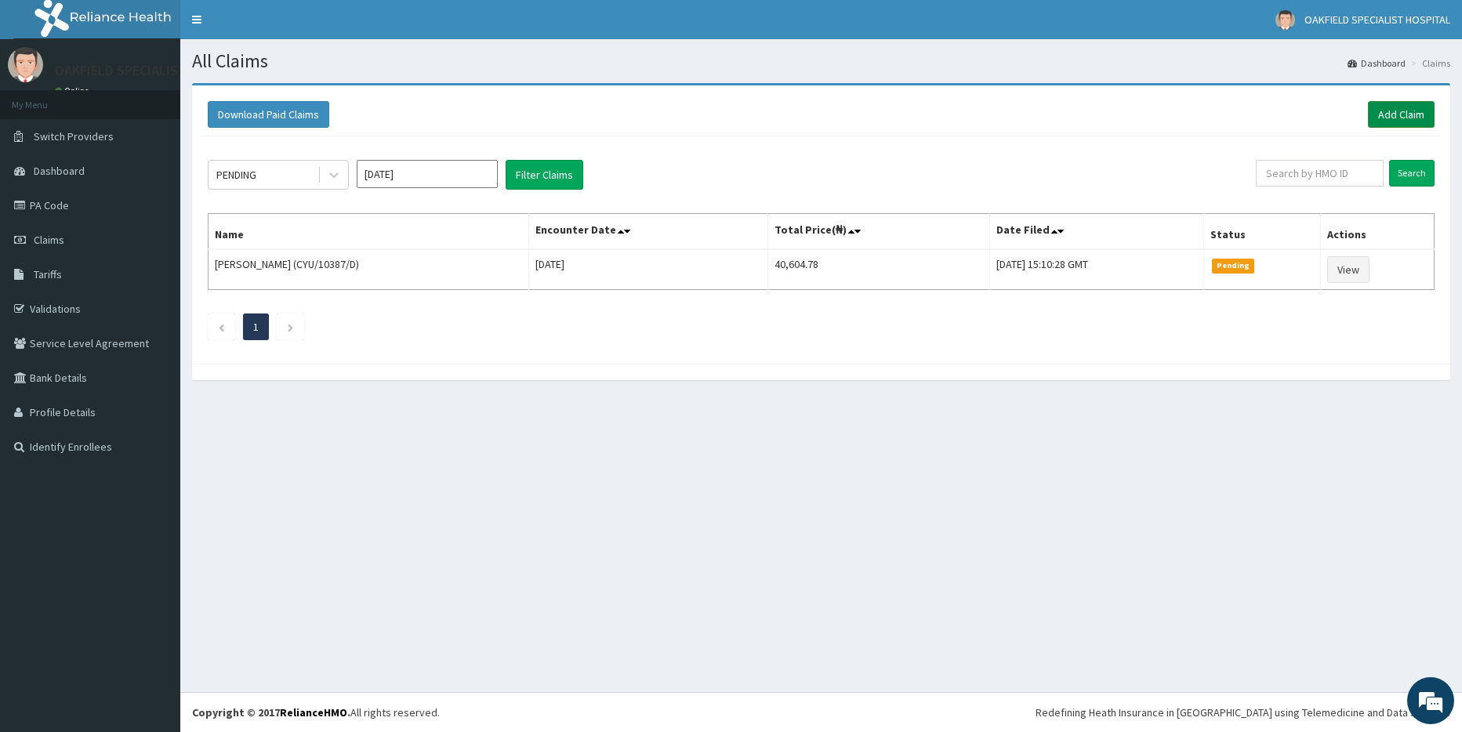
click at [1397, 115] on link "Add Claim" at bounding box center [1401, 114] width 67 height 27
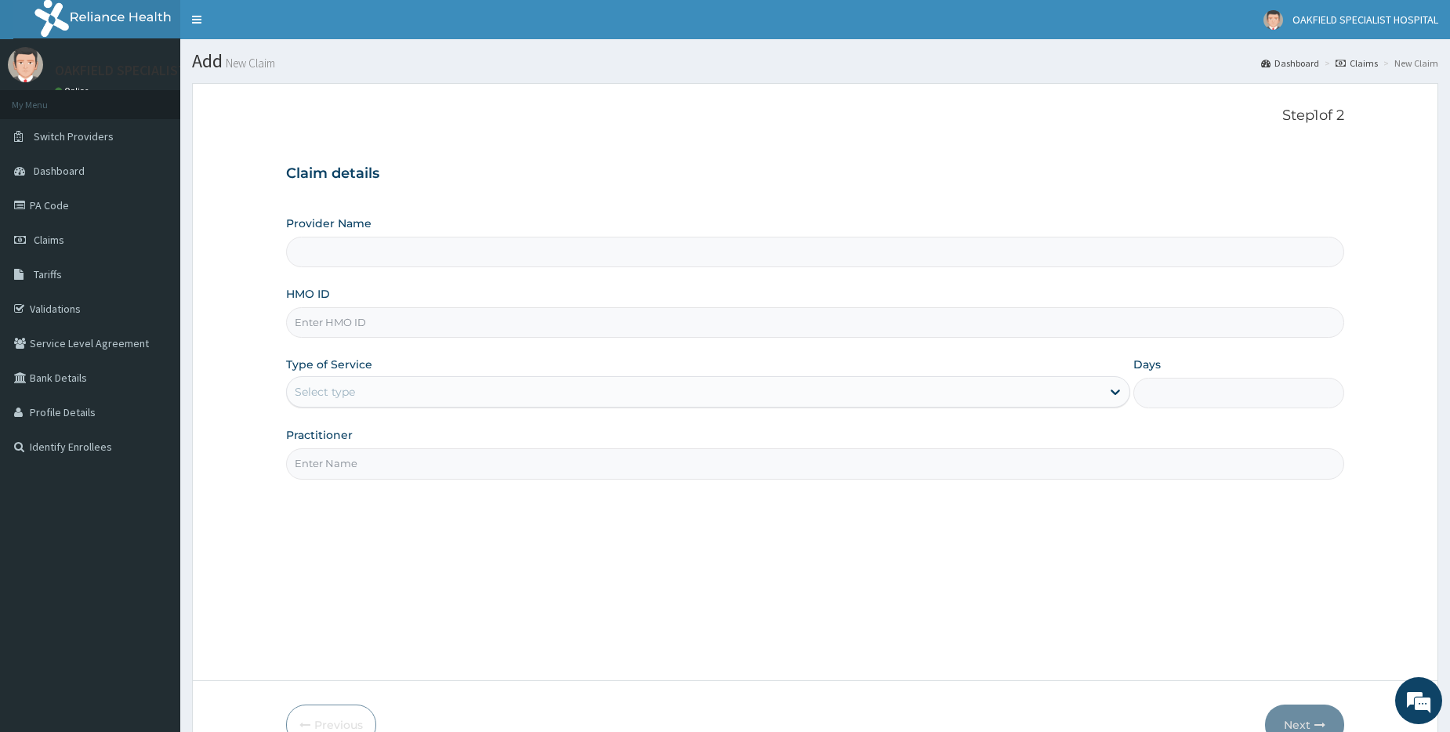
click at [333, 319] on input "HMO ID" at bounding box center [815, 322] width 1058 height 31
type input "Vinca Hospital Limited"
paste input "CBM/10004/A"
type input "CBM/10004/A"
click at [329, 392] on div "Select type" at bounding box center [325, 392] width 60 height 16
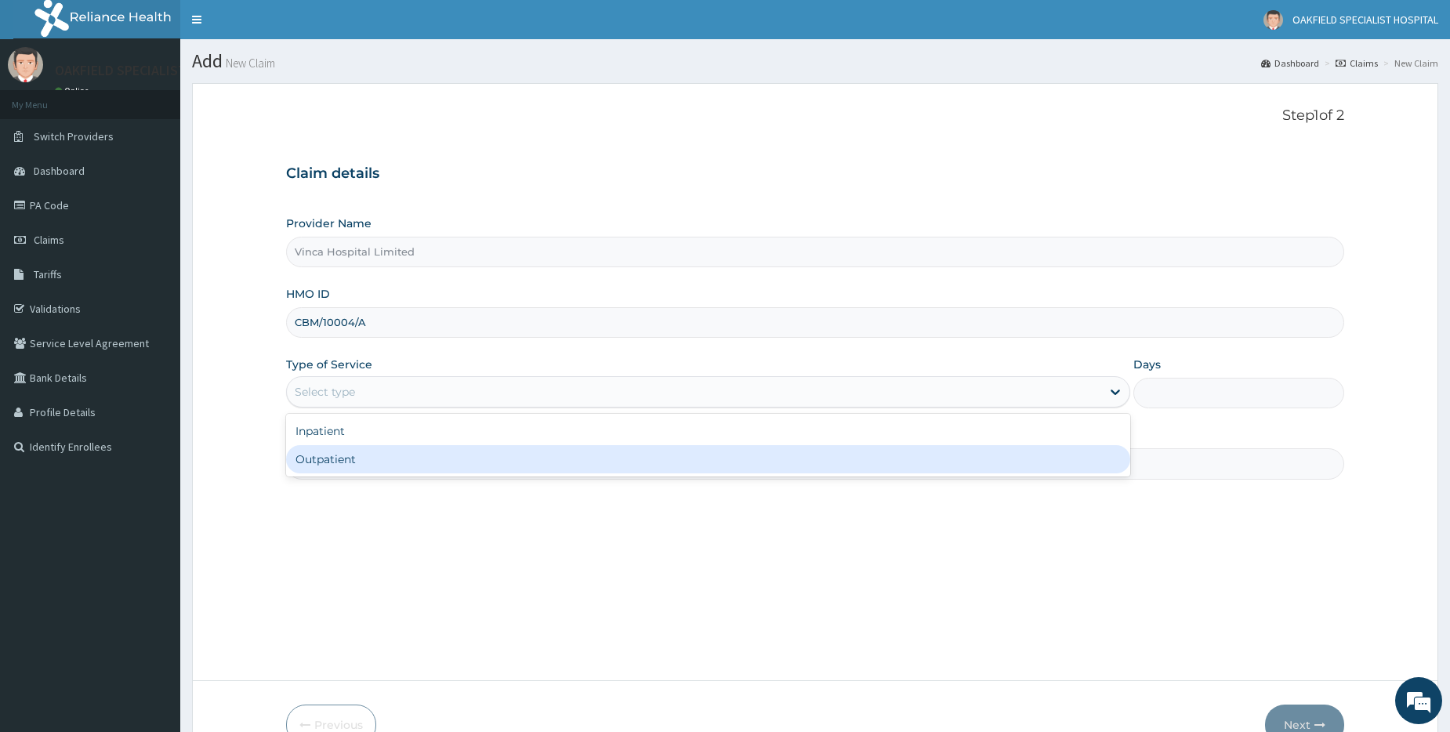
drag, startPoint x: 314, startPoint y: 451, endPoint x: 317, endPoint y: 464, distance: 13.7
click at [314, 452] on div "Outpatient" at bounding box center [708, 459] width 844 height 28
type input "1"
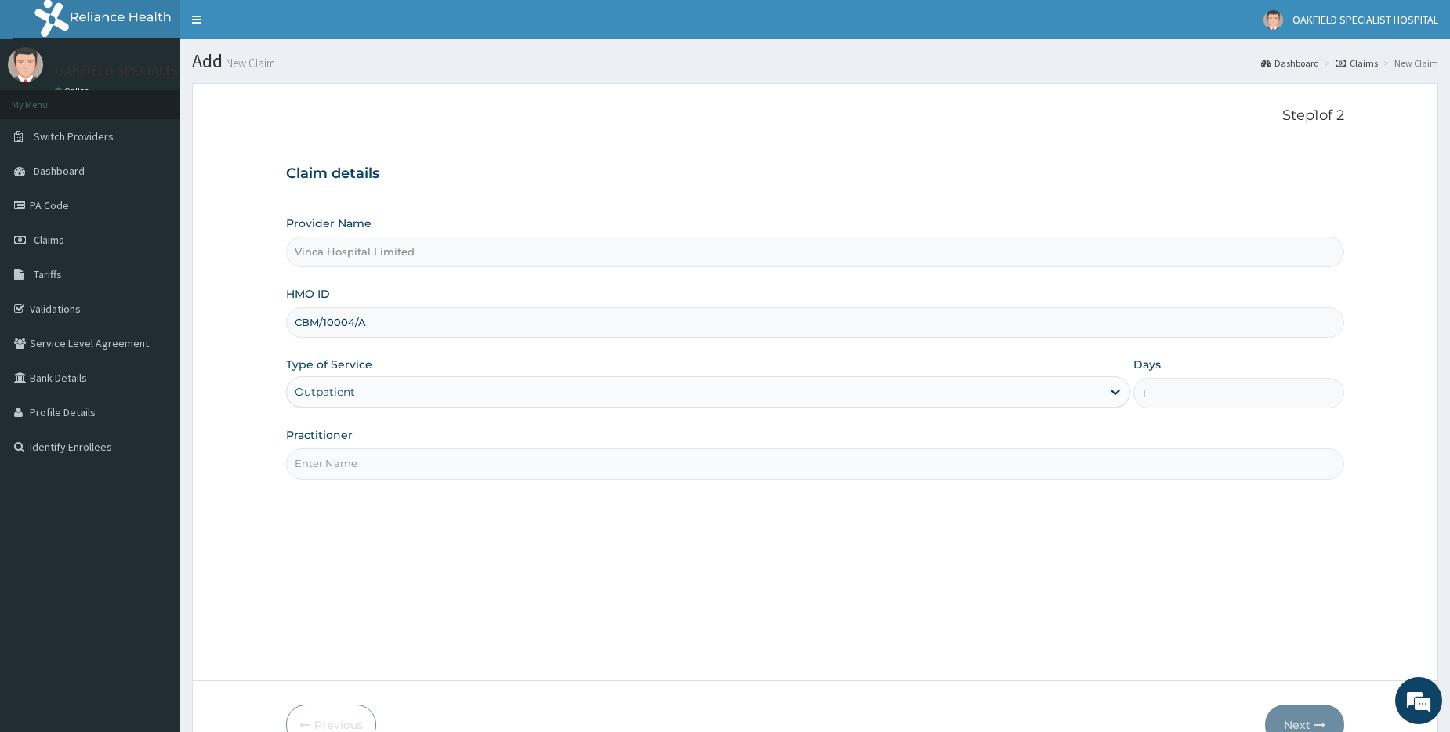
click at [319, 470] on input "Practitioner" at bounding box center [815, 463] width 1058 height 31
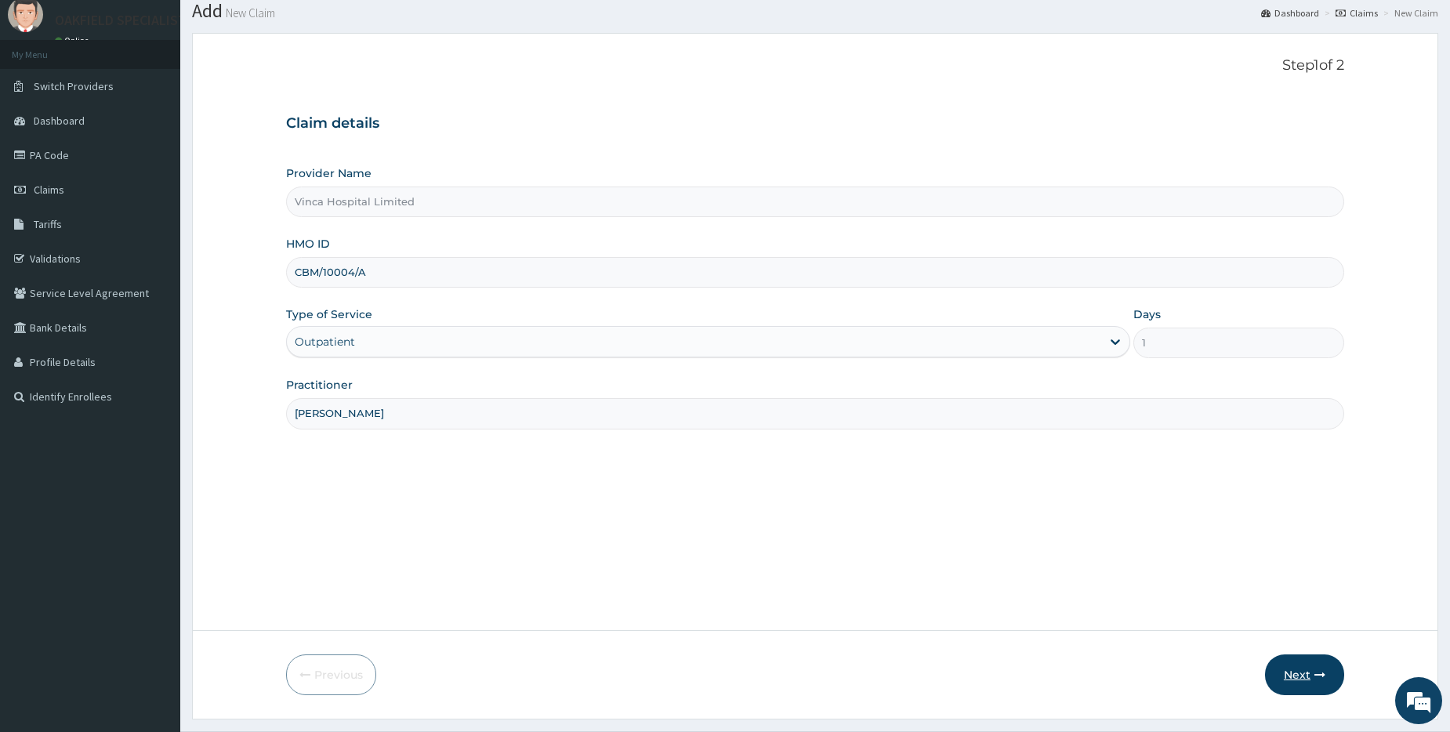
scroll to position [89, 0]
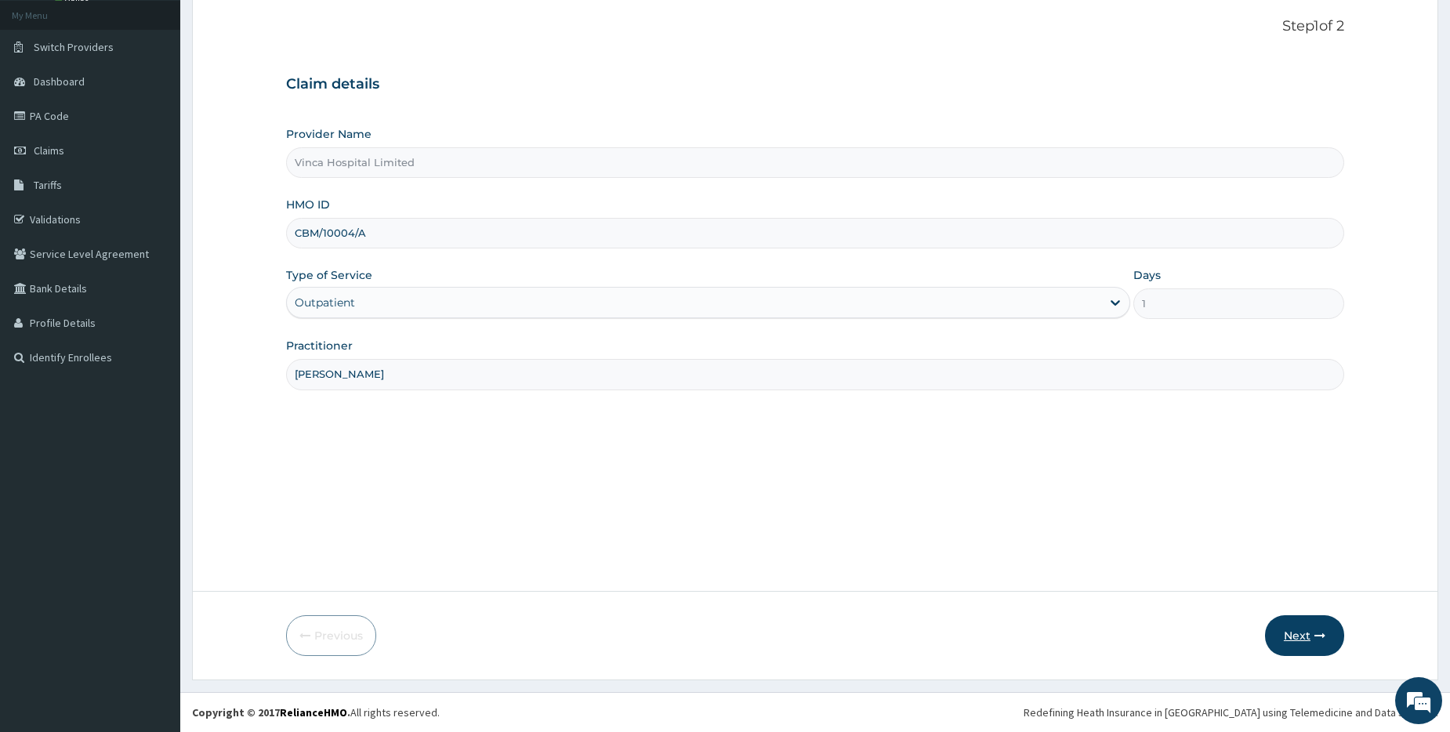
type input "[PERSON_NAME]"
click at [1294, 639] on button "Next" at bounding box center [1304, 635] width 79 height 41
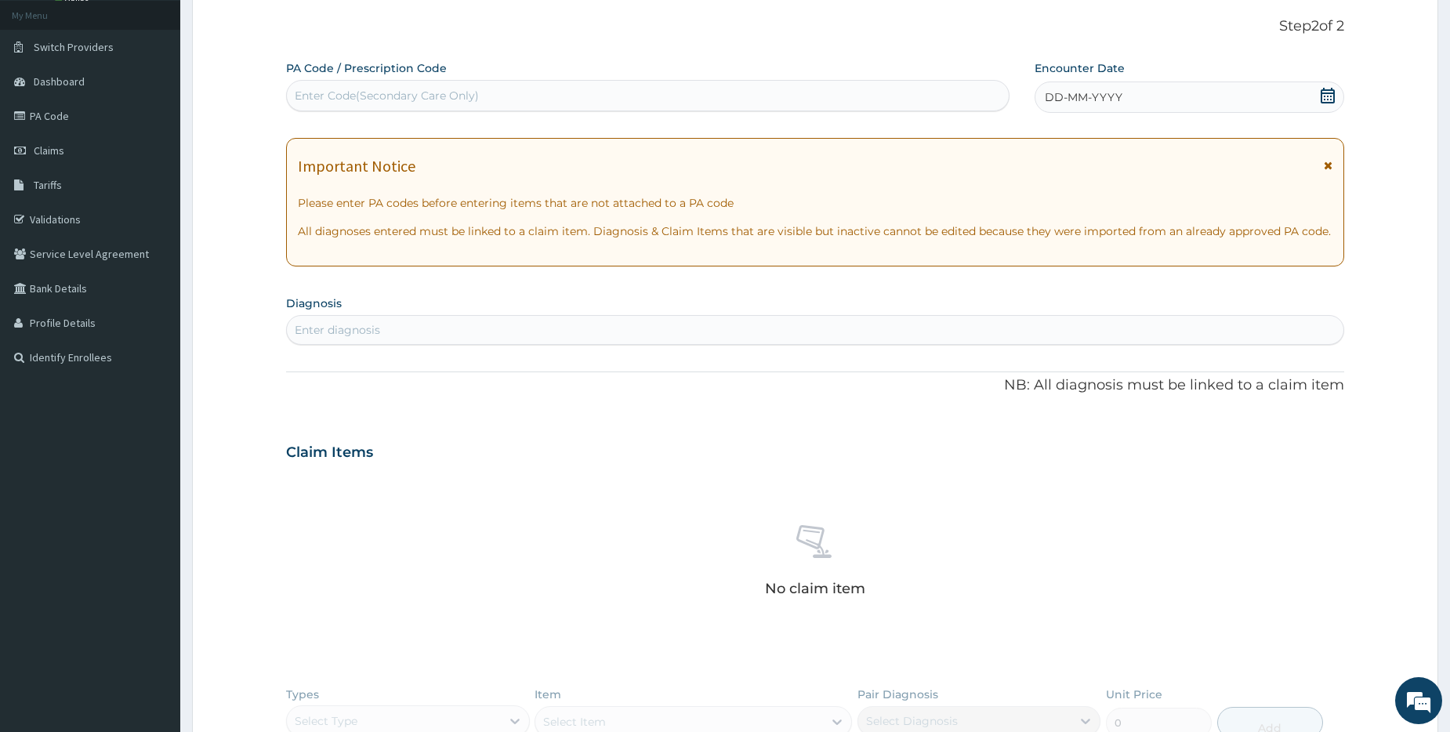
scroll to position [0, 0]
click at [336, 96] on div "Enter Code(Secondary Care Only)" at bounding box center [387, 96] width 184 height 16
paste input "PA/882C08"
type input "PA/882C08"
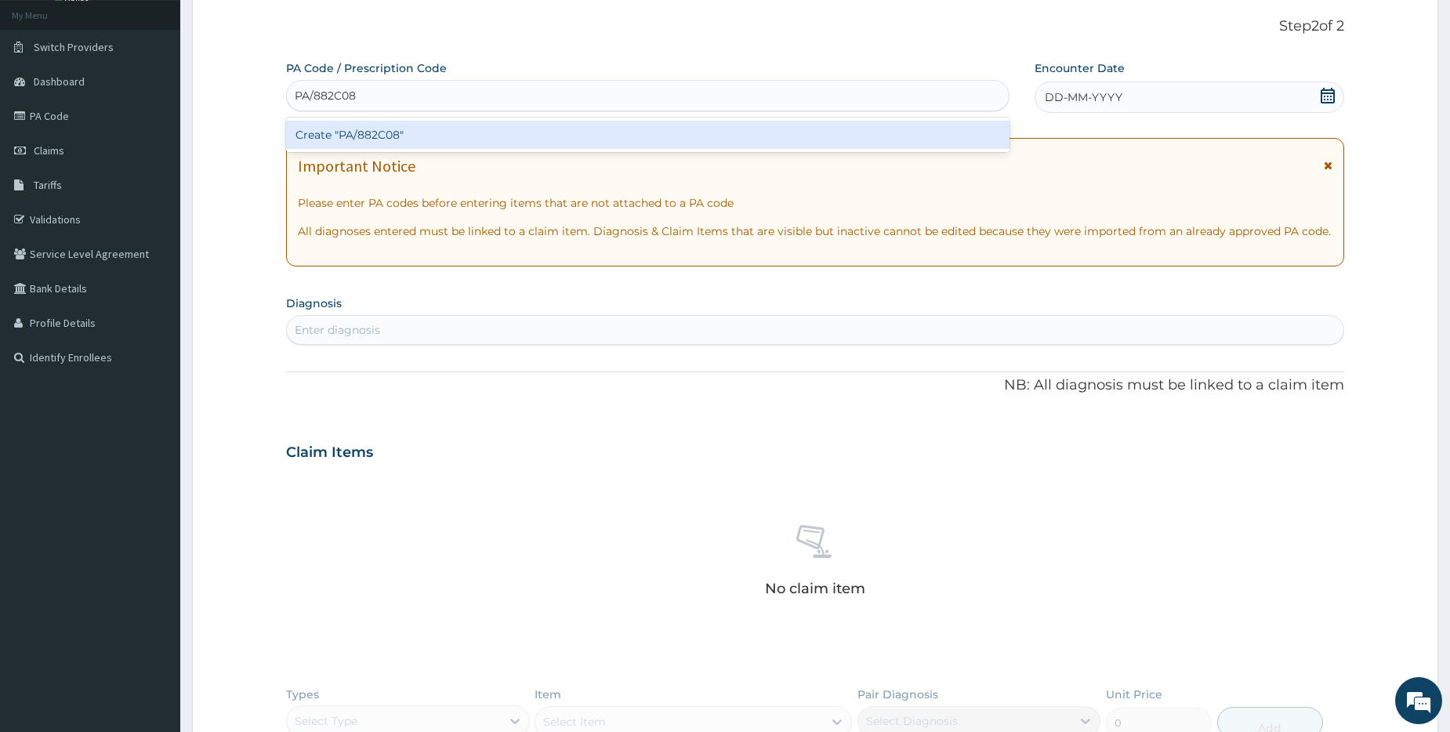
click at [323, 146] on div "Create "PA/882C08"" at bounding box center [647, 135] width 723 height 28
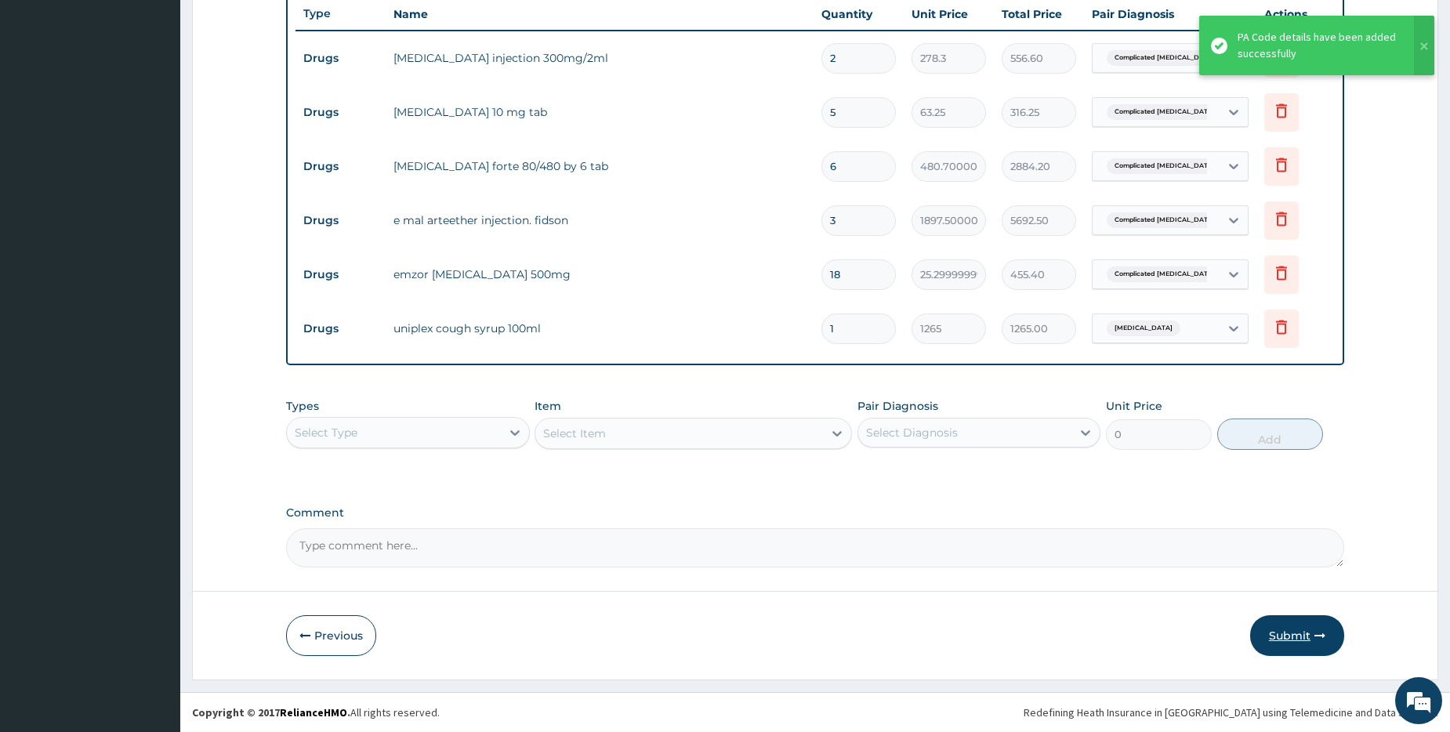
click at [1296, 633] on button "Submit" at bounding box center [1297, 635] width 94 height 41
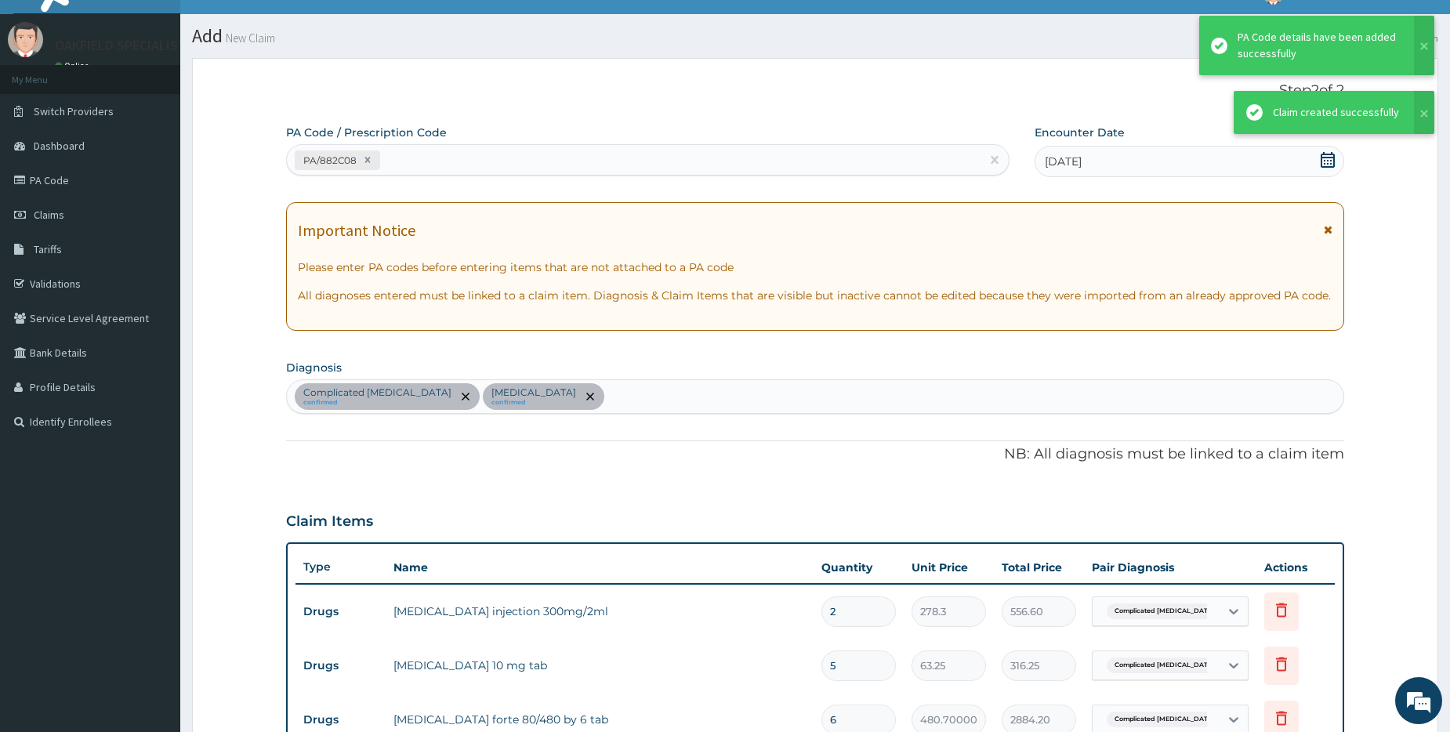
scroll to position [579, 0]
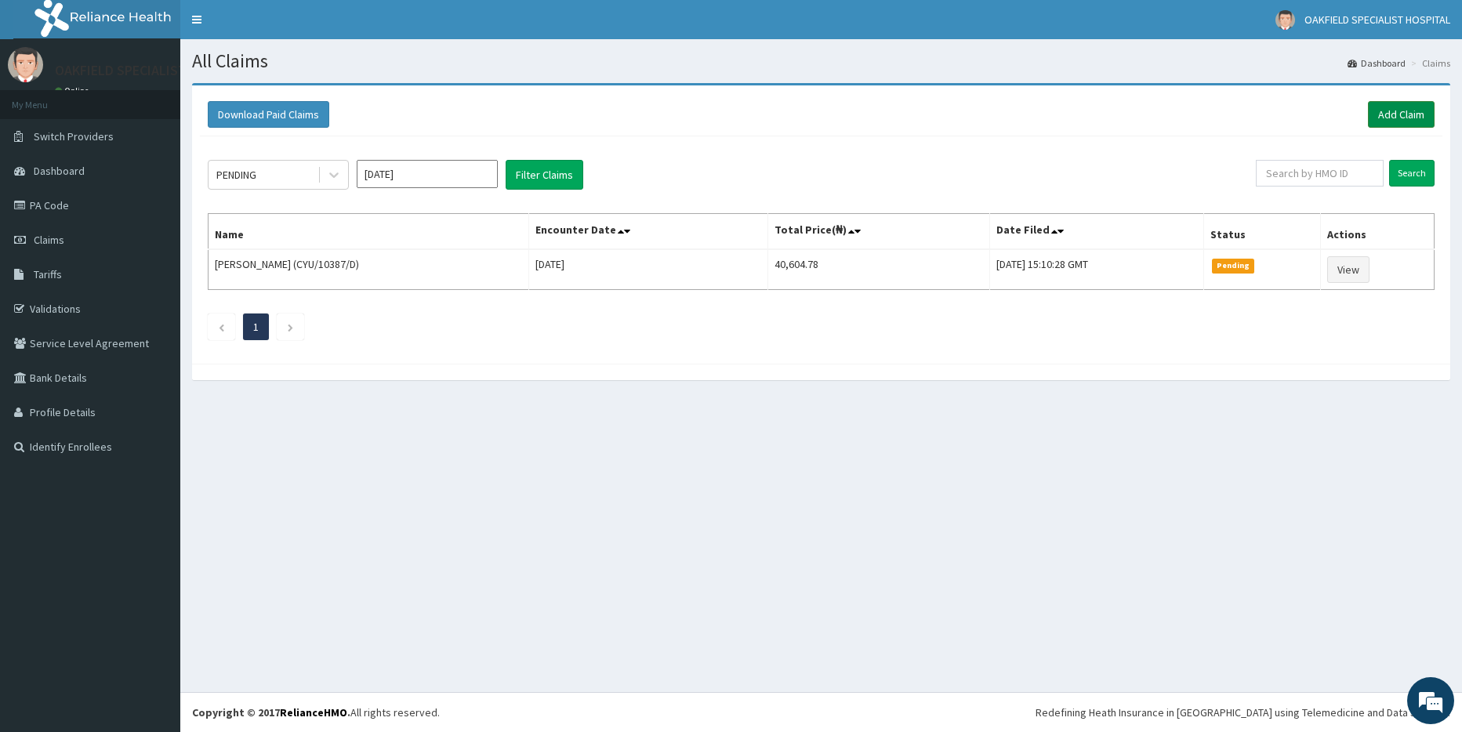
click at [1386, 116] on link "Add Claim" at bounding box center [1401, 114] width 67 height 27
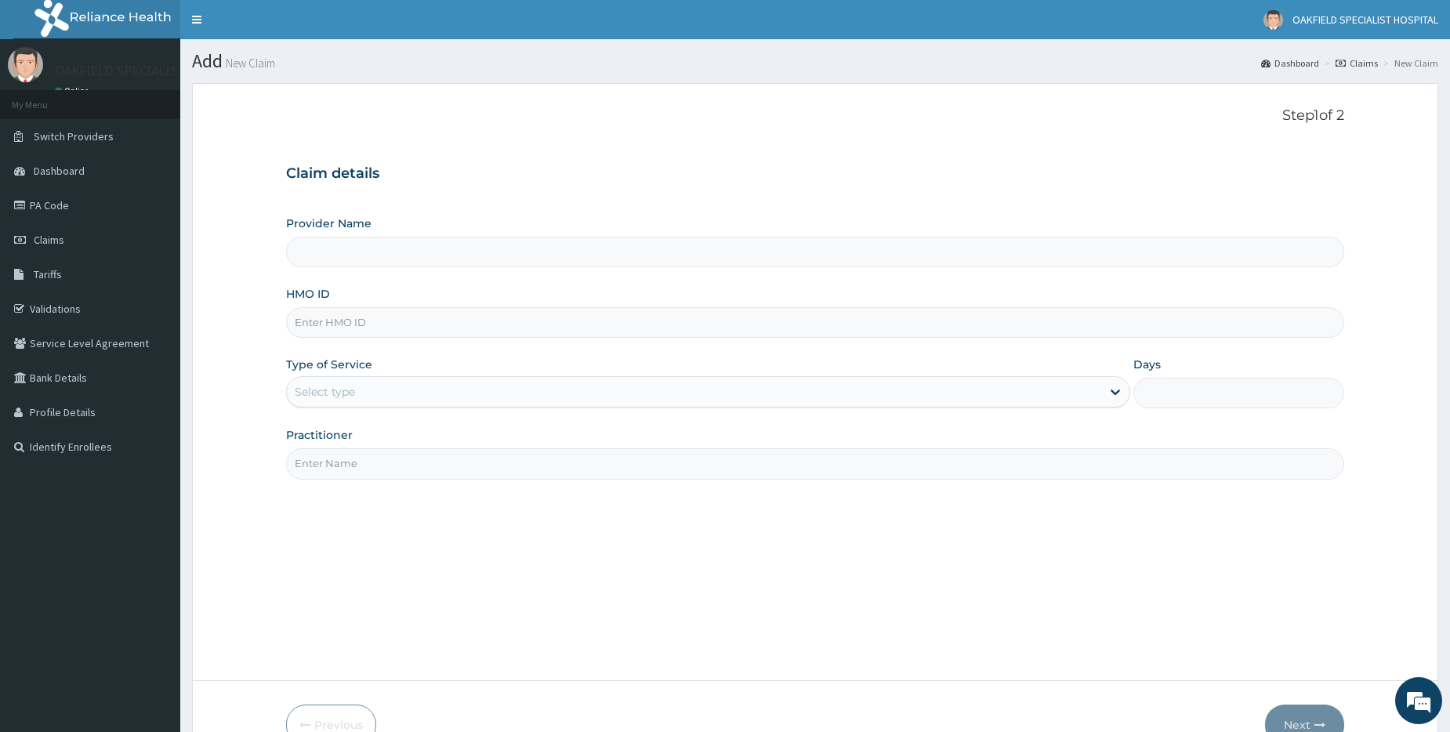
click at [326, 327] on input "HMO ID" at bounding box center [815, 322] width 1058 height 31
type input "Vinca Hospital Limited"
paste input "CBM/10004/C"
type input "CBM/10004/C"
click at [318, 390] on div "Select type" at bounding box center [325, 392] width 60 height 16
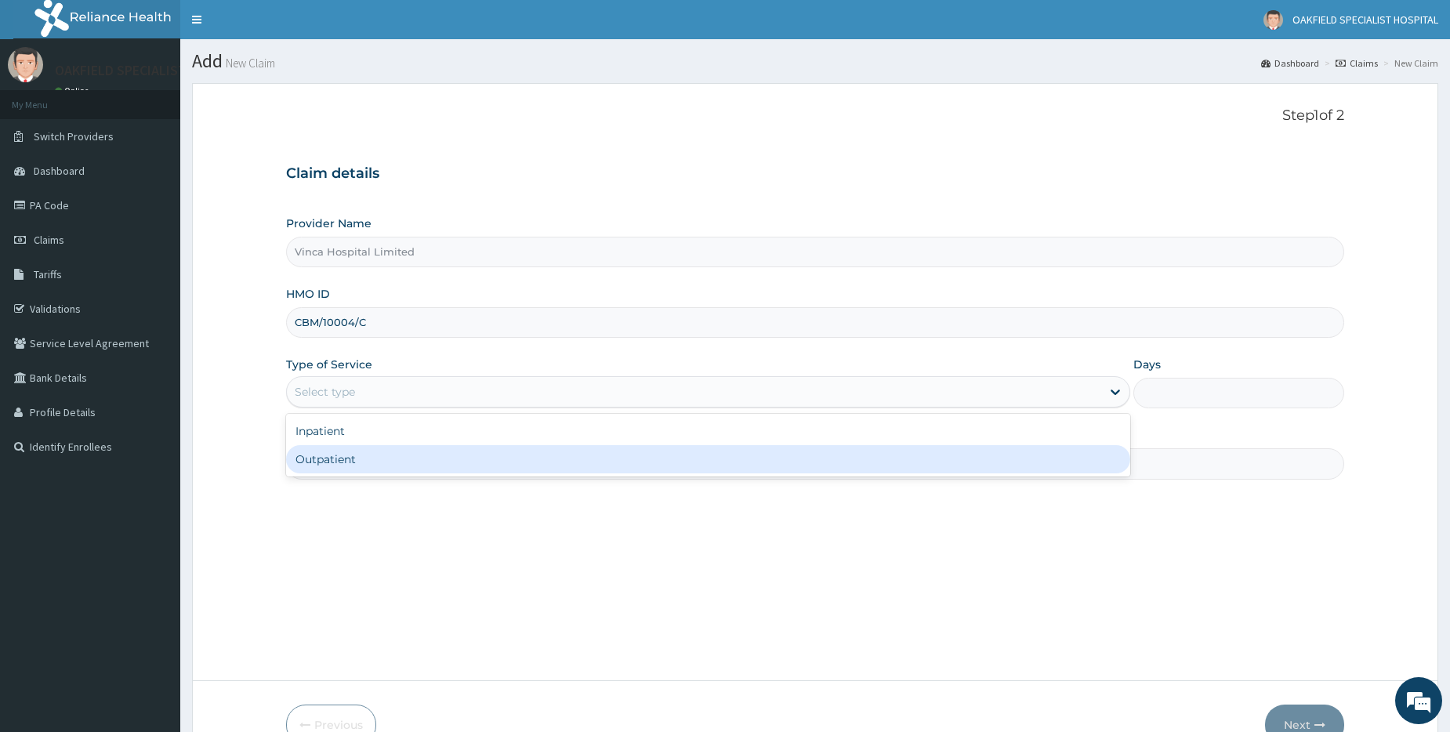
click at [343, 459] on div "Outpatient" at bounding box center [708, 459] width 844 height 28
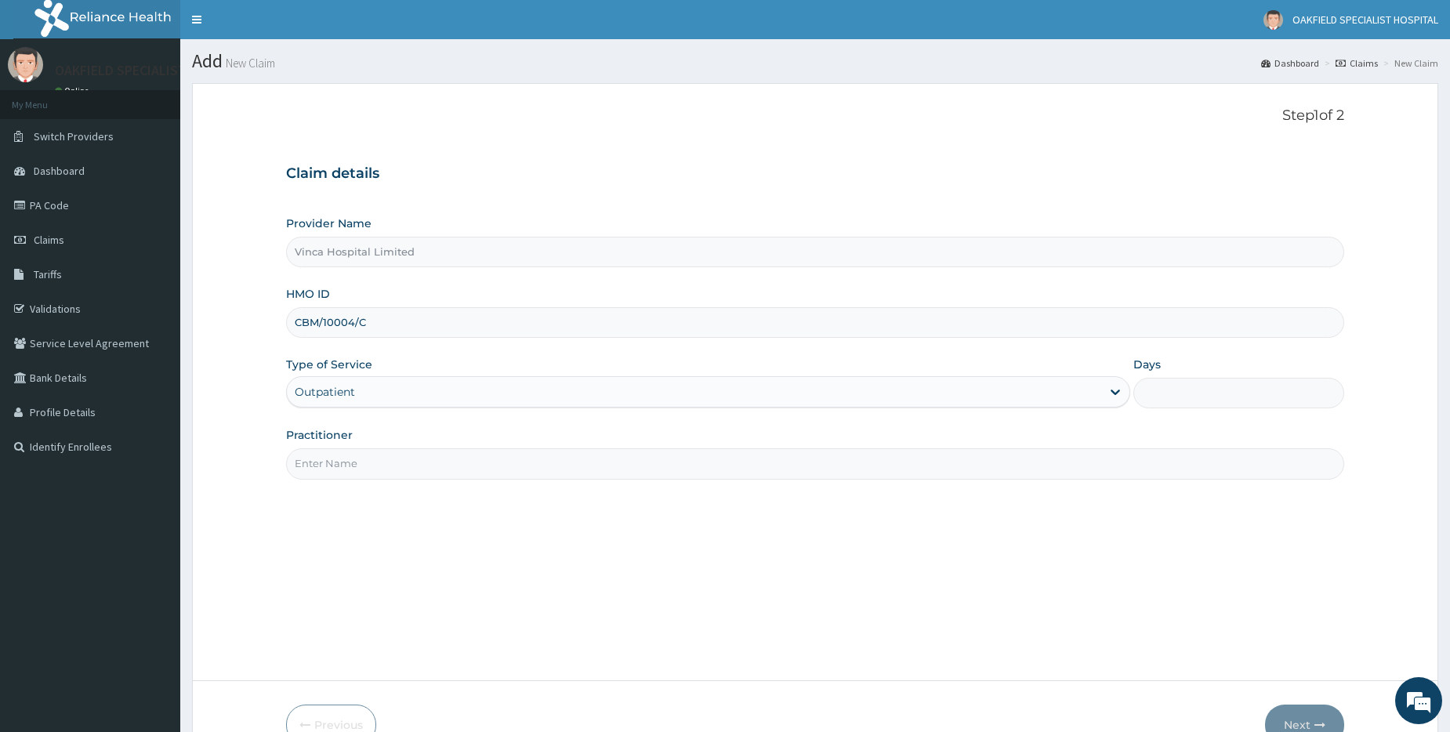
type input "1"
click at [349, 470] on input "Practitioner" at bounding box center [815, 463] width 1058 height 31
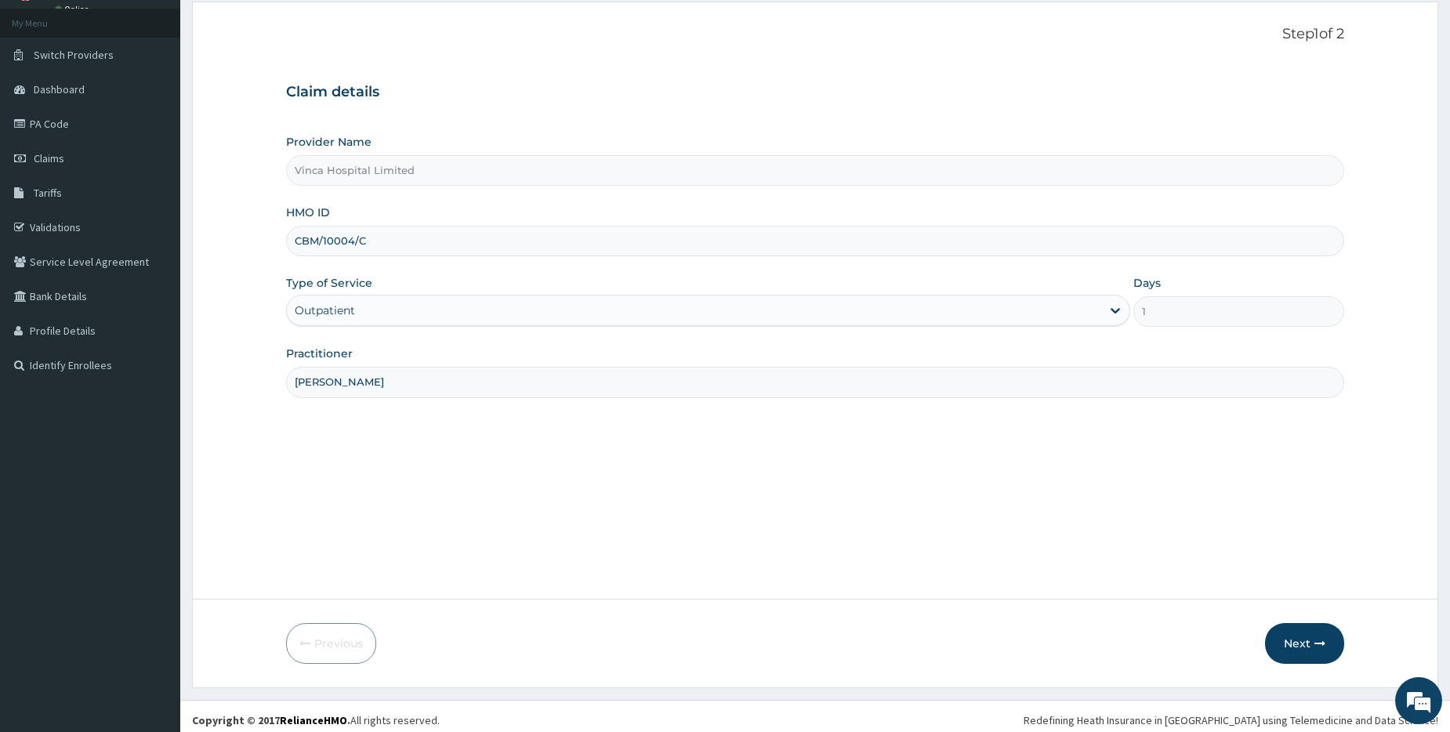
scroll to position [89, 0]
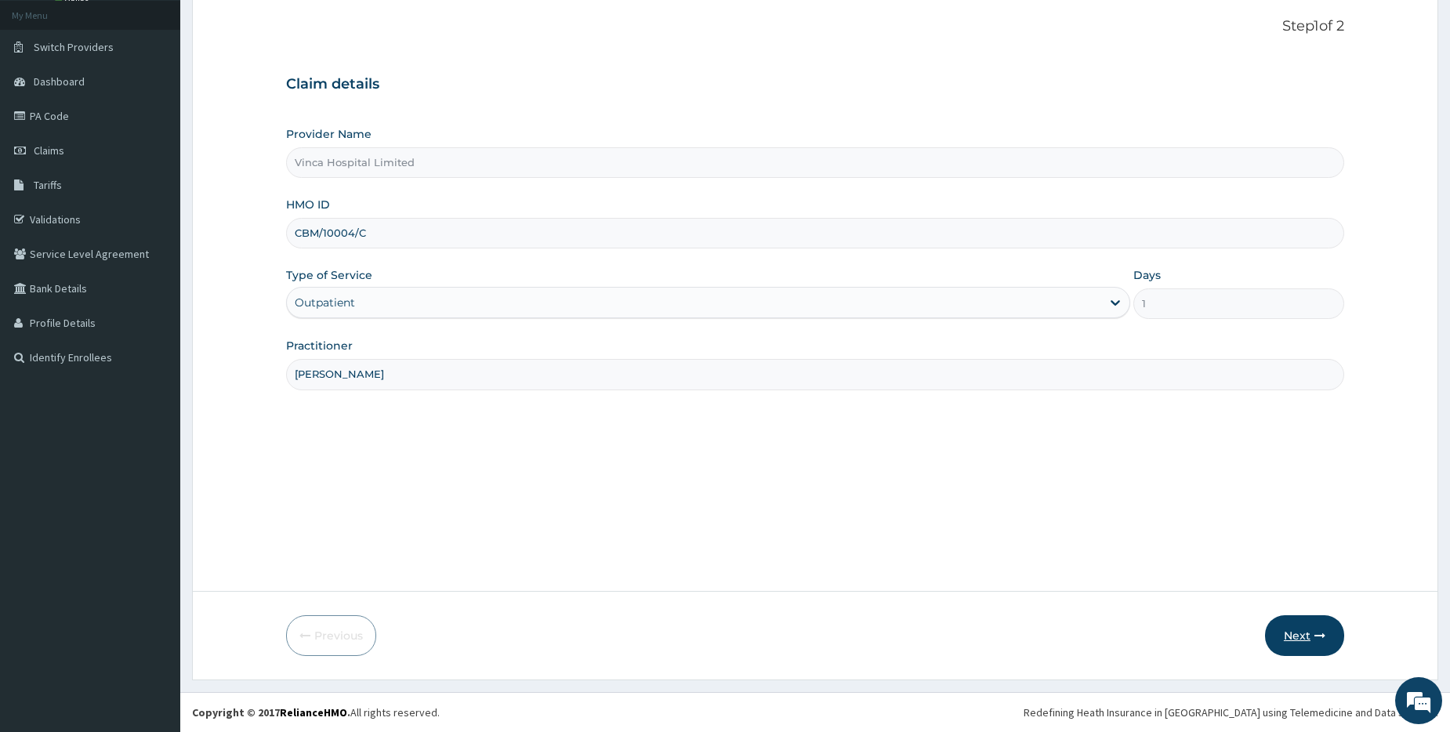
type input "[PERSON_NAME]"
click at [1305, 631] on button "Next" at bounding box center [1304, 635] width 79 height 41
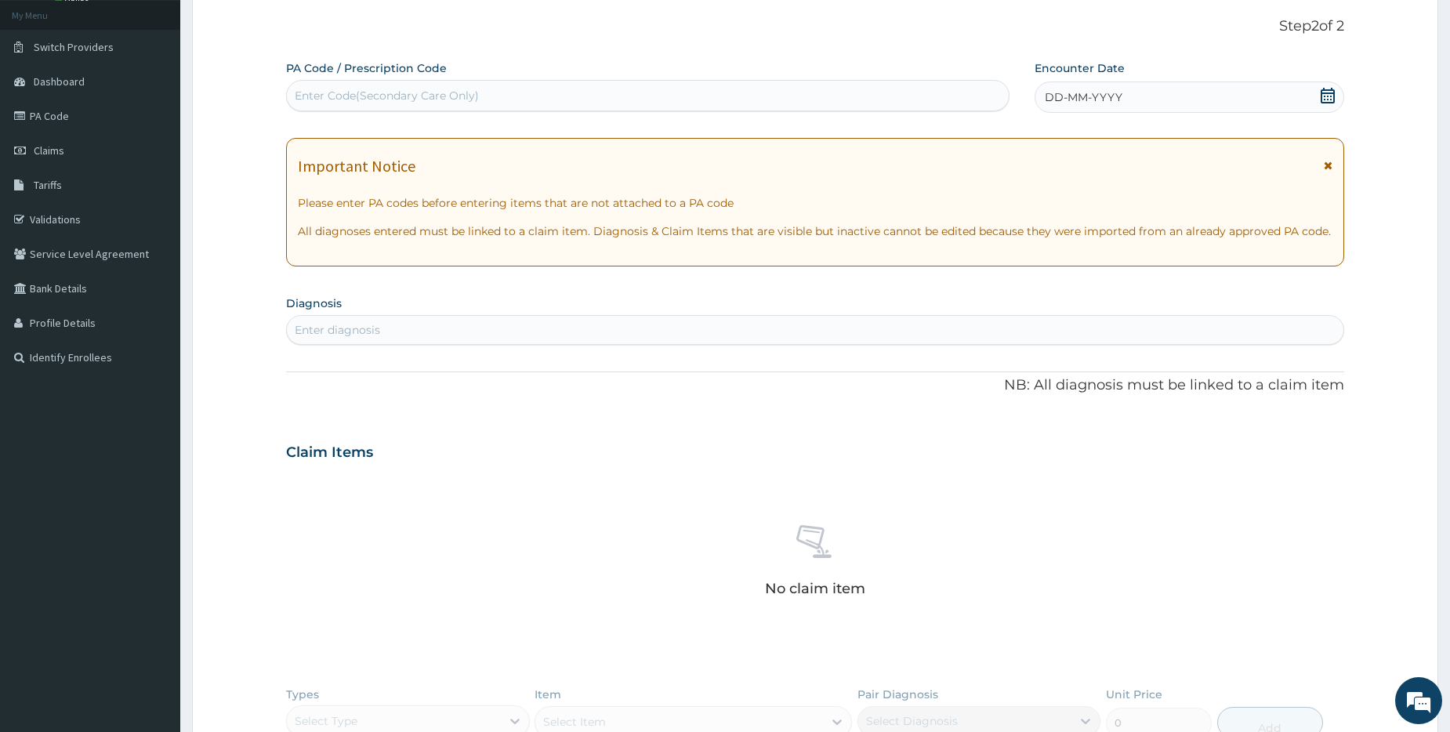
click at [334, 93] on div "Enter Code(Secondary Care Only)" at bounding box center [387, 96] width 184 height 16
paste input "PA/2164A0"
type input "PA/2164A0"
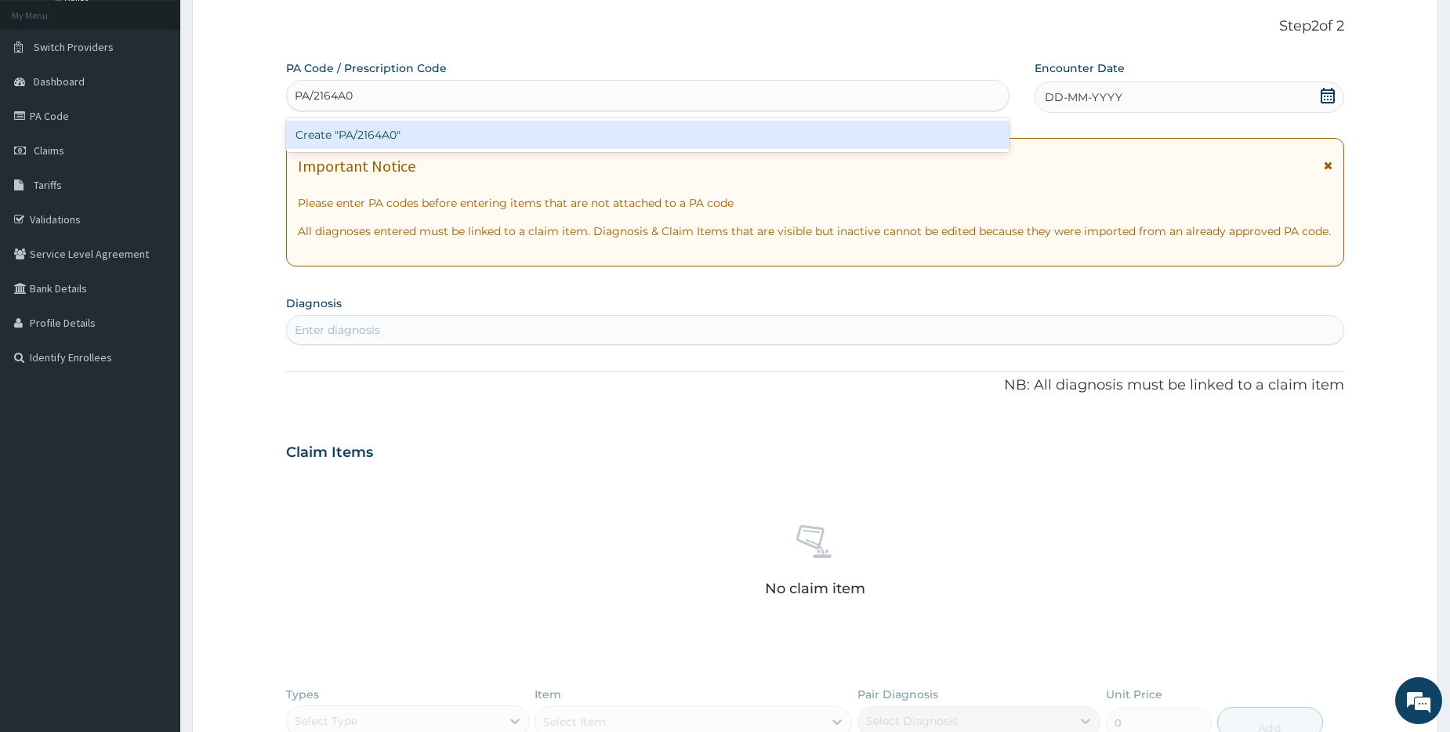
click at [350, 121] on div "Create "PA/2164A0"" at bounding box center [647, 135] width 723 height 28
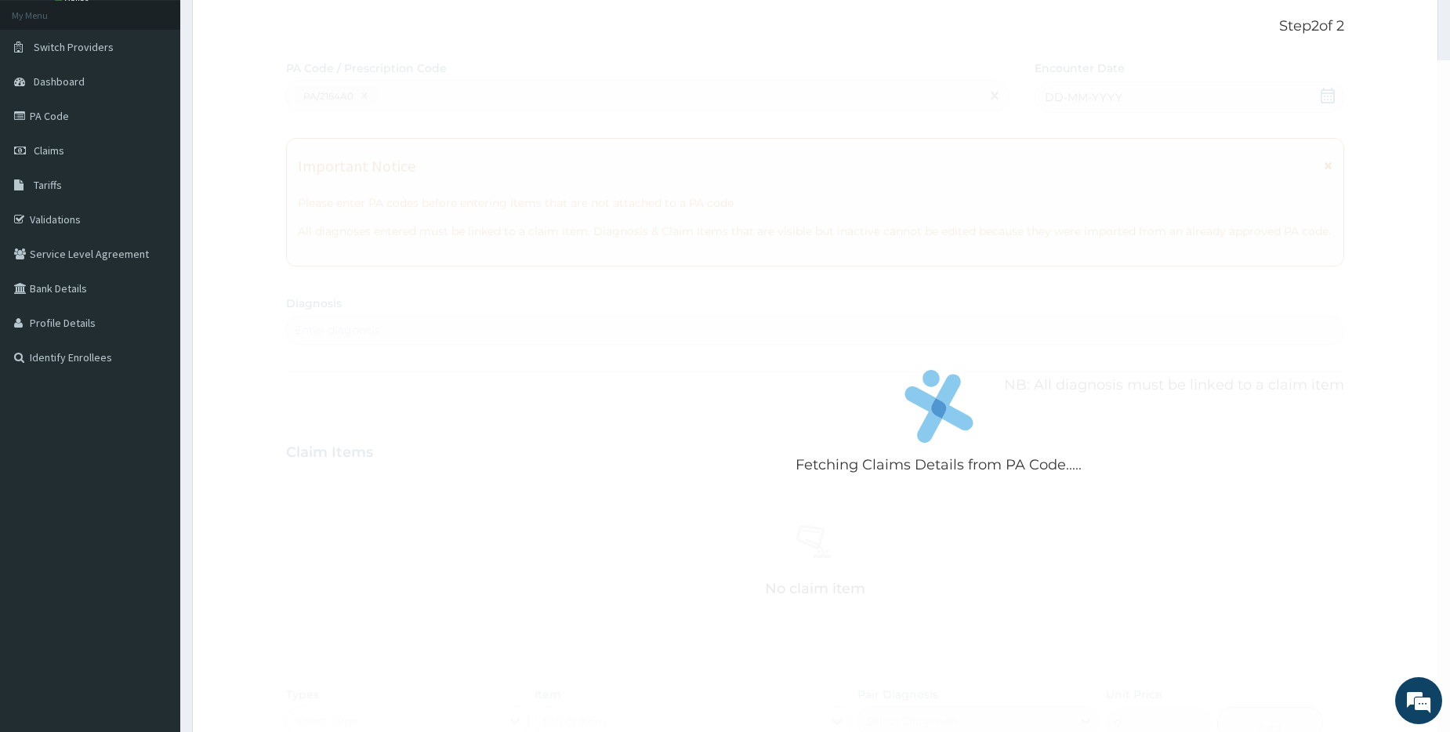
scroll to position [579, 0]
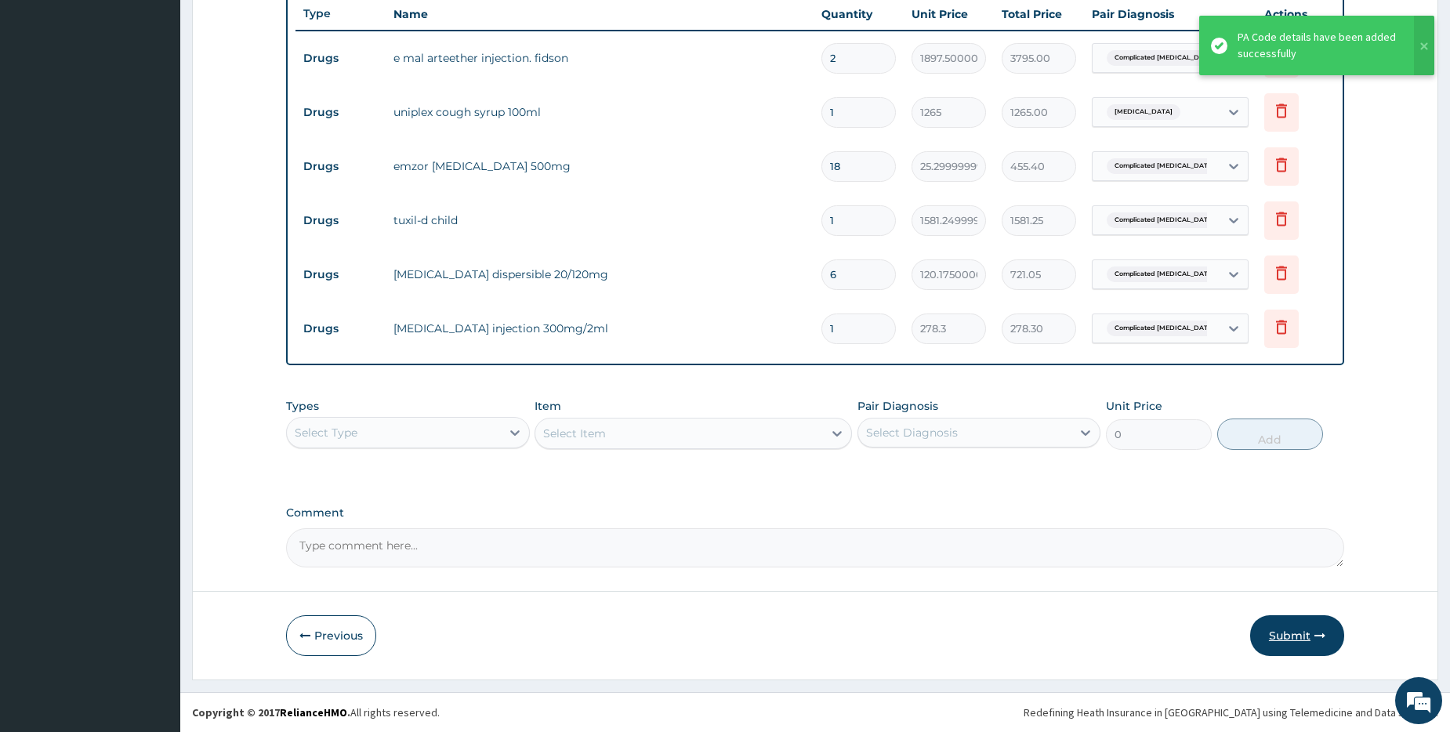
click at [1293, 640] on button "Submit" at bounding box center [1297, 635] width 94 height 41
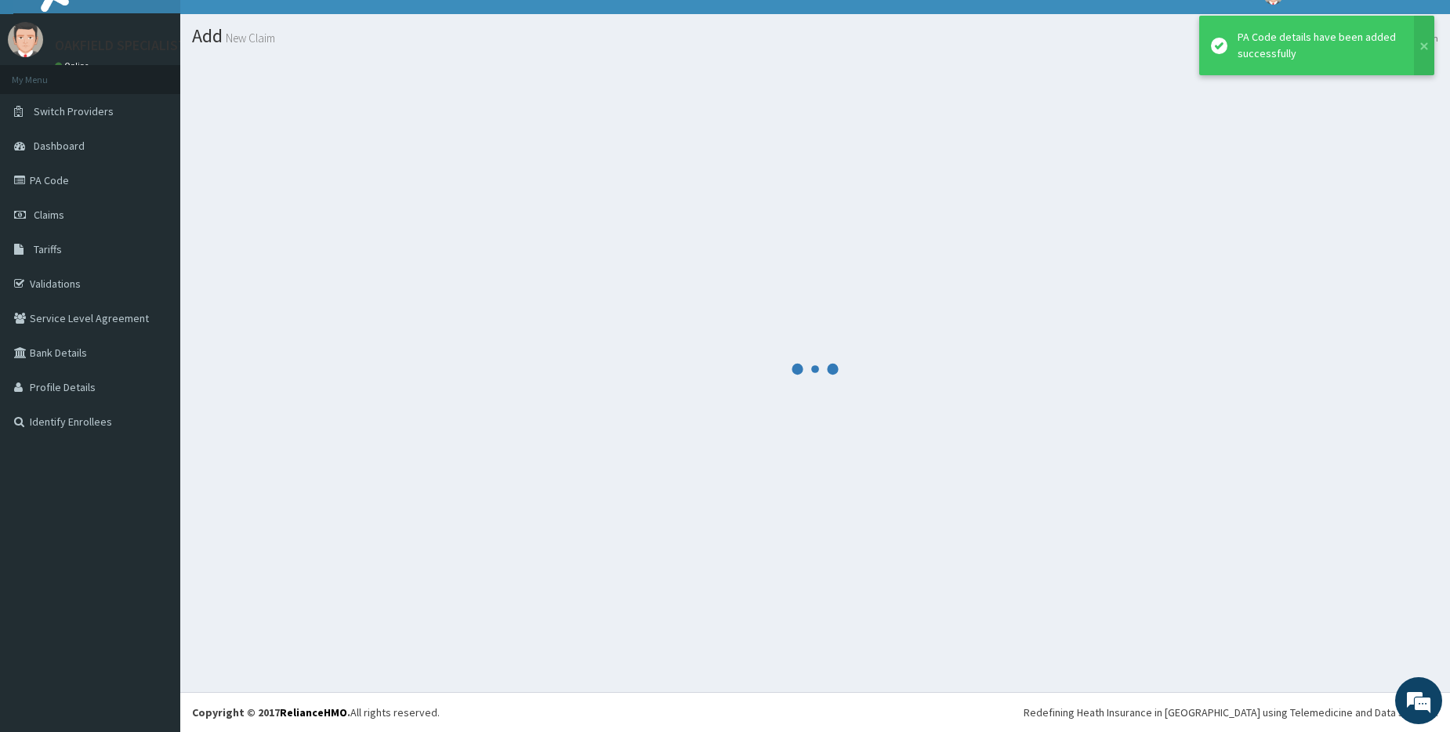
scroll to position [25, 0]
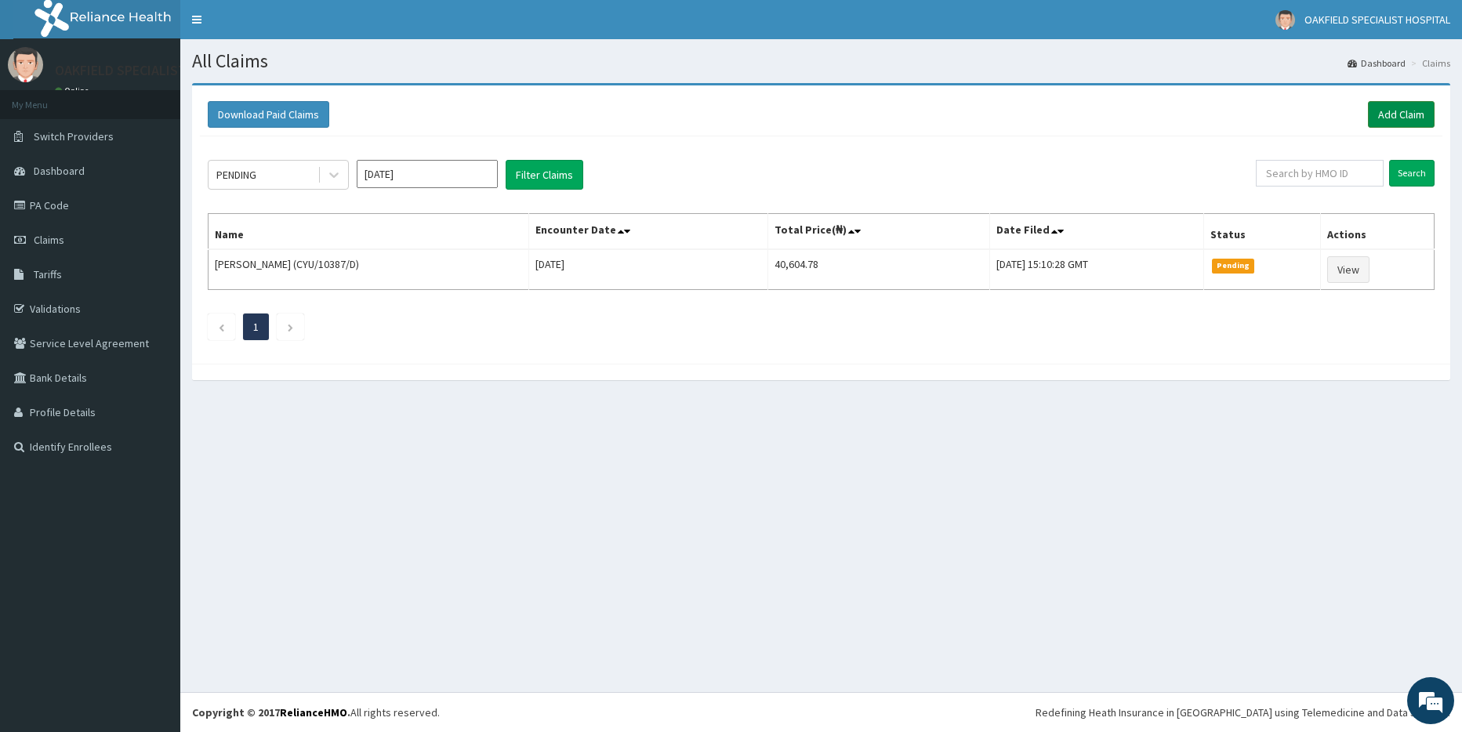
click at [1395, 115] on link "Add Claim" at bounding box center [1401, 114] width 67 height 27
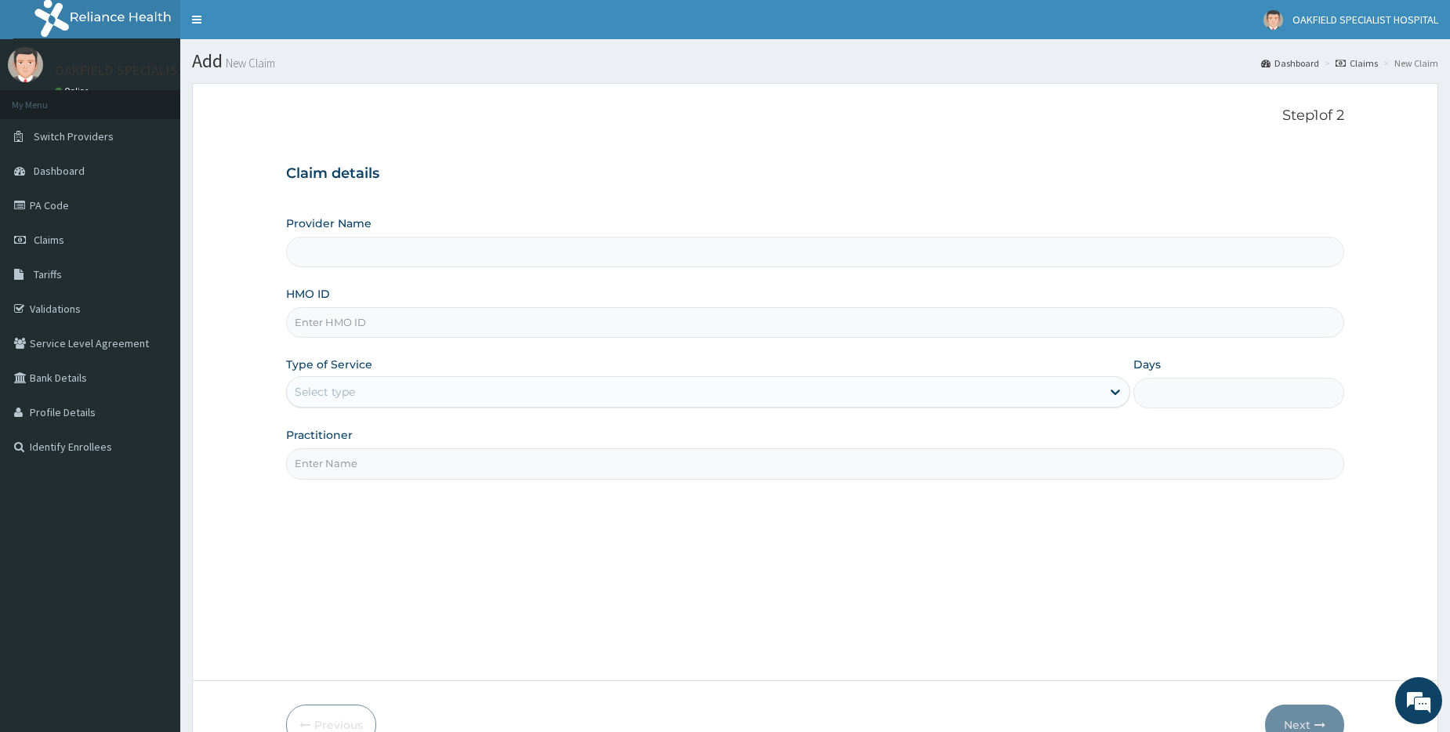
click at [350, 331] on input "HMO ID" at bounding box center [815, 322] width 1058 height 31
paste input "CBM/10004/D"
type input "CBM/10004/D"
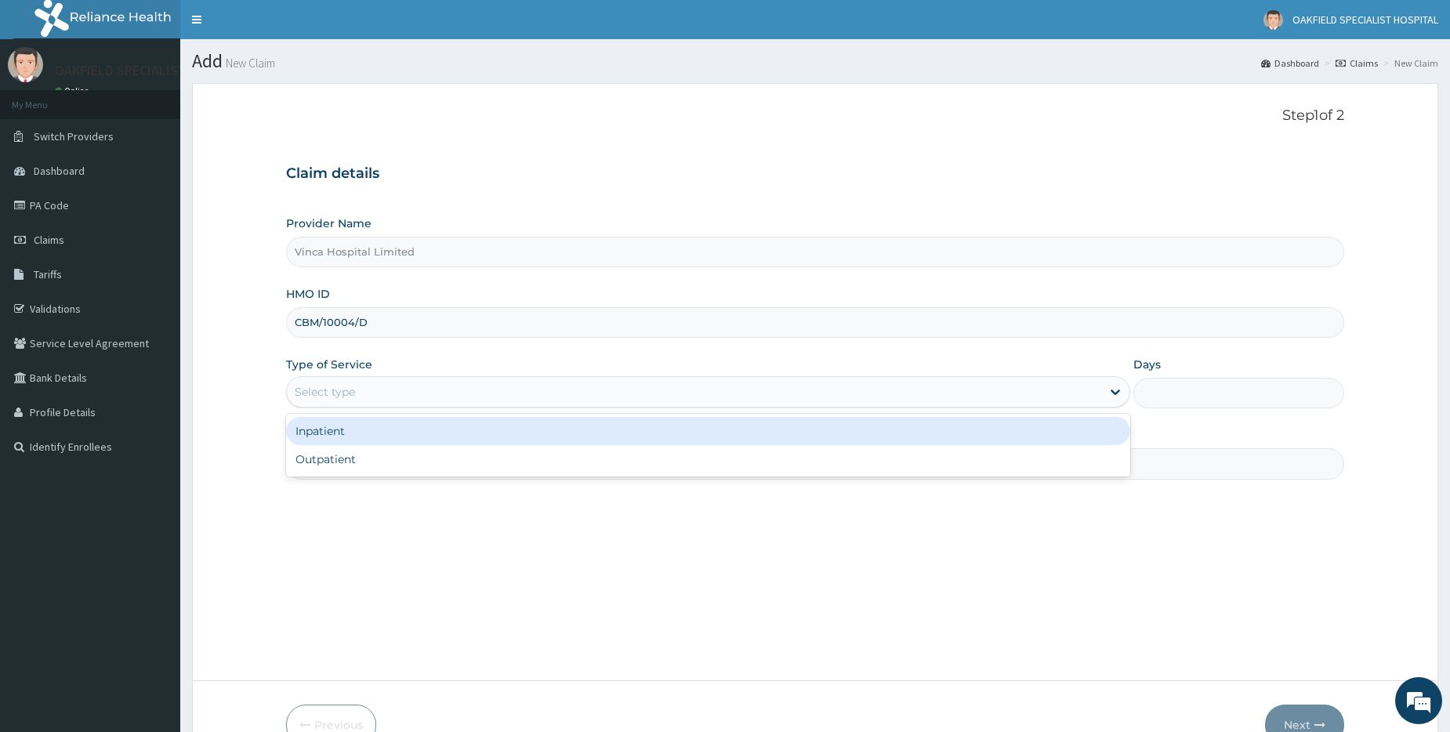
type input "Vinca Hospital Limited"
click at [332, 401] on div "Select type" at bounding box center [694, 391] width 815 height 25
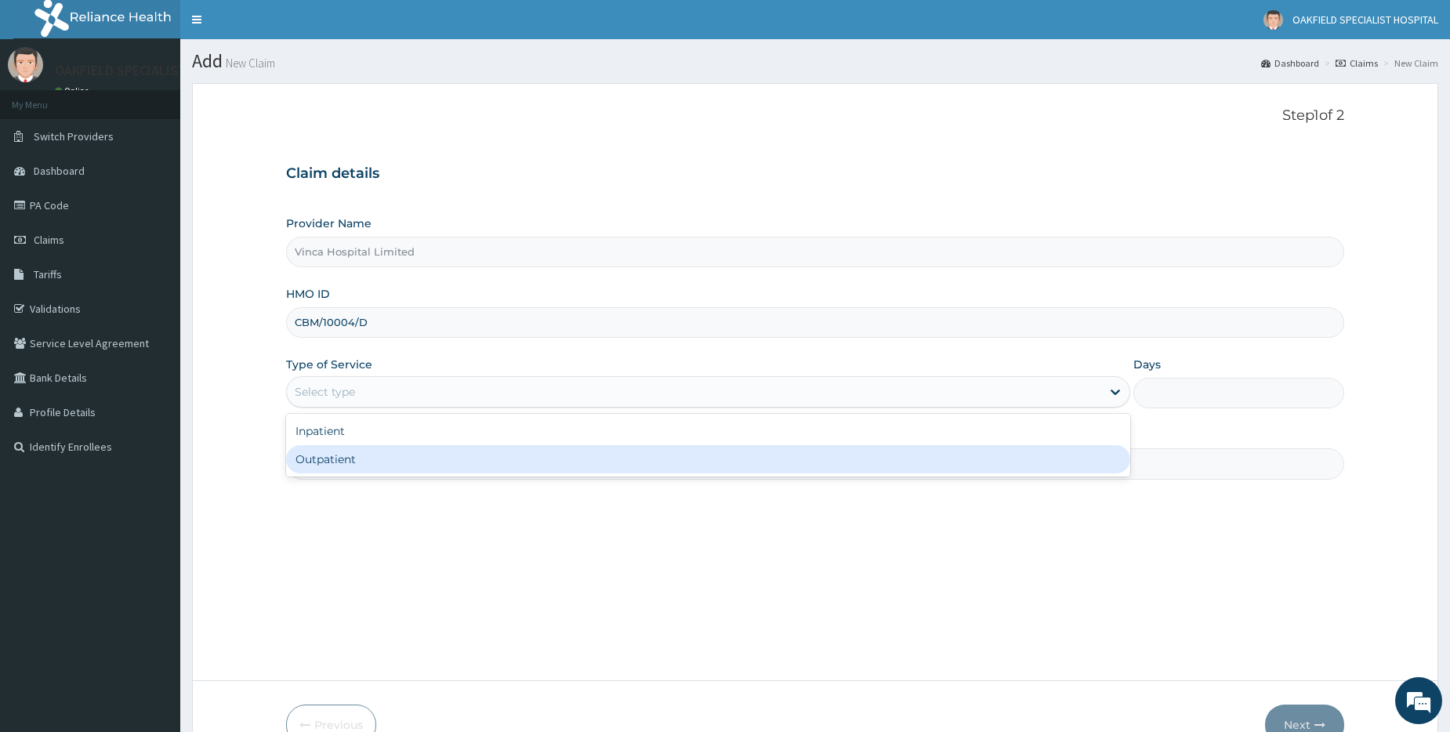
click at [337, 457] on div "Outpatient" at bounding box center [708, 459] width 844 height 28
type input "1"
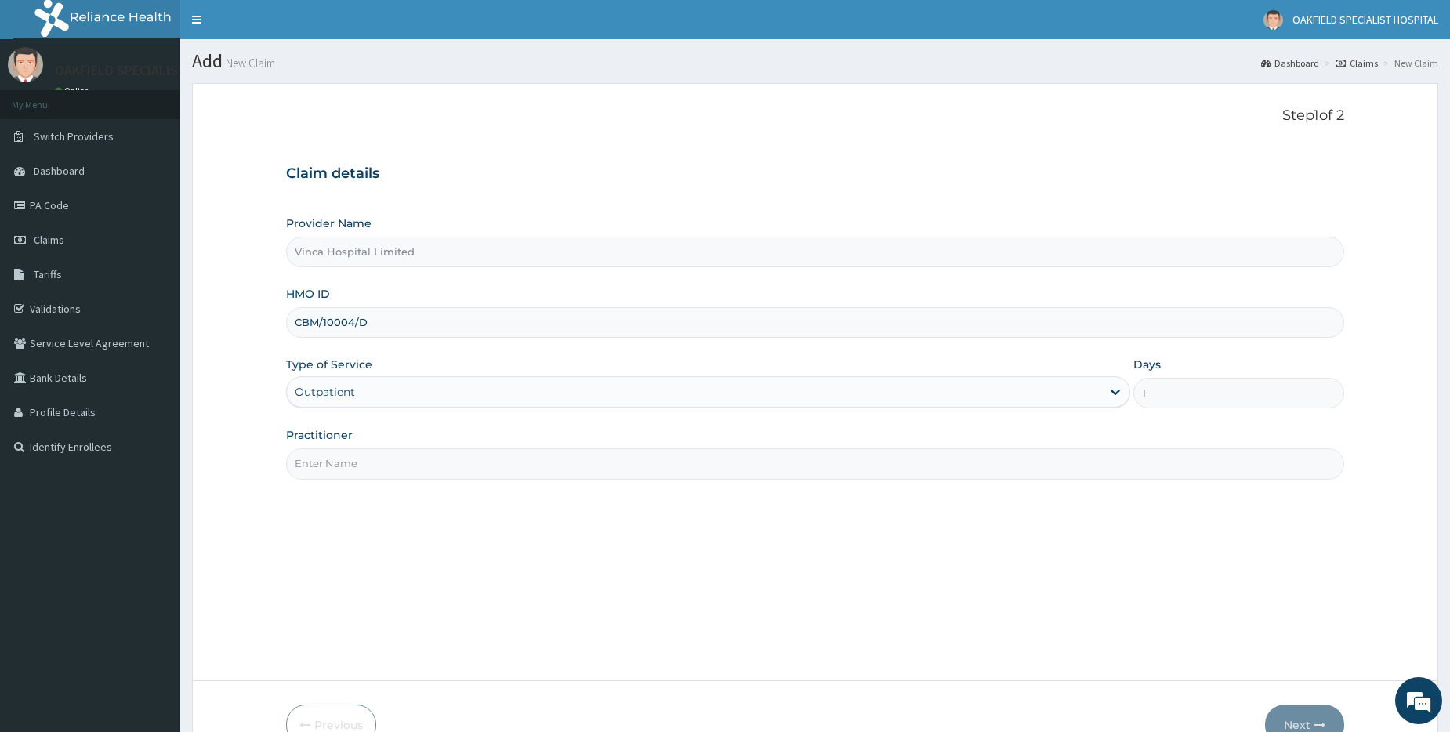
click at [314, 464] on input "Practitioner" at bounding box center [815, 463] width 1058 height 31
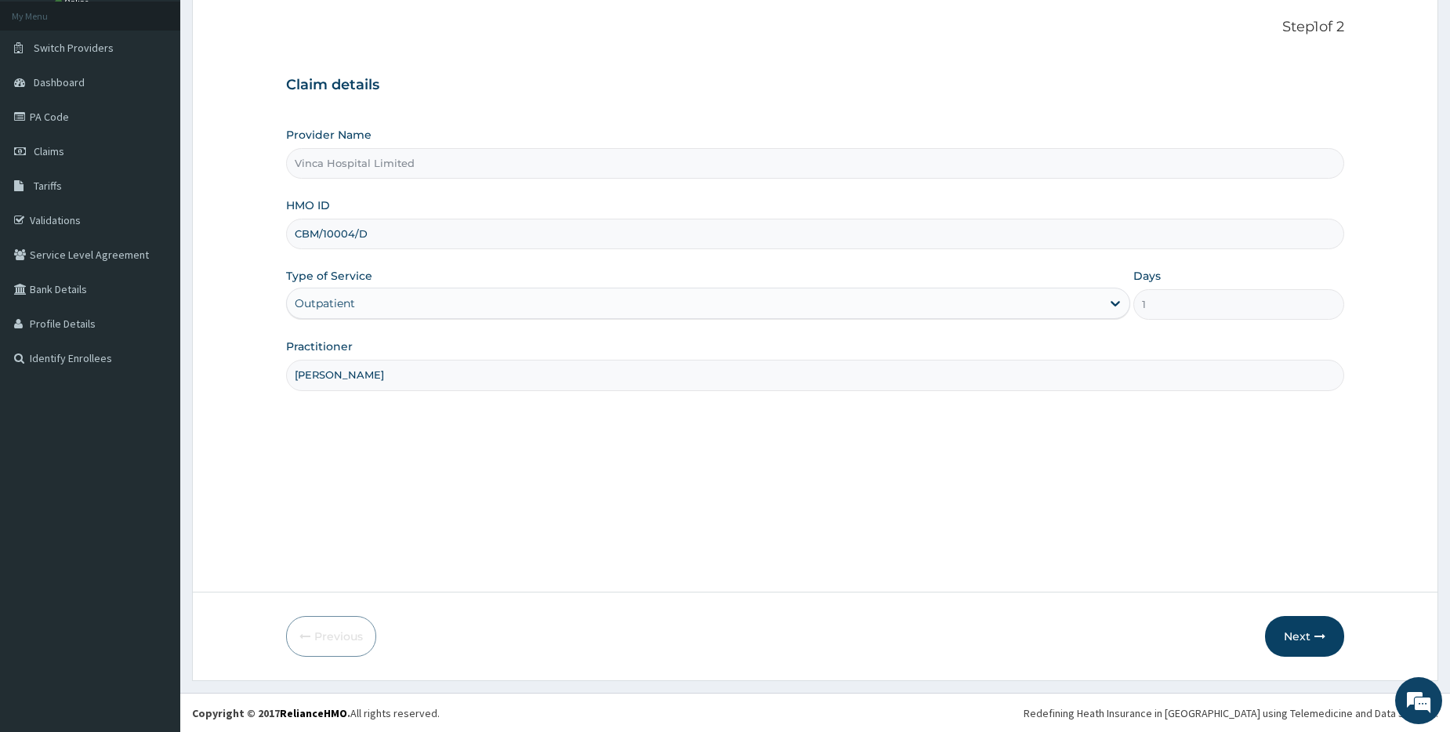
scroll to position [89, 0]
type input "DR DAVID"
click at [1319, 634] on icon "button" at bounding box center [1320, 635] width 11 height 11
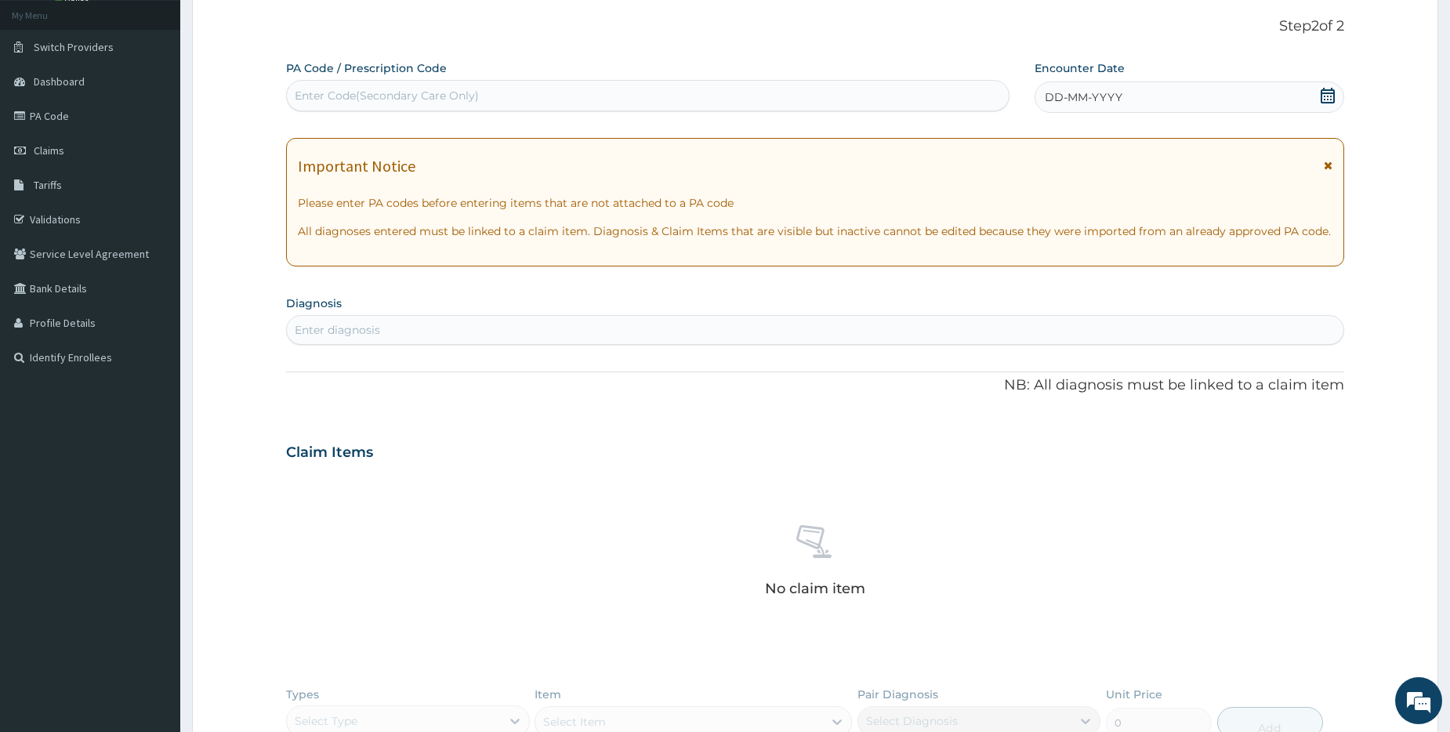
scroll to position [0, 0]
click at [318, 93] on div "Enter Code(Secondary Care Only)" at bounding box center [387, 96] width 184 height 16
paste input "PA/A96702"
type input "PA/A96702"
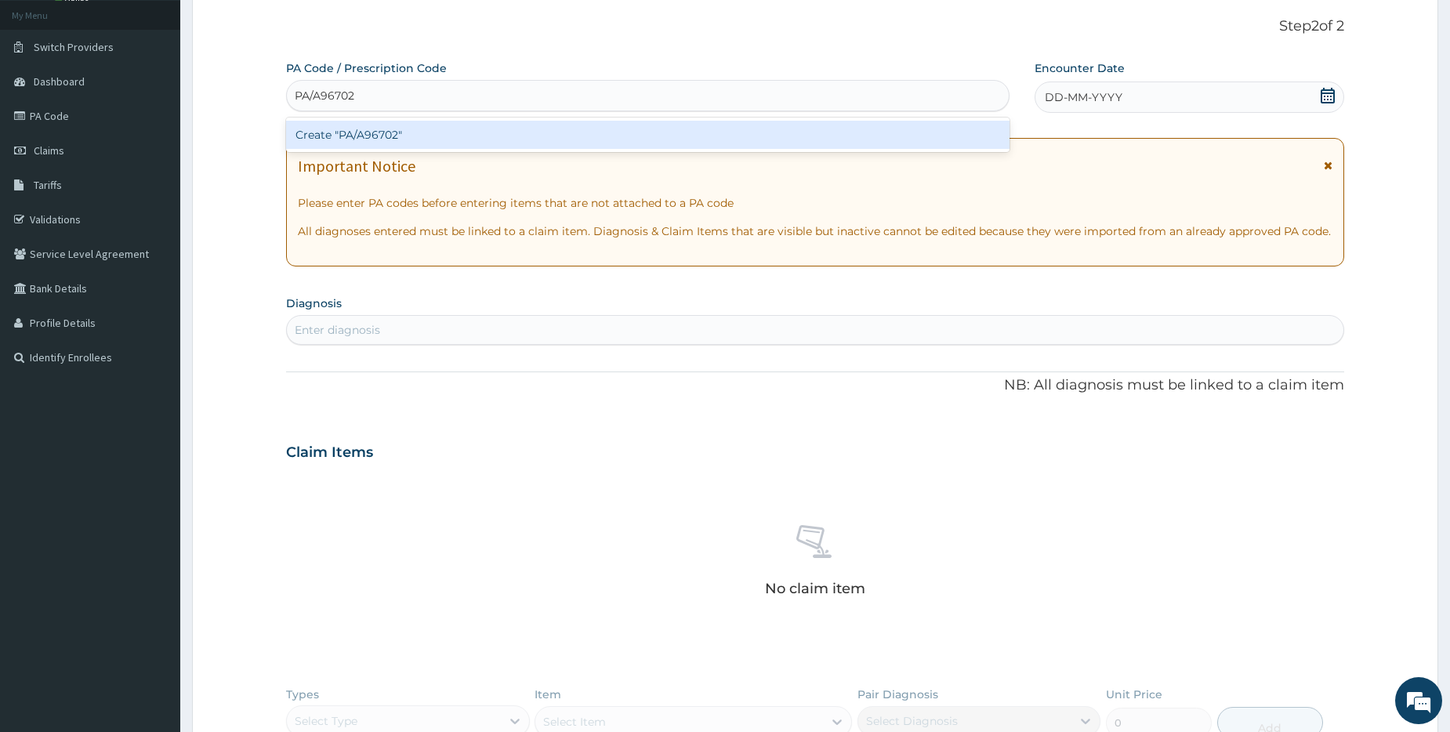
click at [332, 128] on div "Create "PA/A96702"" at bounding box center [647, 135] width 723 height 28
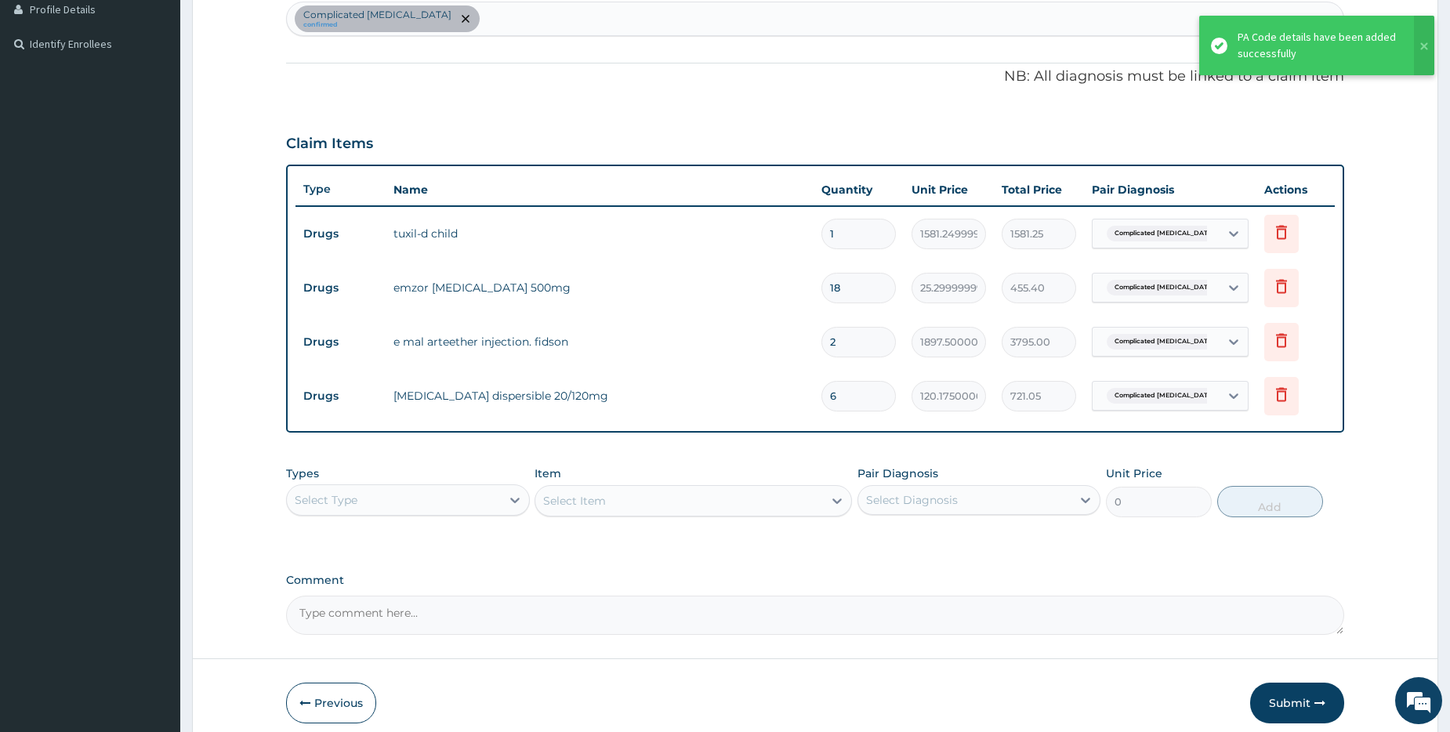
click at [1309, 702] on button "Submit" at bounding box center [1297, 703] width 94 height 41
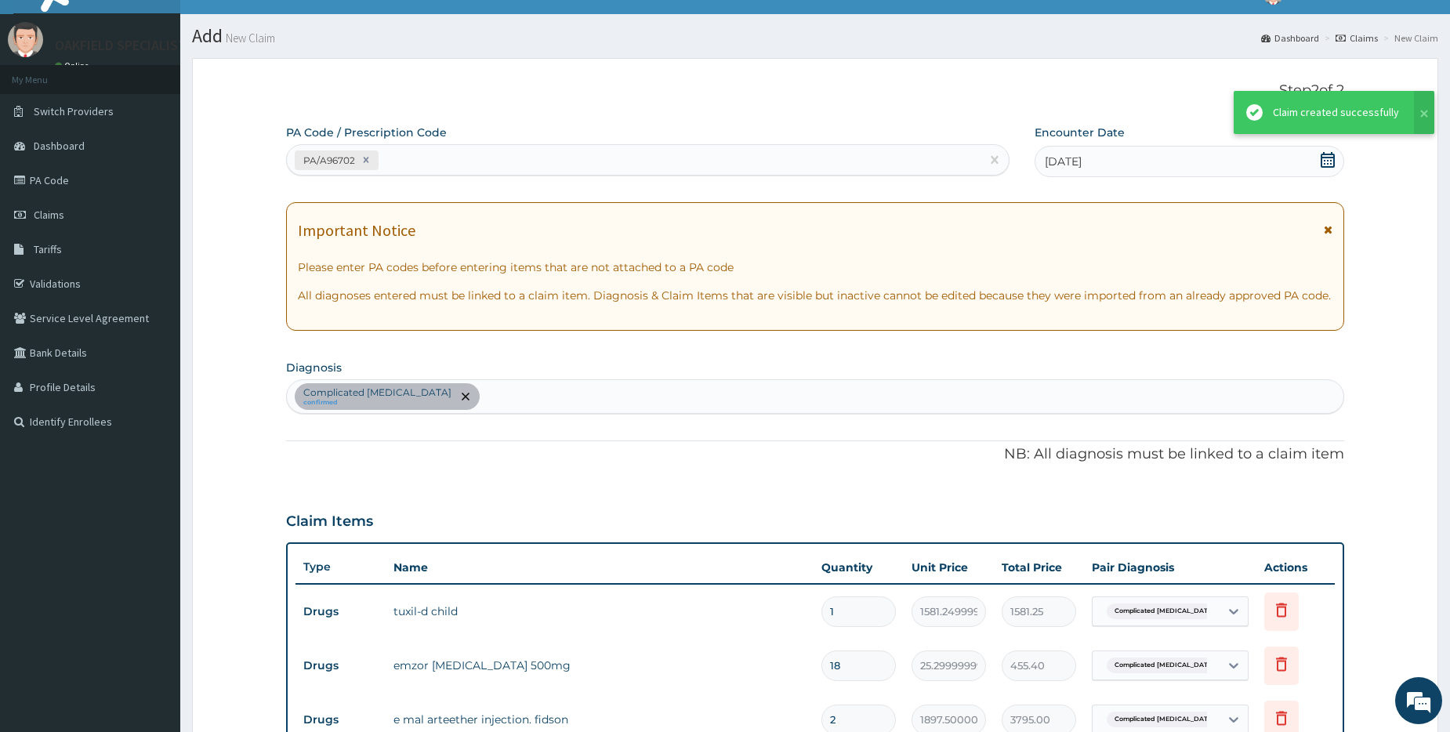
scroll to position [403, 0]
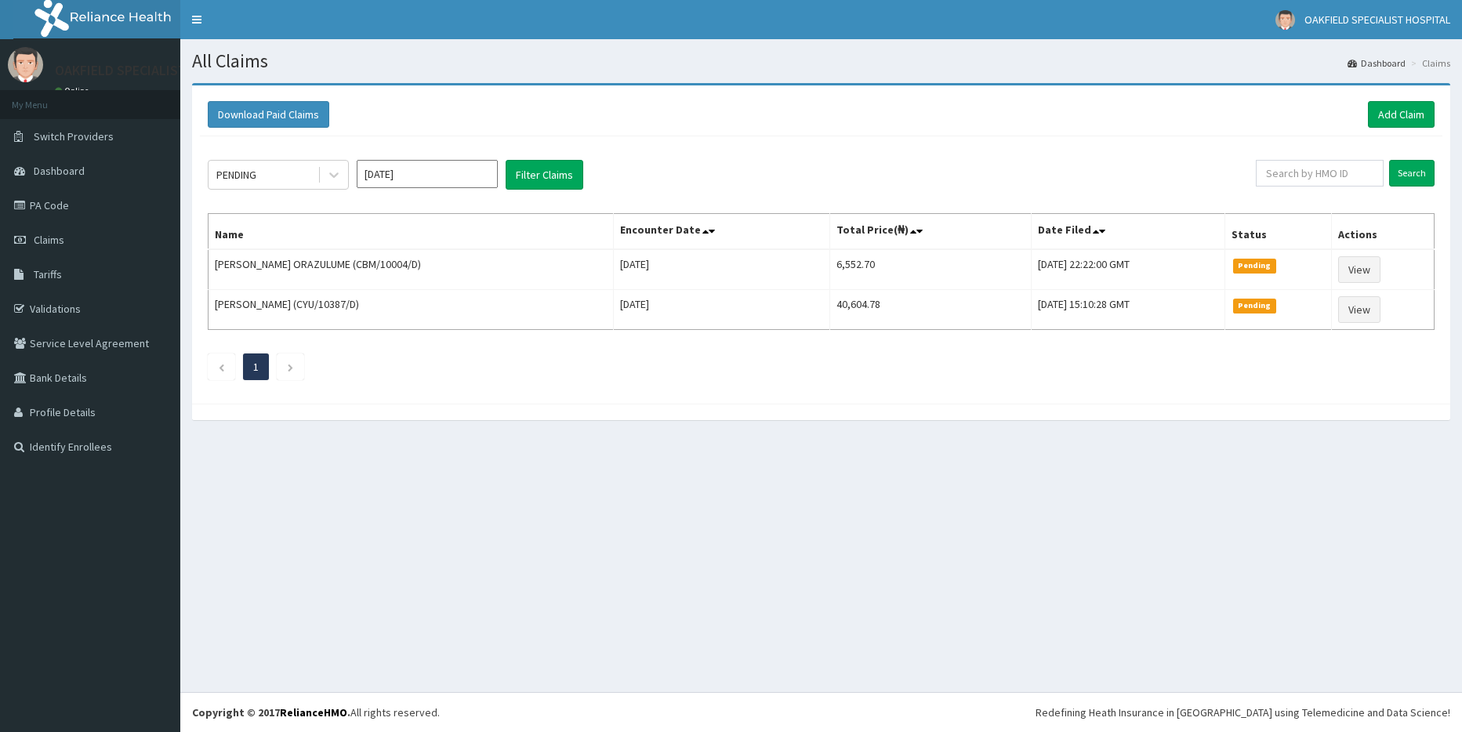
click at [1384, 129] on div "Download Paid Claims Add Claim" at bounding box center [821, 114] width 1243 height 43
click at [1389, 115] on link "Add Claim" at bounding box center [1401, 114] width 67 height 27
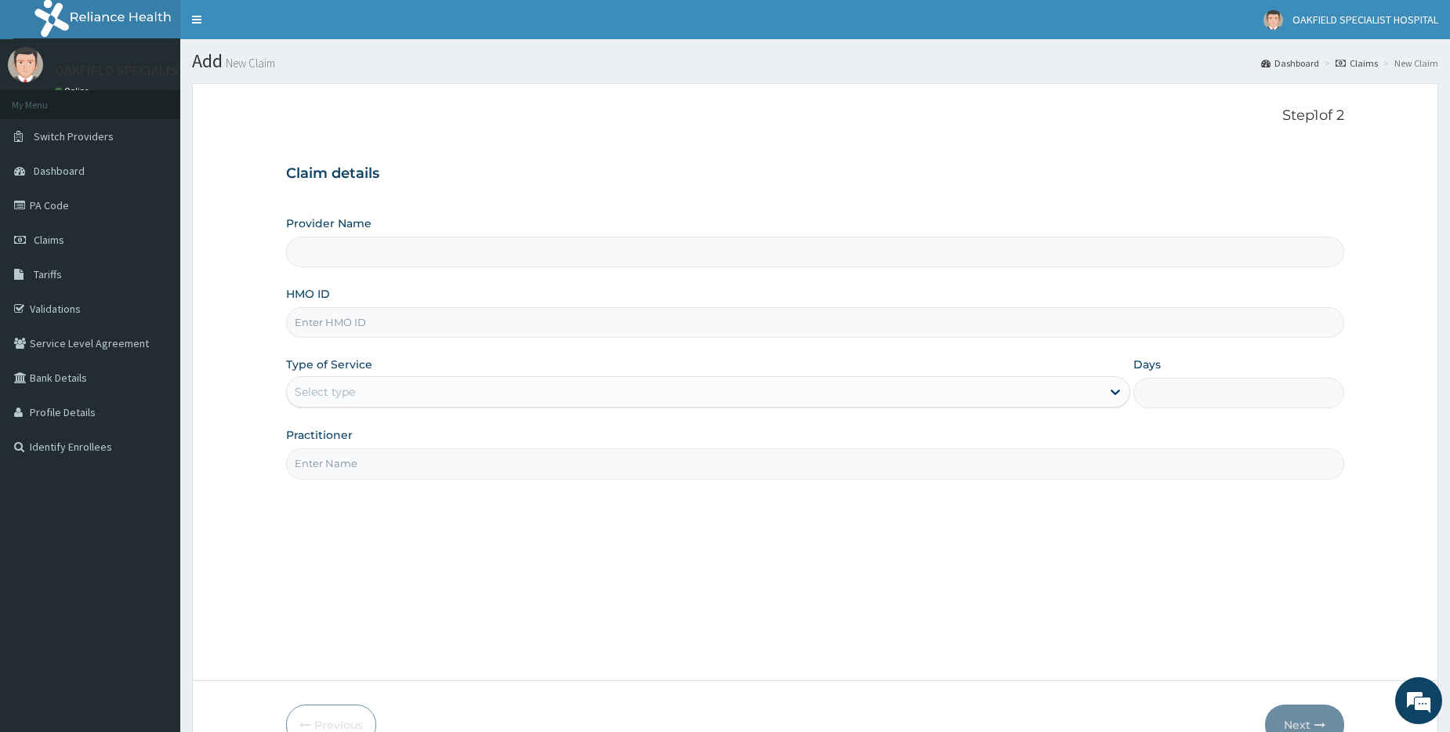
click at [370, 314] on input "HMO ID" at bounding box center [815, 322] width 1058 height 31
paste input "ORAZULUME CBM/10004/E"
type input "ORAZULUME CBM/10004/E"
type input "Vinca Hospital Limited"
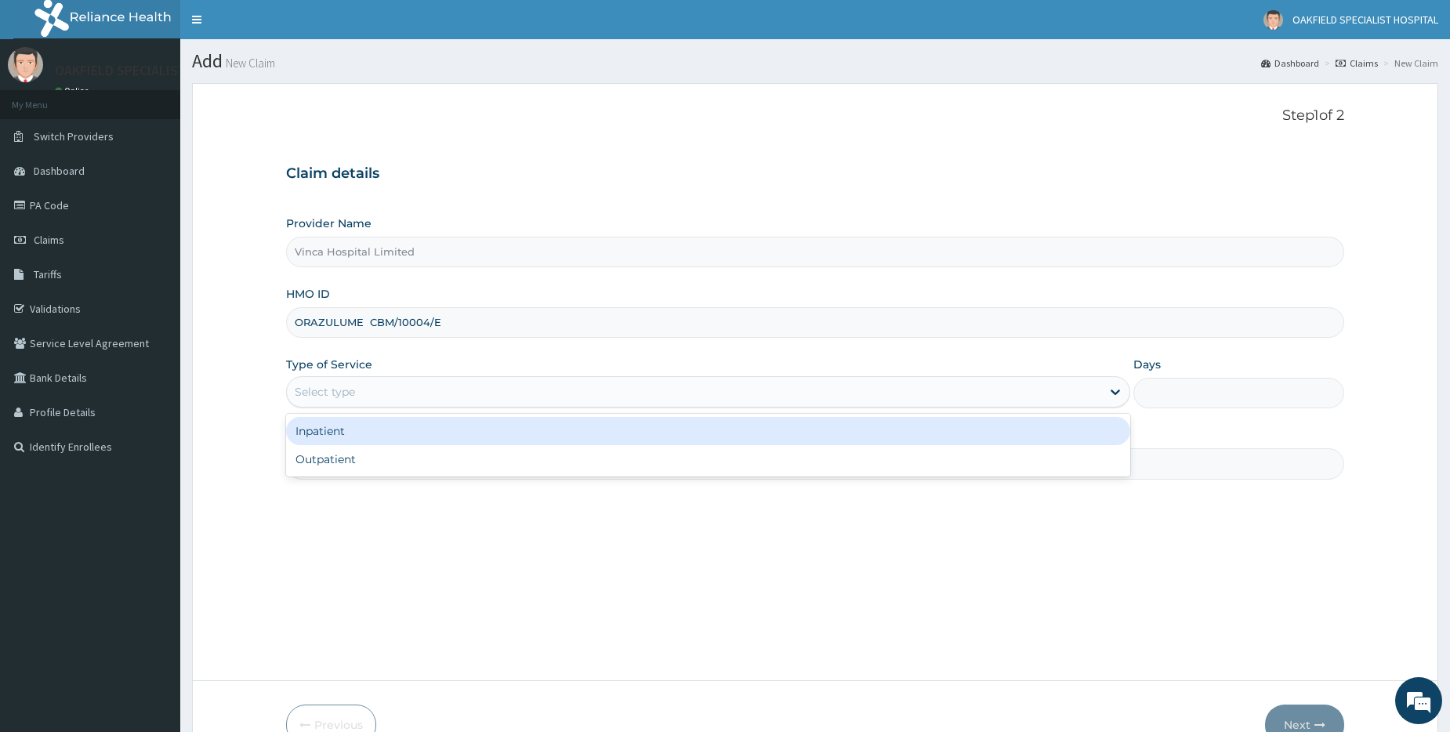
click at [323, 378] on div "Select type" at bounding box center [708, 391] width 844 height 31
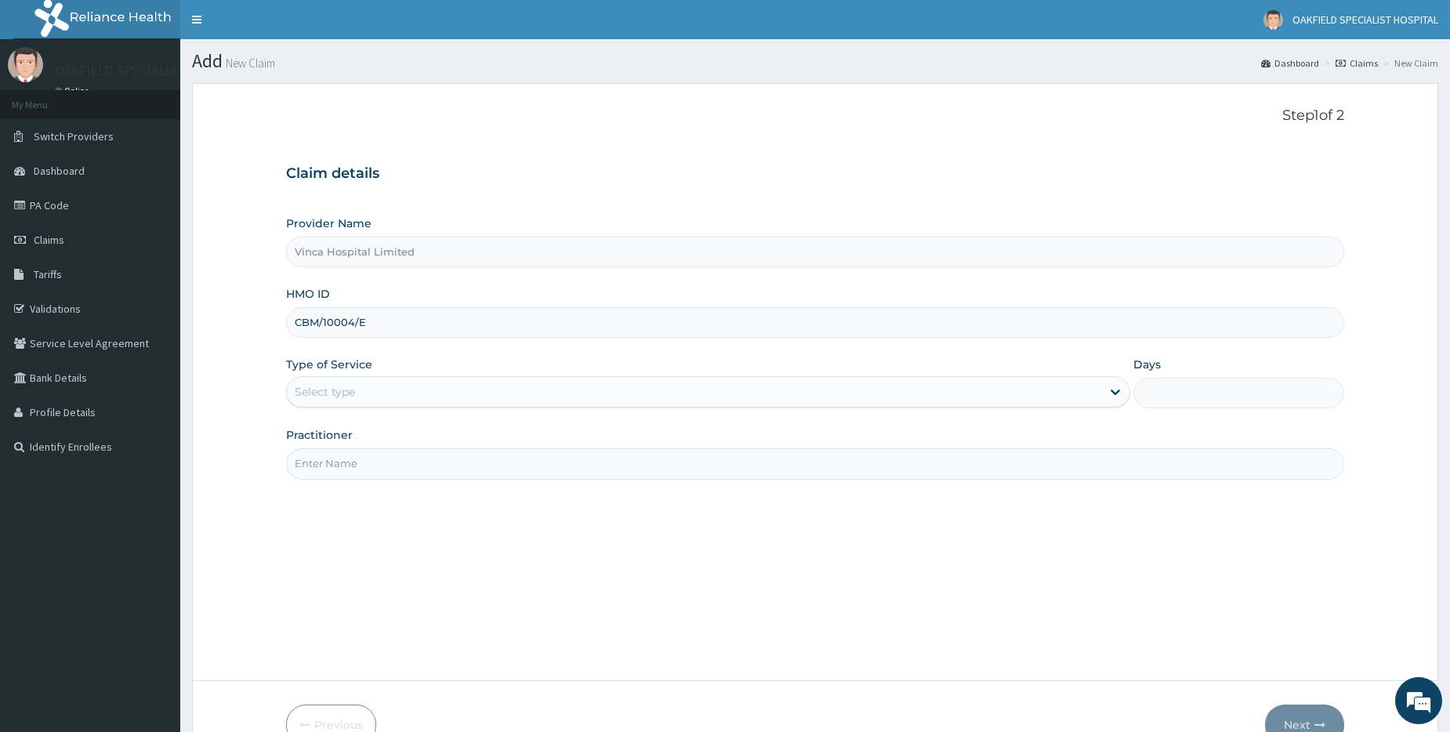
type input "CBM/10004/E"
click at [327, 393] on div "Select type" at bounding box center [325, 392] width 60 height 16
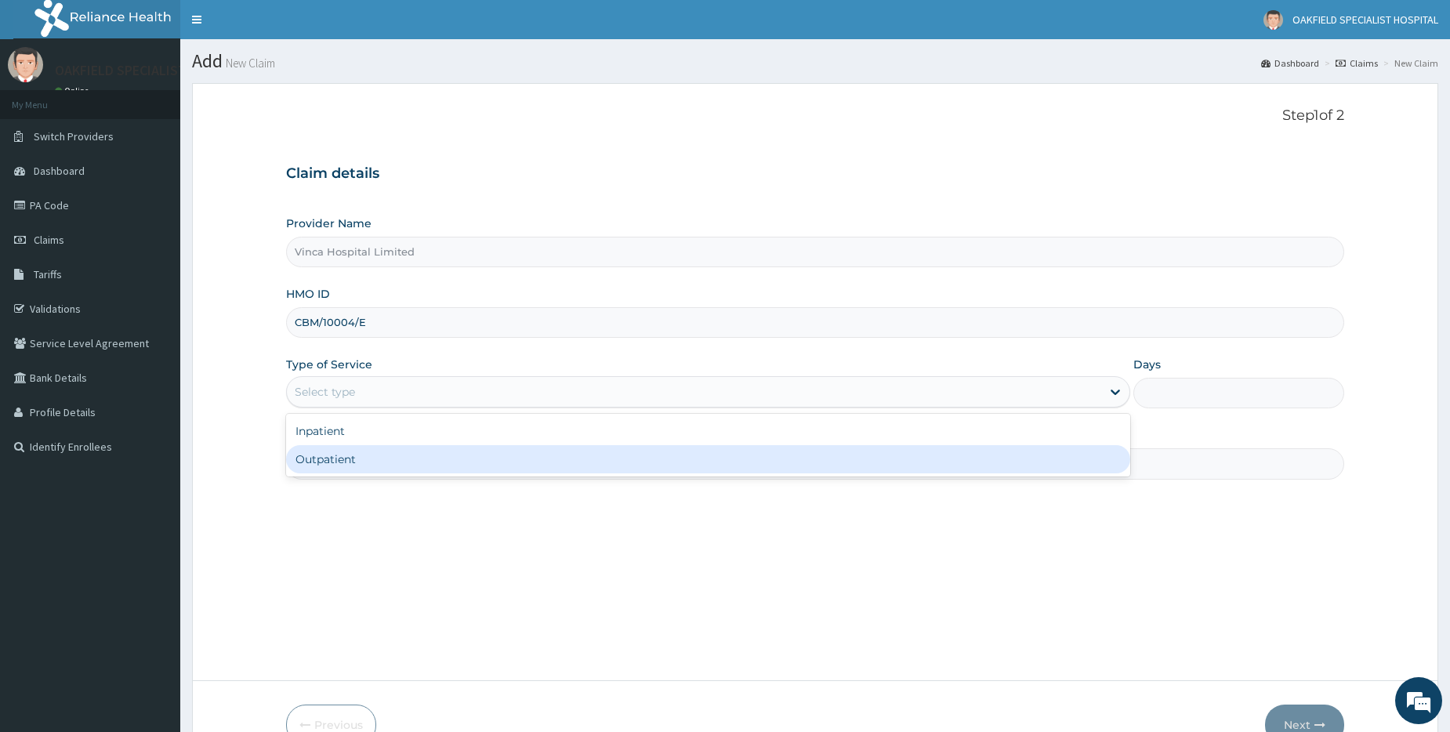
click at [341, 456] on div "Outpatient" at bounding box center [708, 459] width 844 height 28
type input "1"
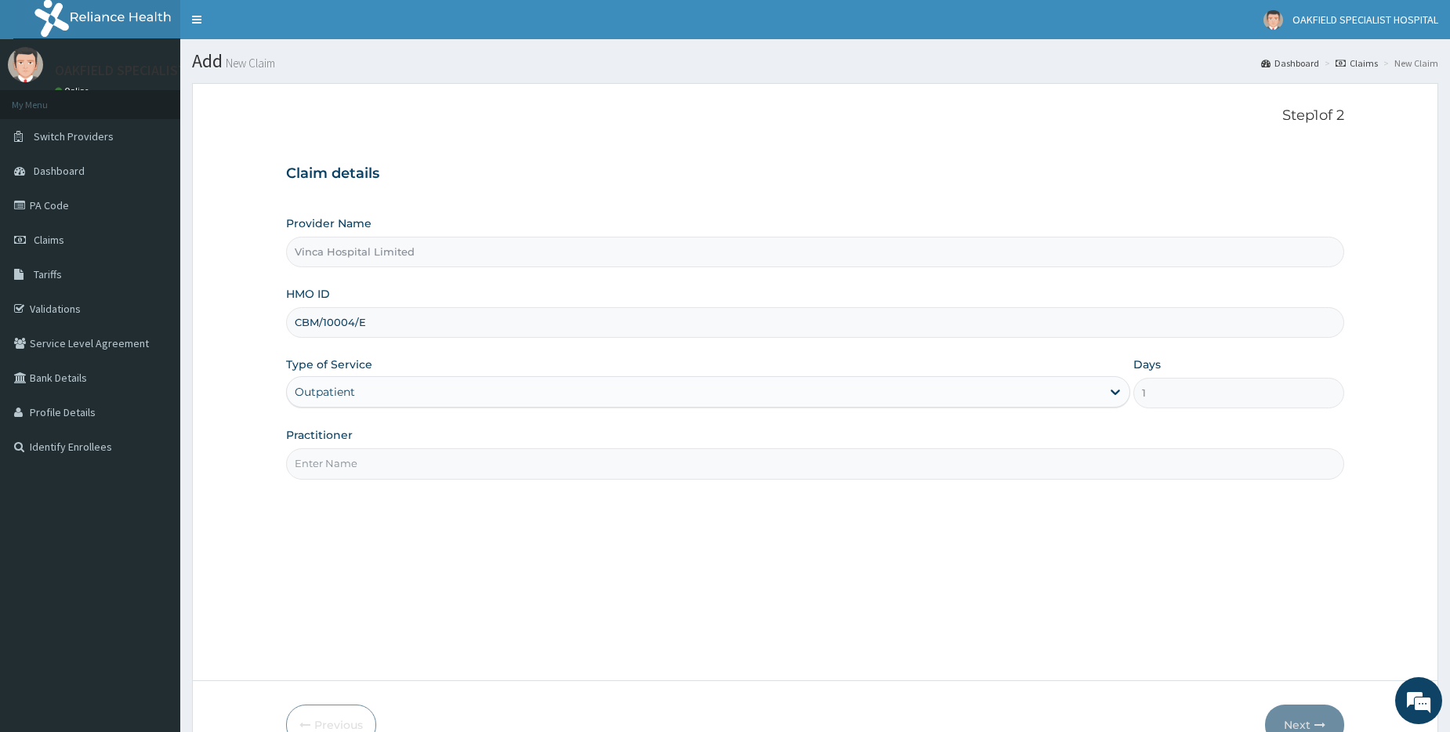
click at [340, 461] on input "Practitioner" at bounding box center [815, 463] width 1058 height 31
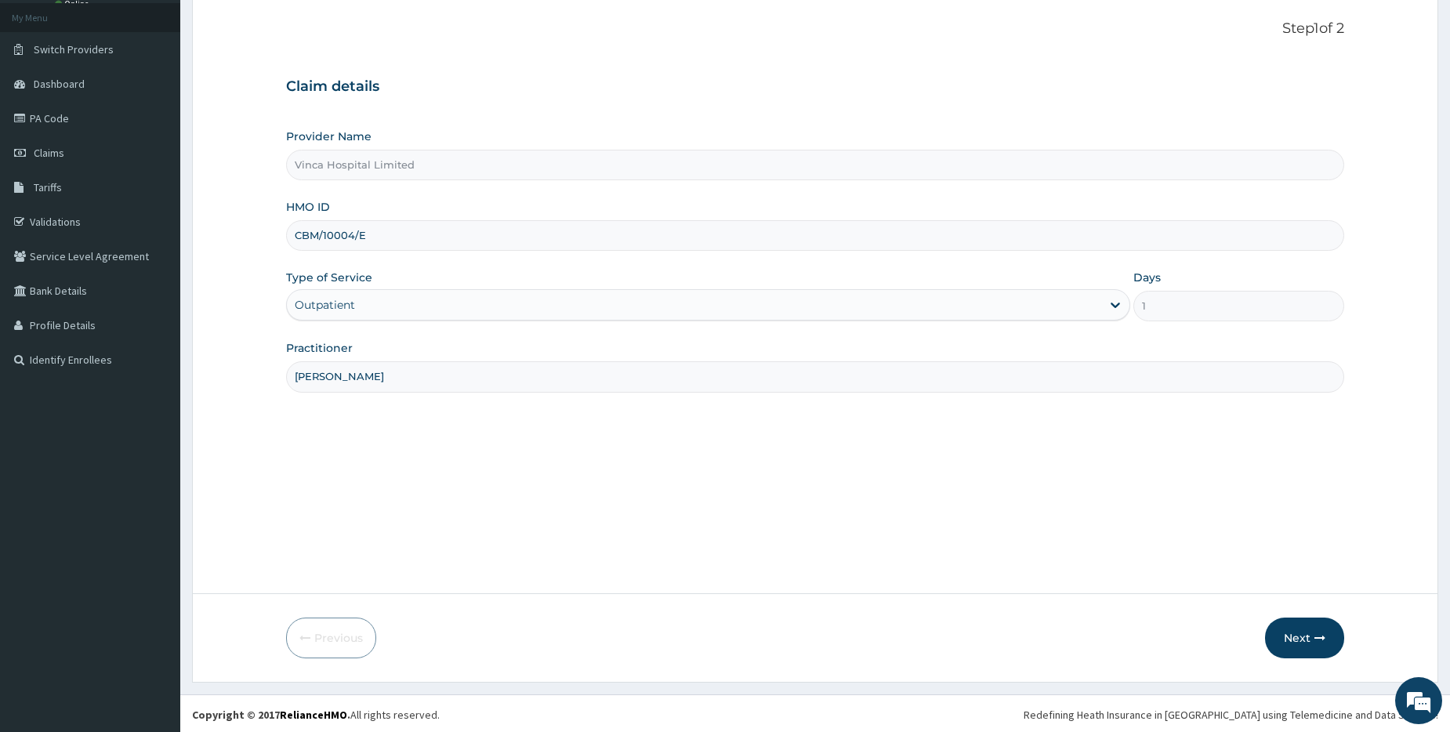
scroll to position [89, 0]
type input "[PERSON_NAME]"
click at [1293, 639] on button "Next" at bounding box center [1304, 635] width 79 height 41
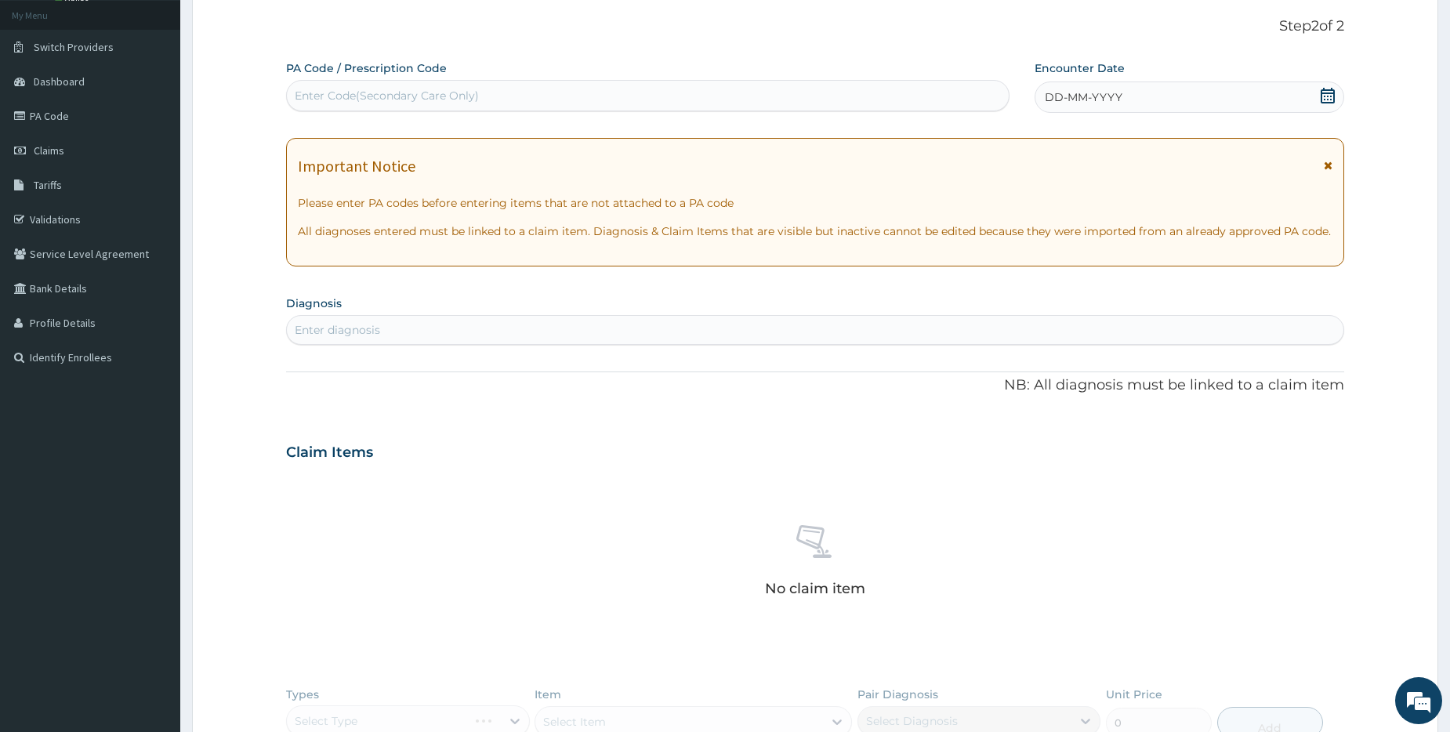
scroll to position [0, 0]
click at [323, 96] on div "Enter Code(Secondary Care Only)" at bounding box center [387, 96] width 184 height 16
paste input "PA/B98B91"
type input "PA/B98B91"
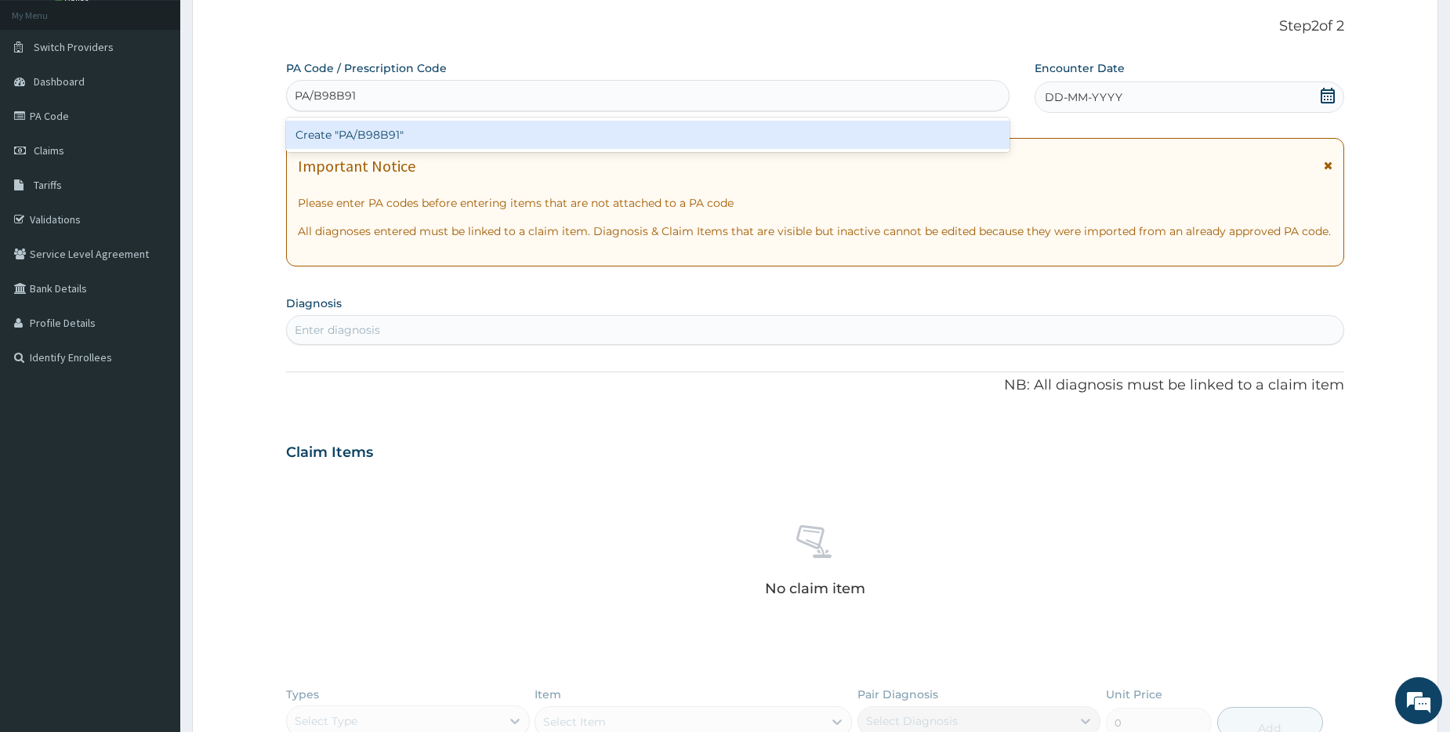
click at [353, 129] on div "Create "PA/B98B91"" at bounding box center [647, 135] width 723 height 28
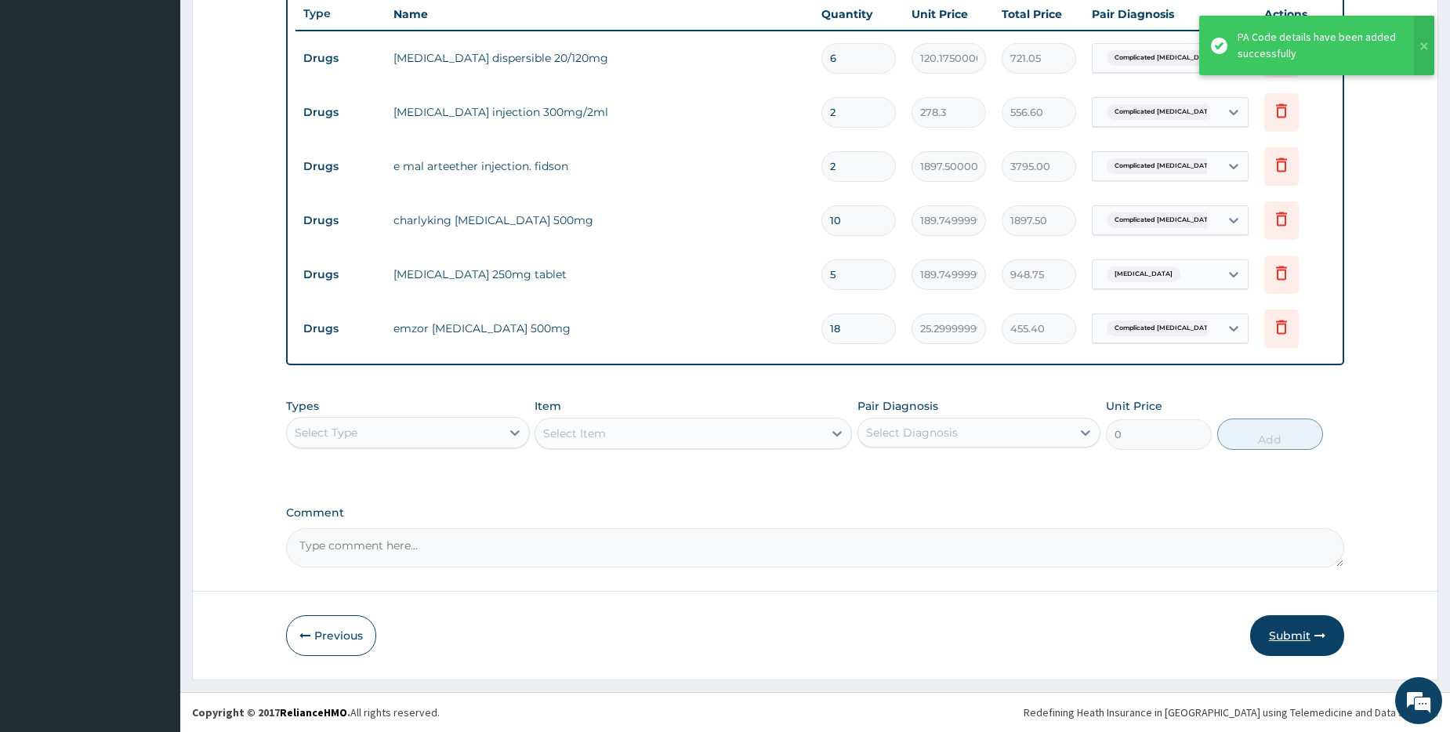
click at [1306, 642] on button "Submit" at bounding box center [1297, 635] width 94 height 41
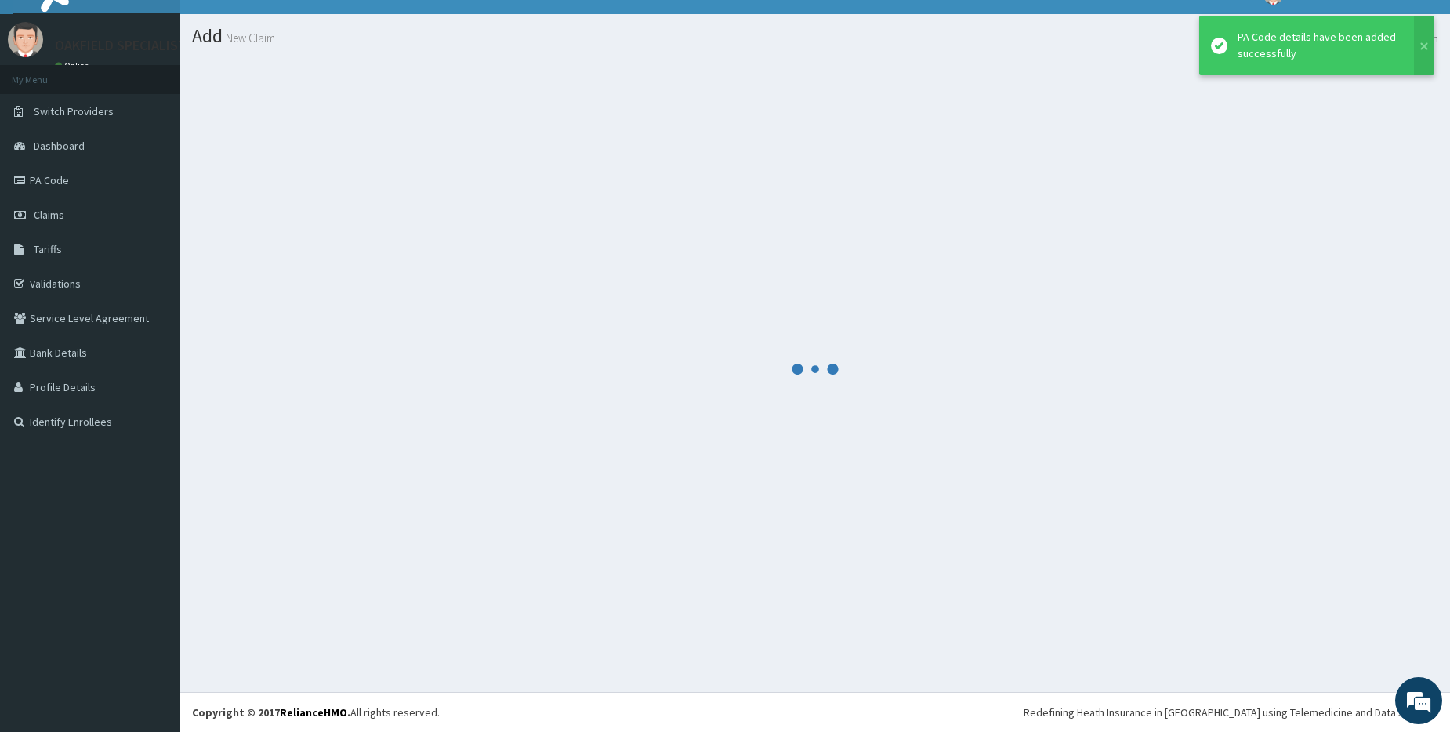
scroll to position [25, 0]
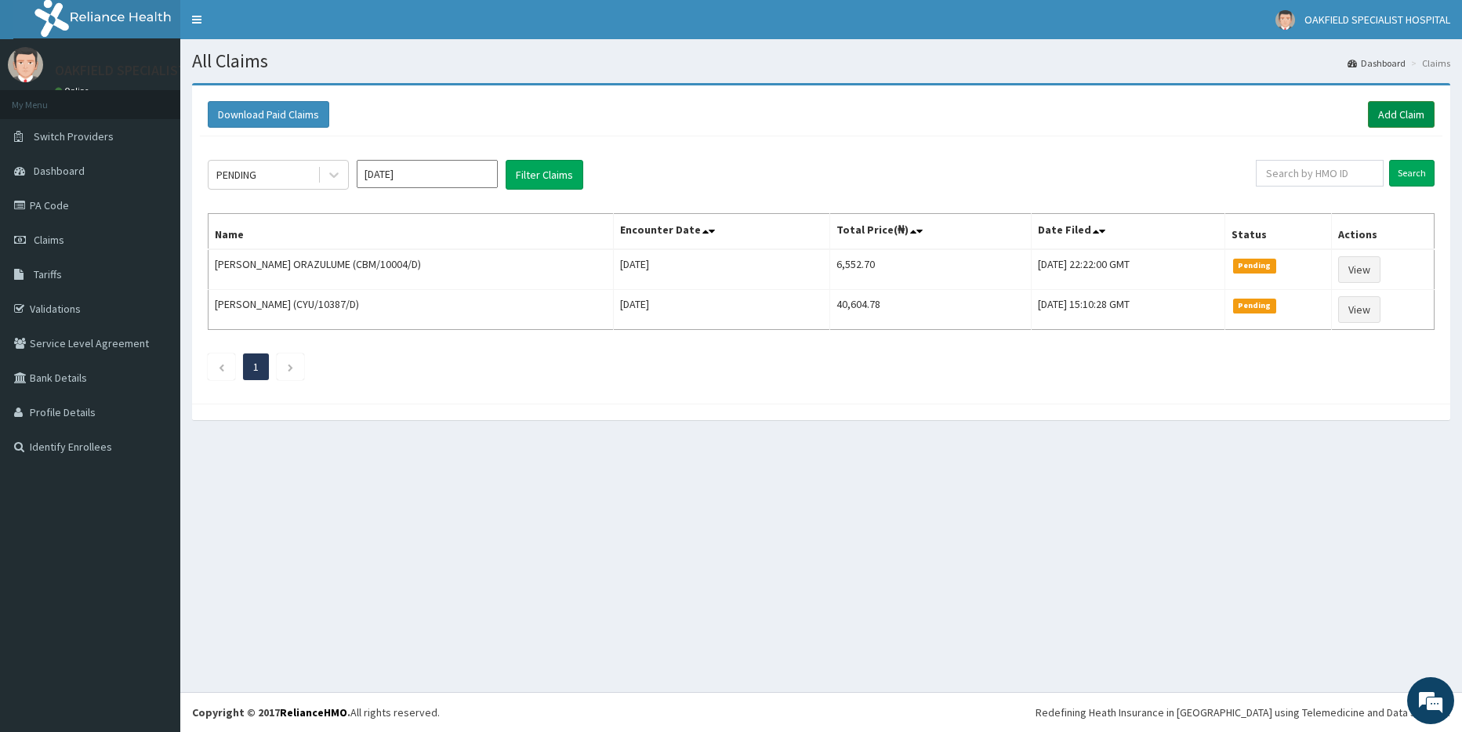
click at [1412, 109] on link "Add Claim" at bounding box center [1401, 114] width 67 height 27
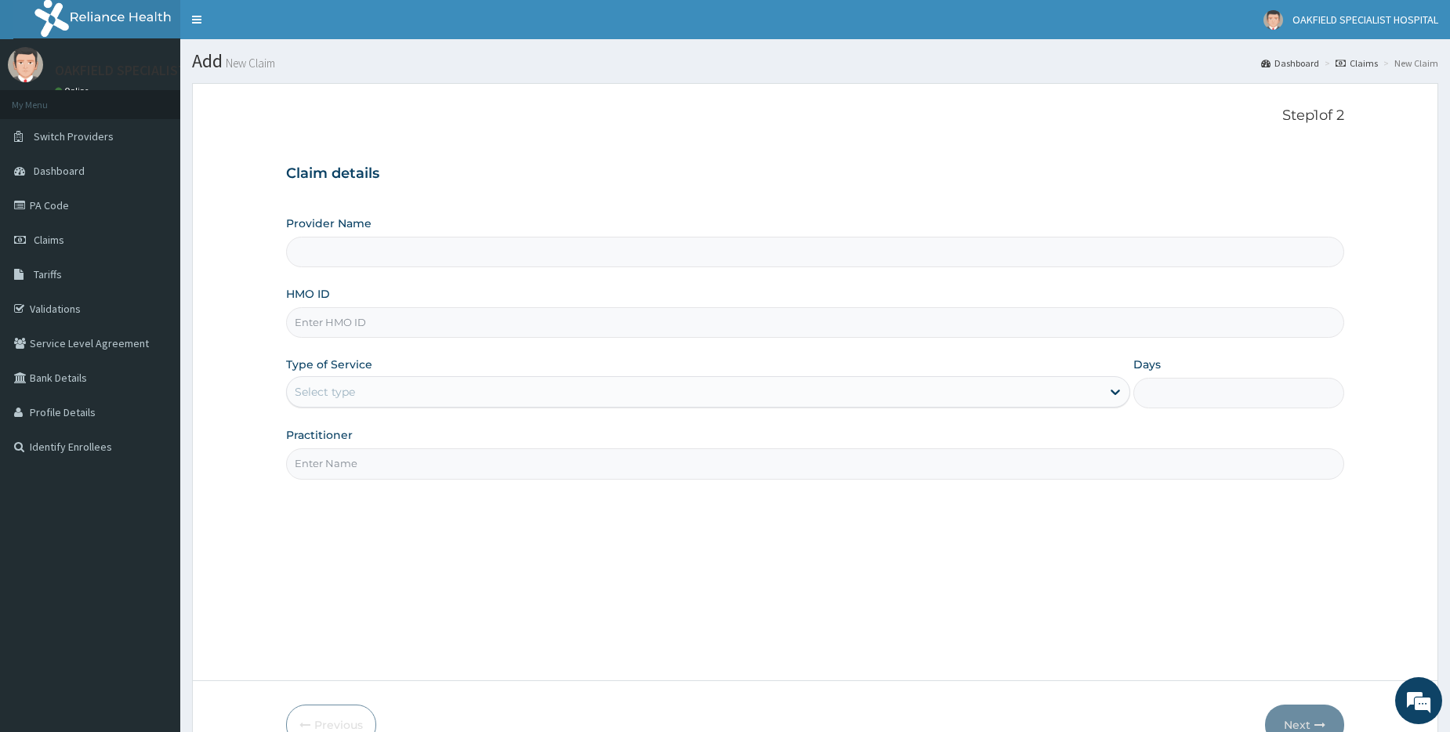
click at [336, 318] on input "HMO ID" at bounding box center [815, 322] width 1058 height 31
paste input "CBM/10004/F"
type input "CBM/10004/F"
type input "Vinca Hospital Limited"
type input "CBM/10004/F"
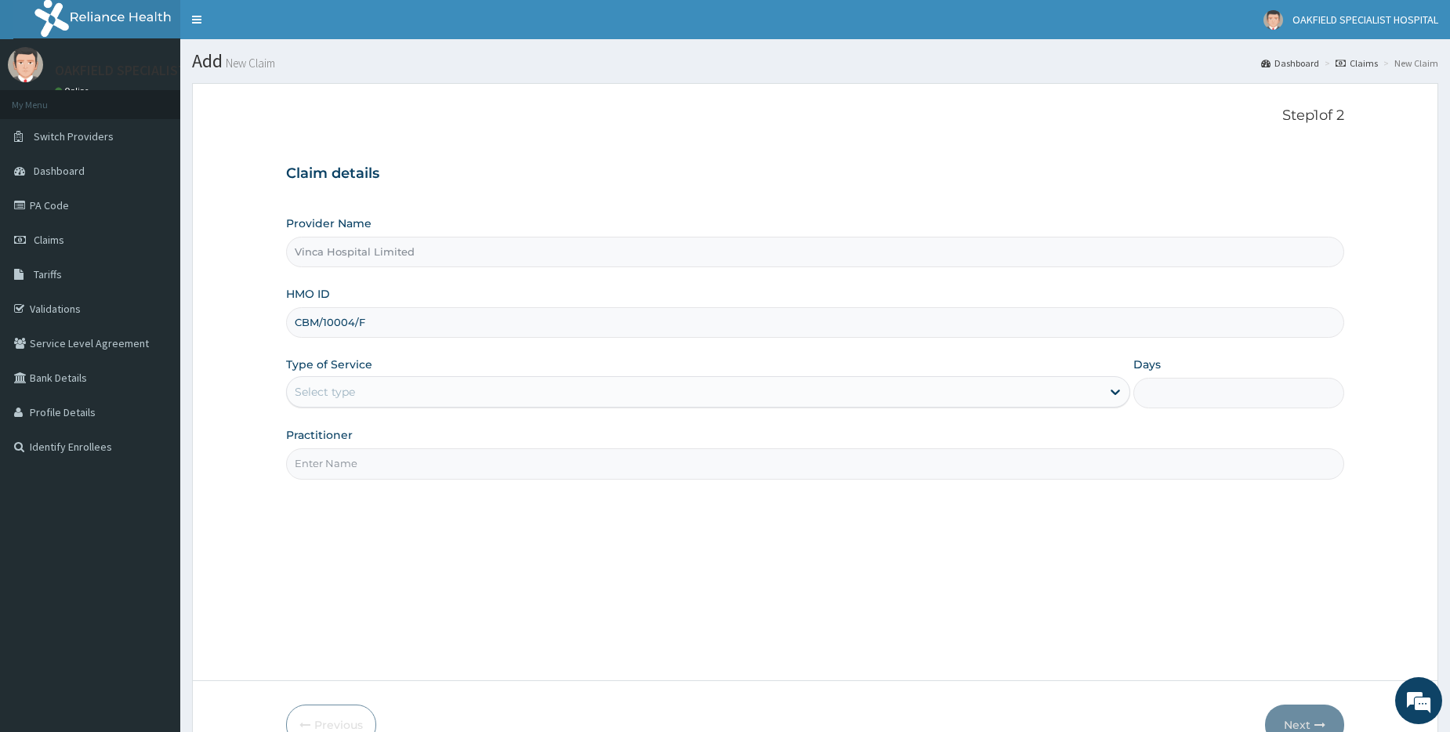
click at [319, 402] on div "Select type" at bounding box center [694, 391] width 815 height 25
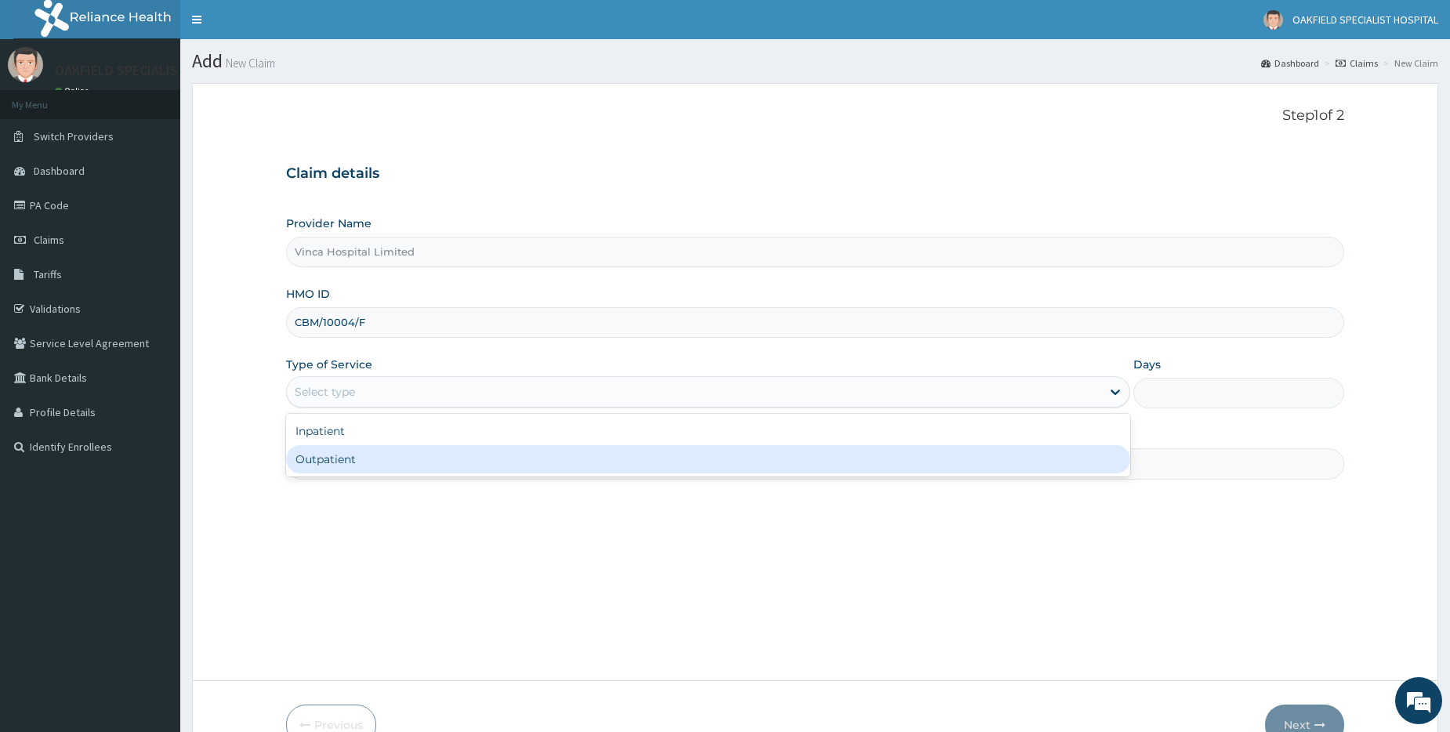
click at [314, 456] on div "Outpatient" at bounding box center [708, 459] width 844 height 28
type input "1"
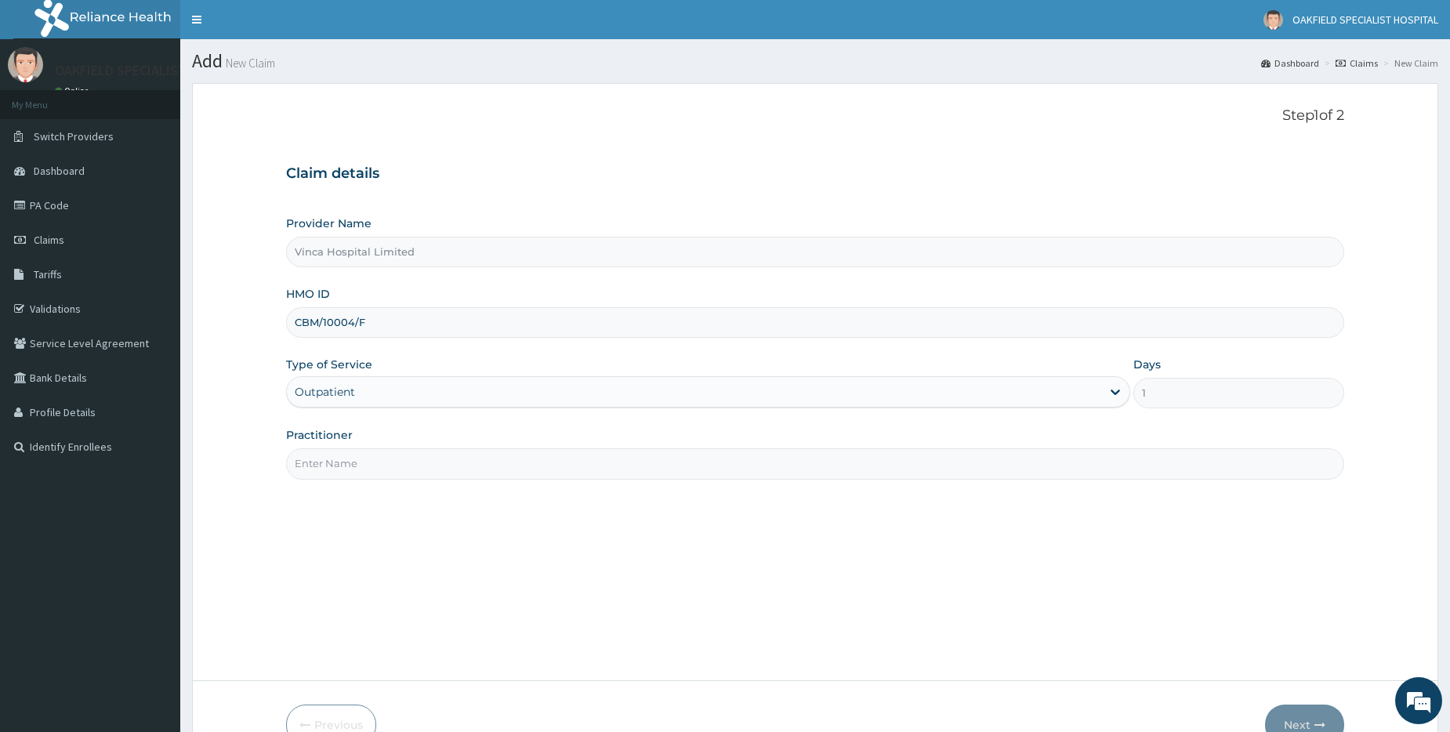
click at [324, 456] on input "Practitioner" at bounding box center [815, 463] width 1058 height 31
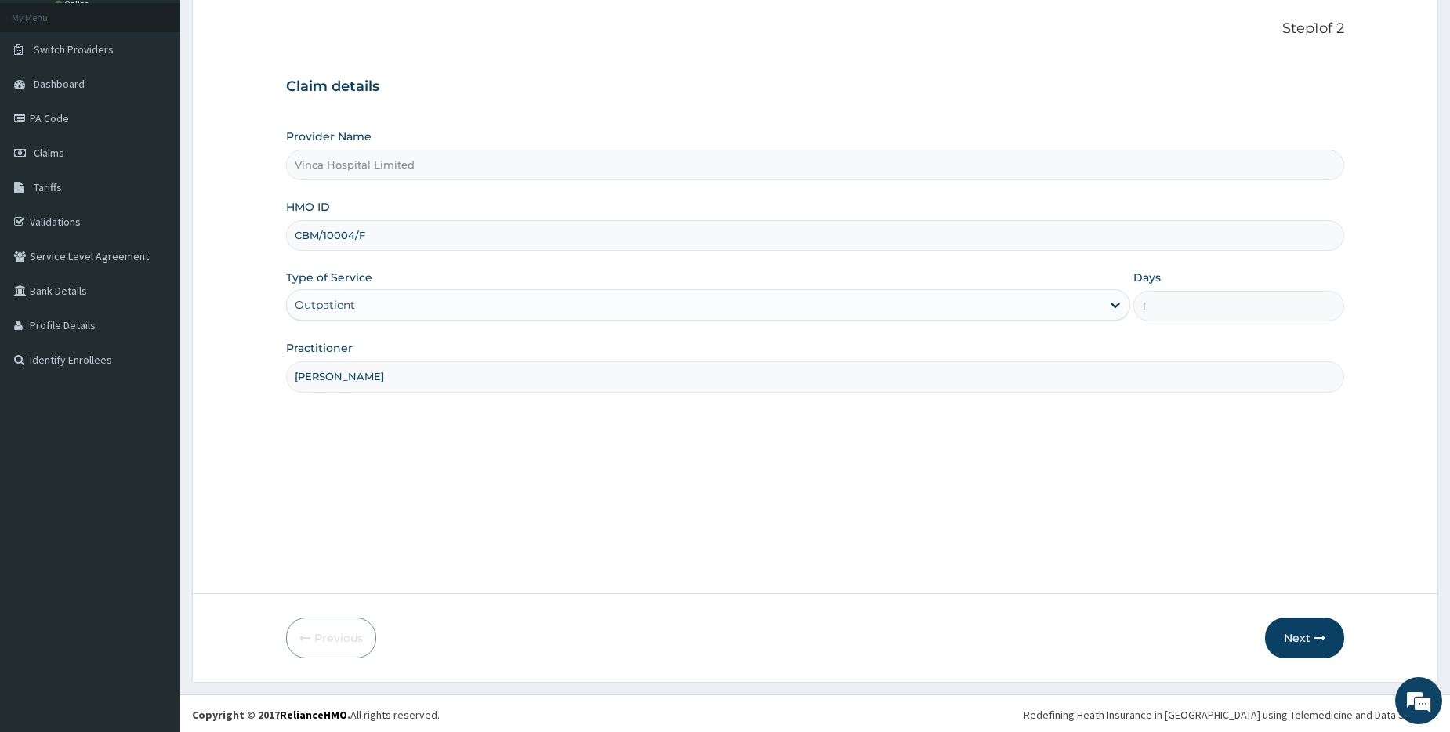
scroll to position [89, 0]
type input "DR DAVID"
click at [1315, 637] on icon "button" at bounding box center [1320, 635] width 11 height 11
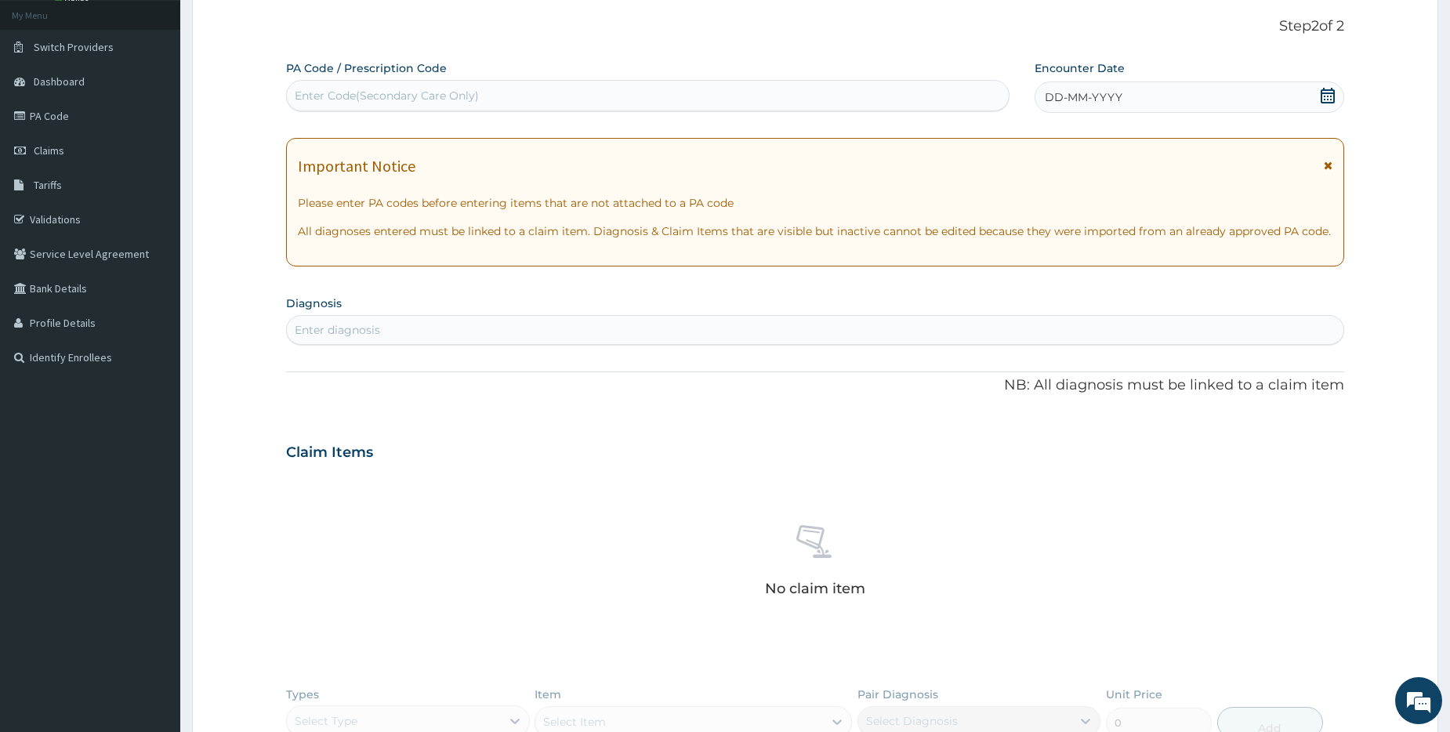
scroll to position [0, 0]
click at [311, 94] on div "Enter Code(Secondary Care Only)" at bounding box center [387, 96] width 184 height 16
paste input "PA/AC00F9"
type input "PA/AC00F9"
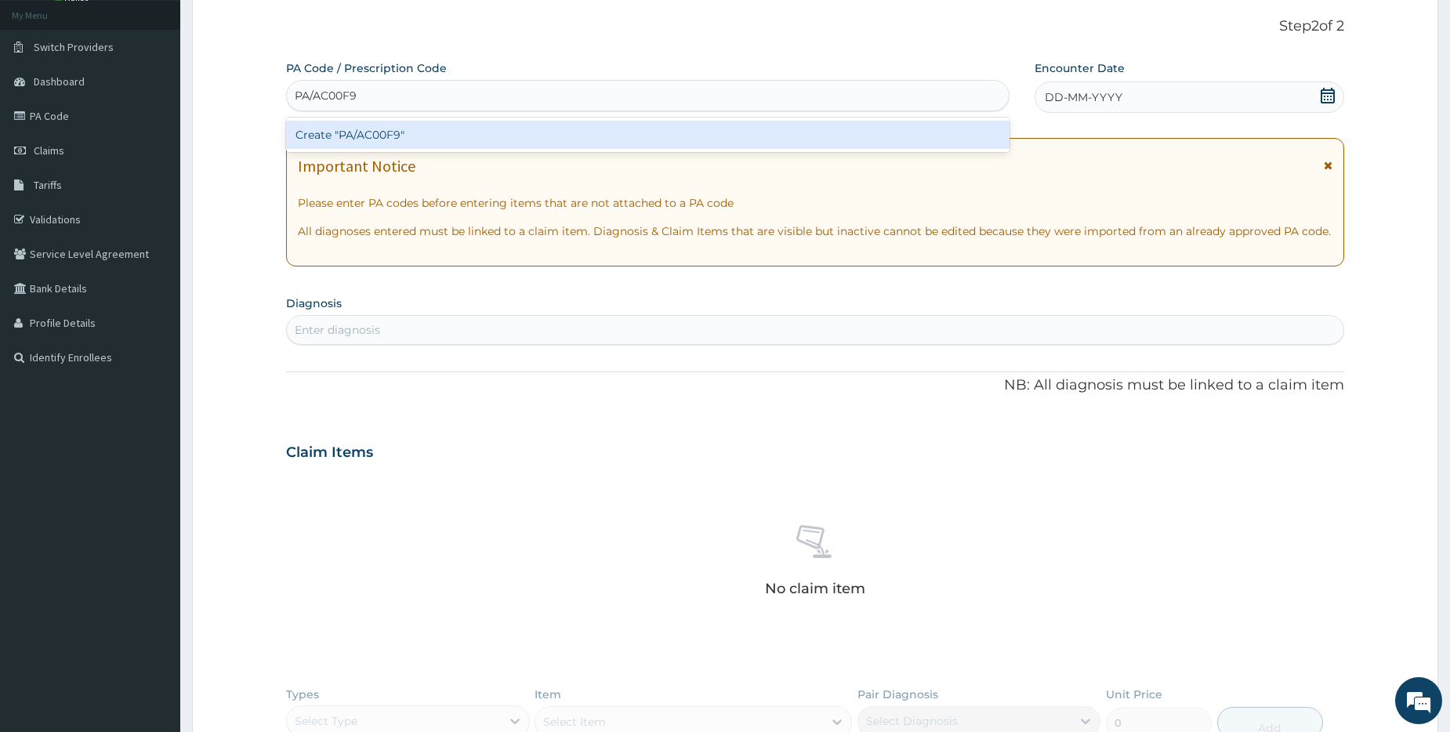
click at [332, 140] on div "Create "PA/AC00F9"" at bounding box center [647, 135] width 723 height 28
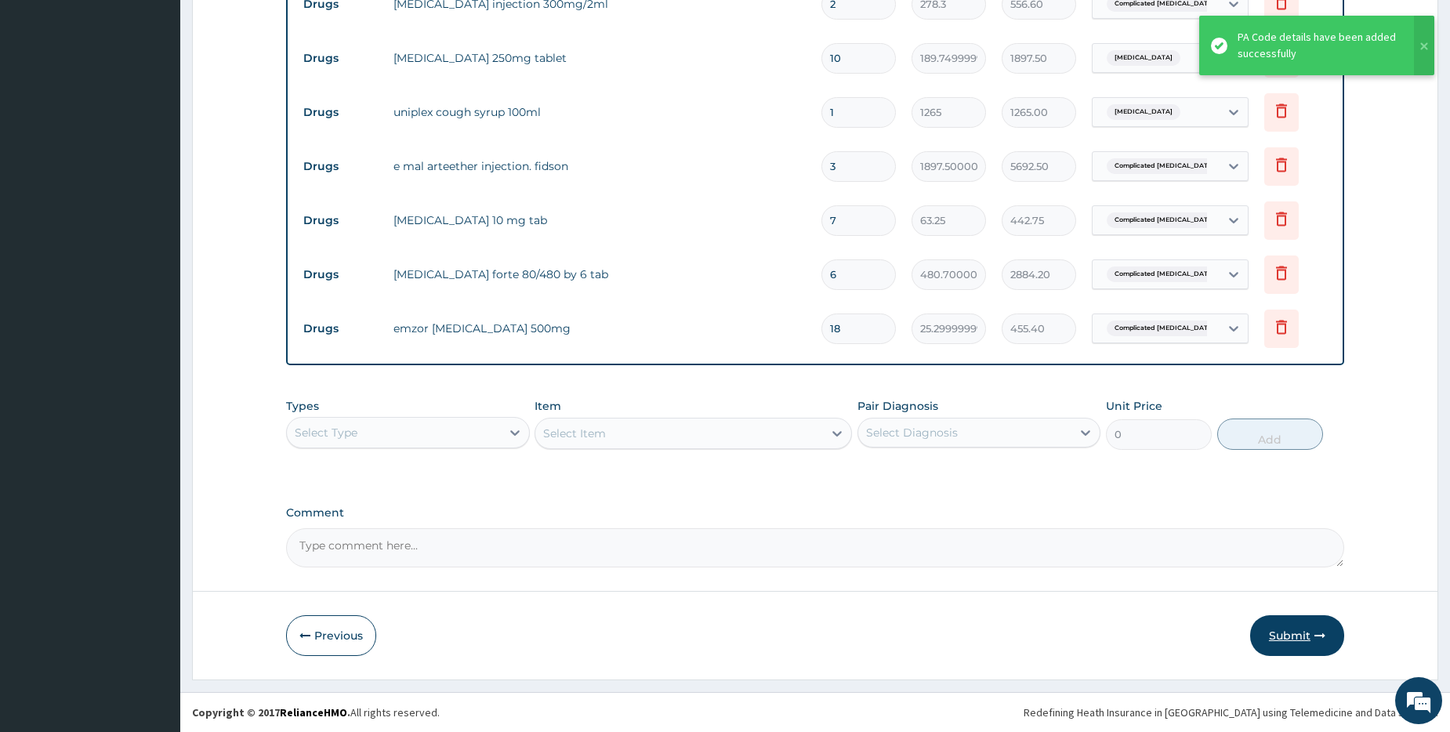
click at [1290, 643] on button "Submit" at bounding box center [1297, 635] width 94 height 41
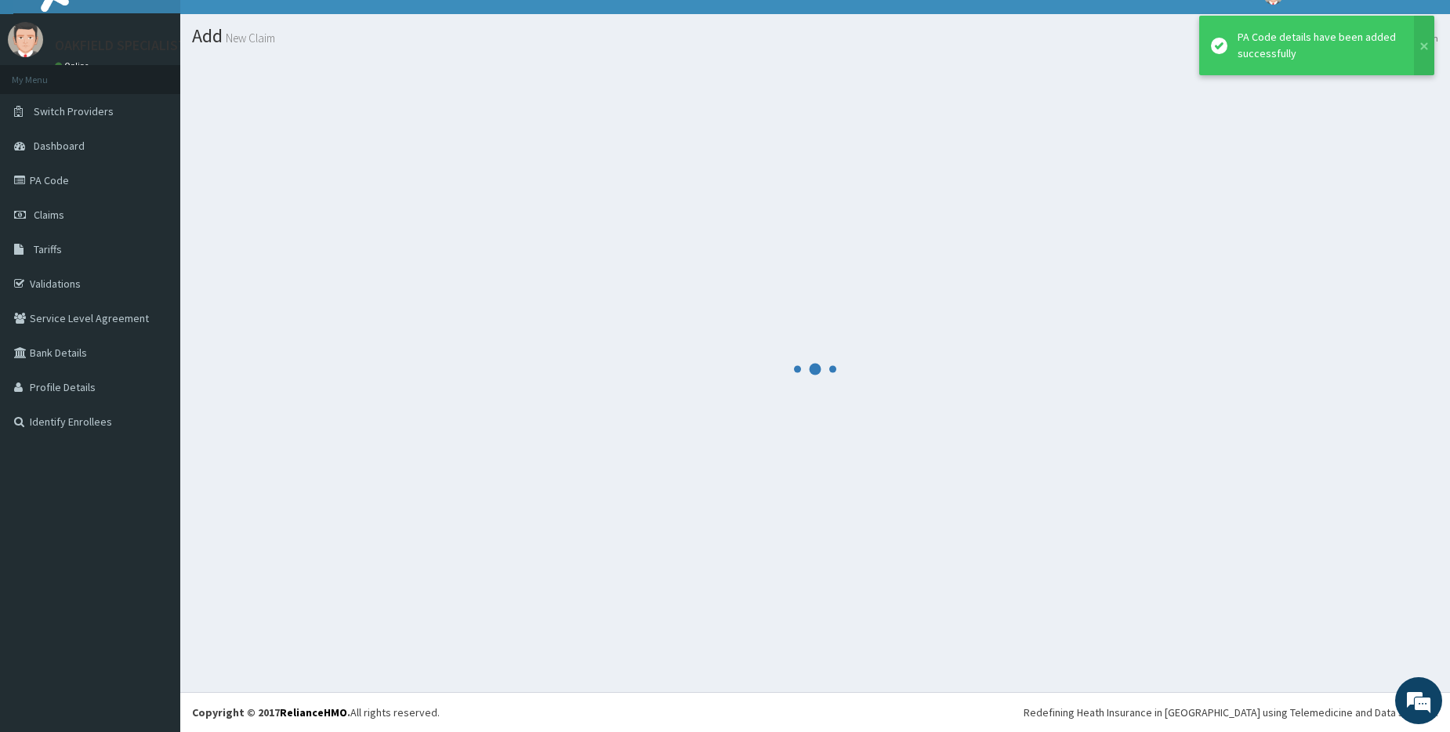
scroll to position [633, 0]
